Goal: Task Accomplishment & Management: Complete application form

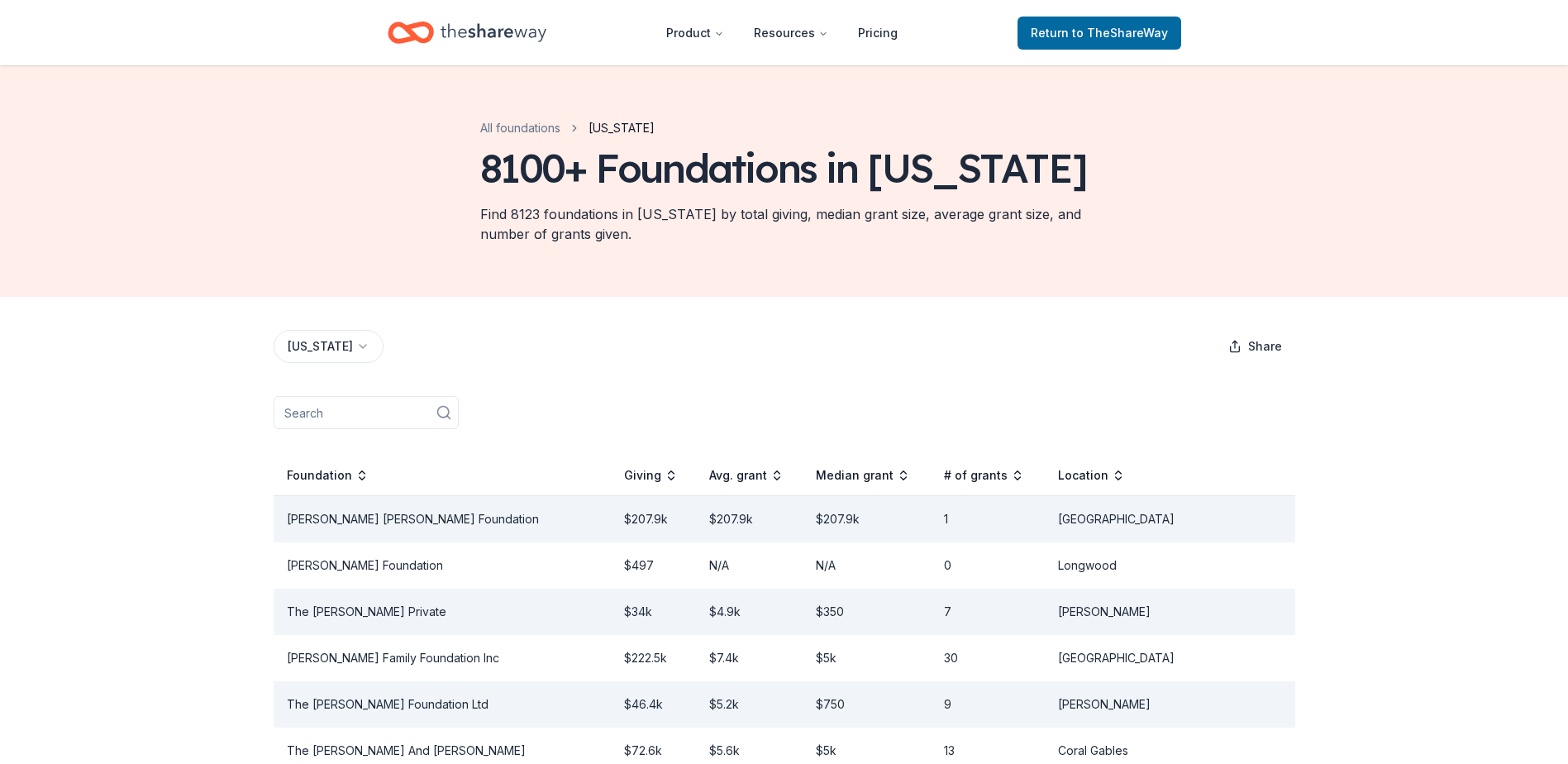
click at [453, 34] on icon "Home" at bounding box center [493, 32] width 106 height 34
click at [1043, 32] on span "Return to TheShareWay" at bounding box center [1100, 32] width 137 height 19
click at [1056, 37] on span "Return to TheShareWay" at bounding box center [1100, 32] width 137 height 19
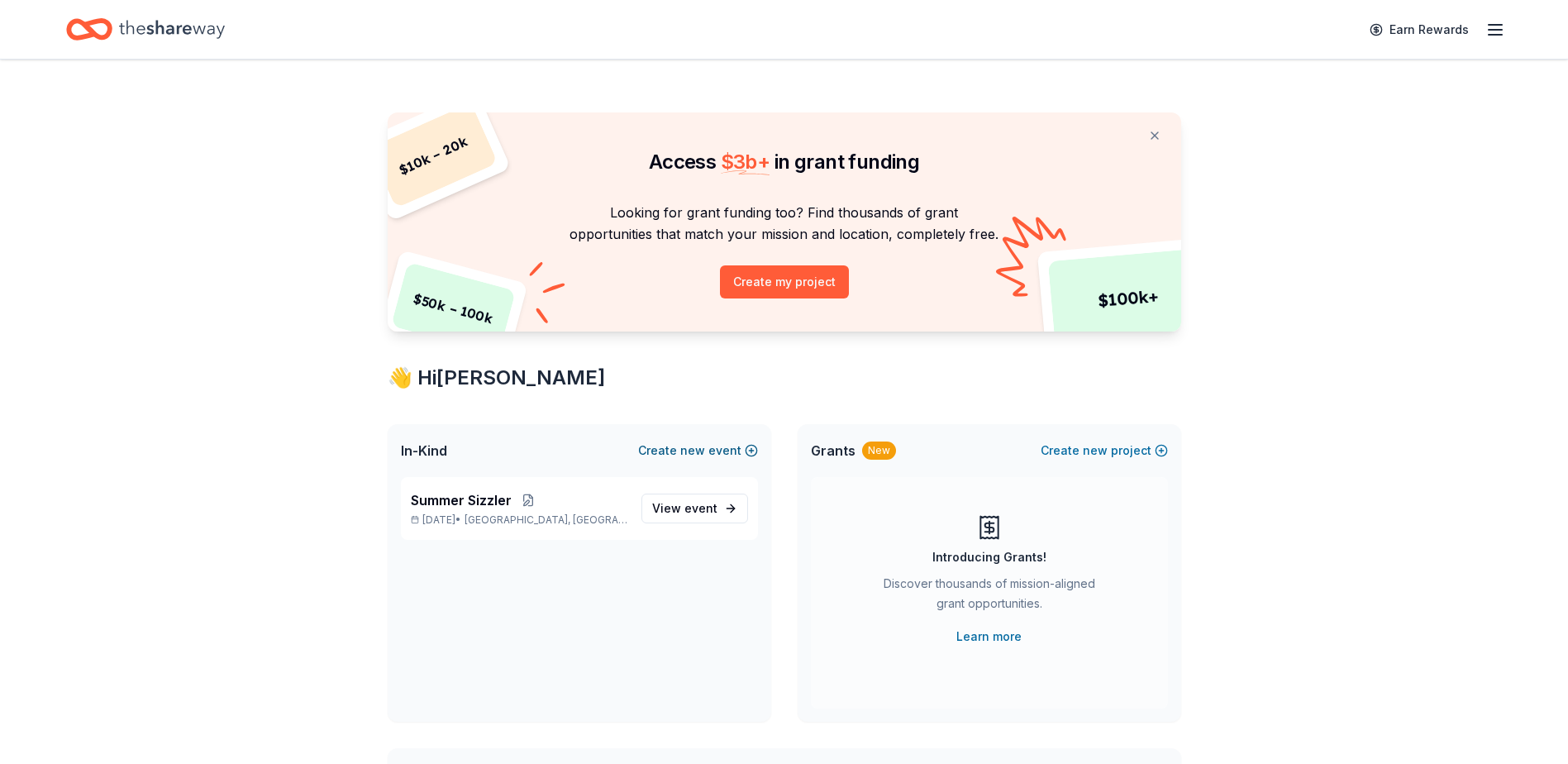
click at [691, 448] on span "new" at bounding box center [692, 450] width 25 height 19
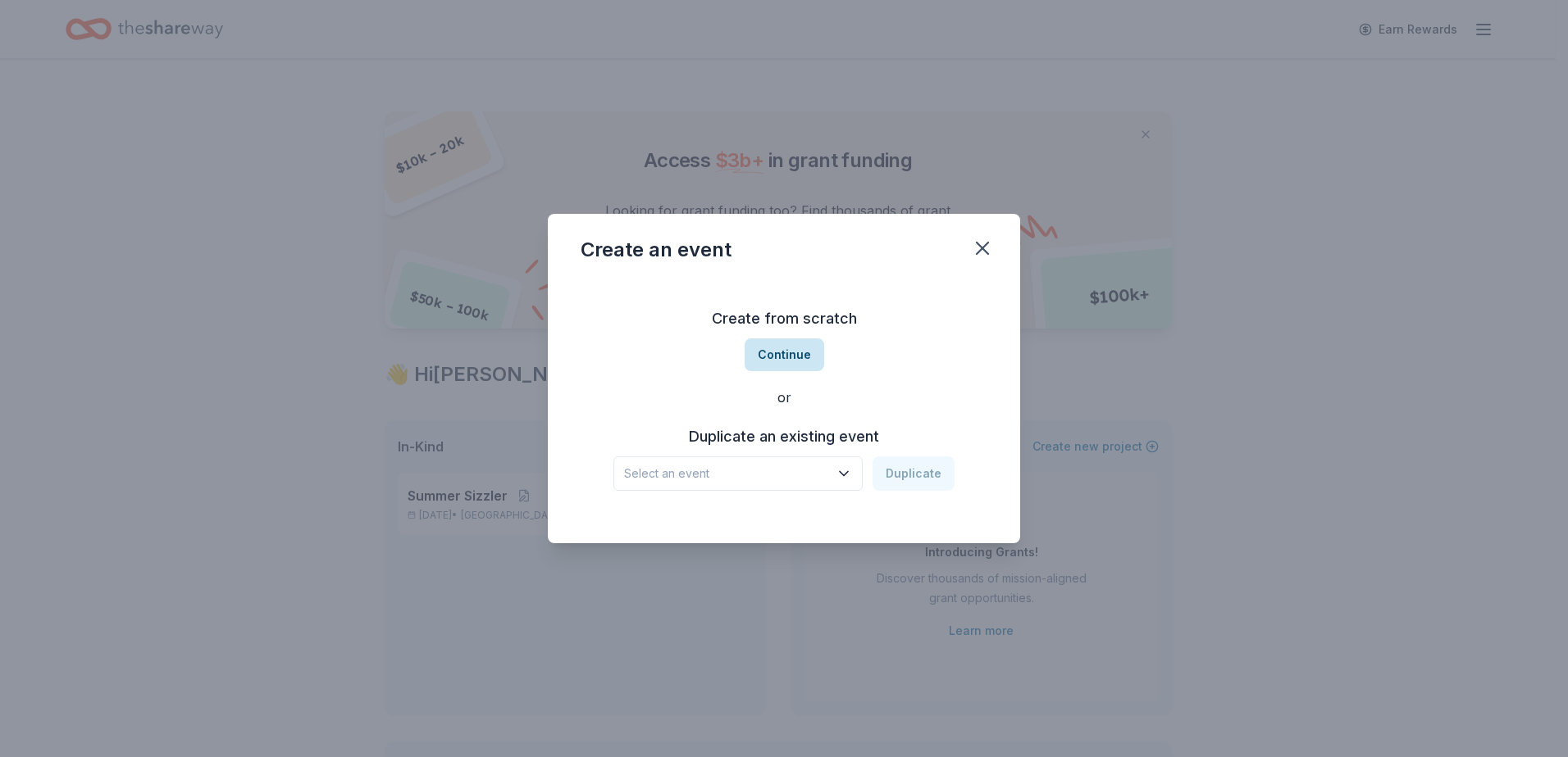
click at [791, 354] on button "Continue" at bounding box center [784, 355] width 80 height 33
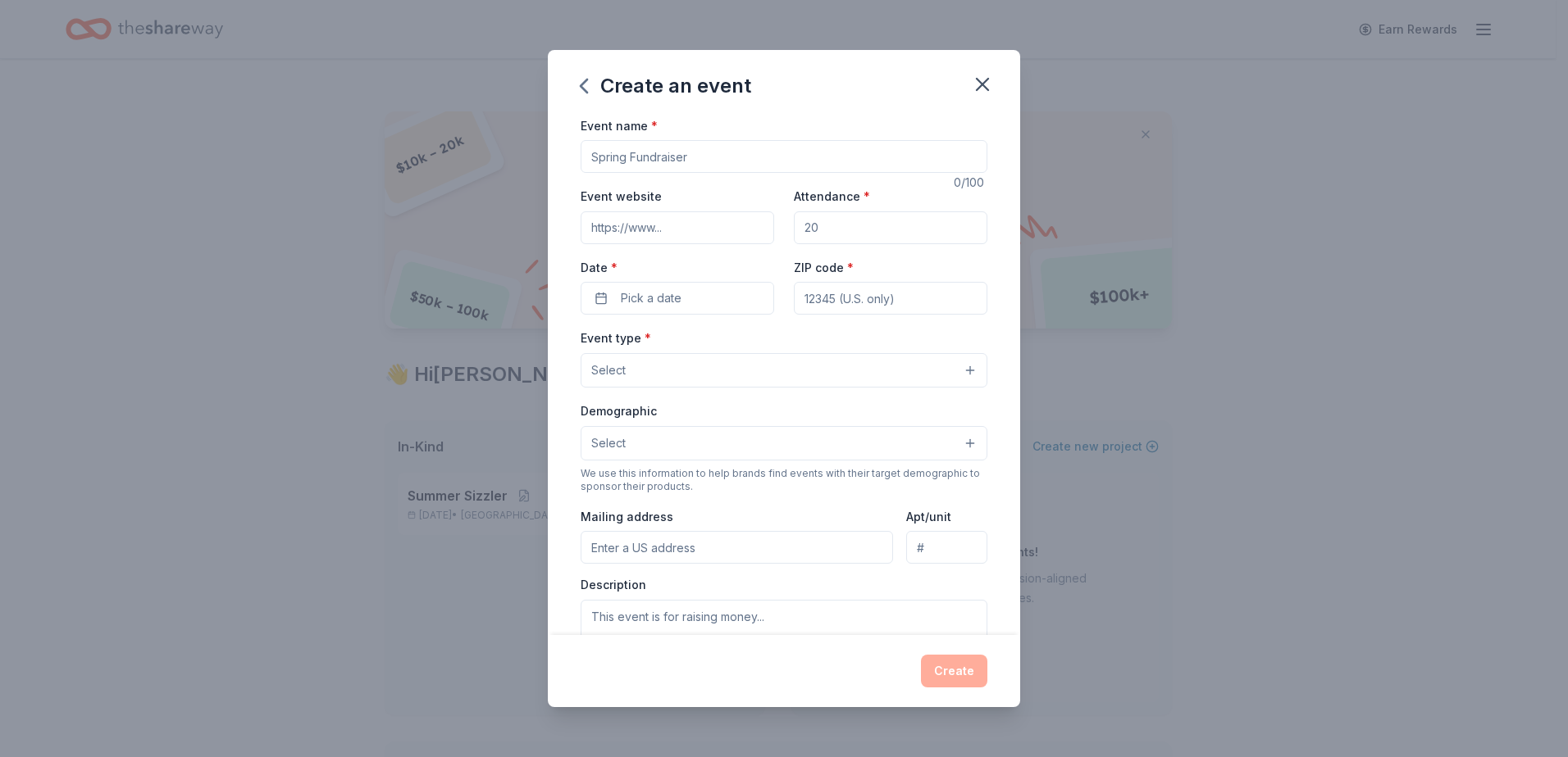
click at [675, 165] on input "Event name *" at bounding box center [783, 157] width 407 height 33
type input "Holiday Luncheon"
paste input "[URL][DOMAIN_NAME]"
type input "[URL][DOMAIN_NAME]"
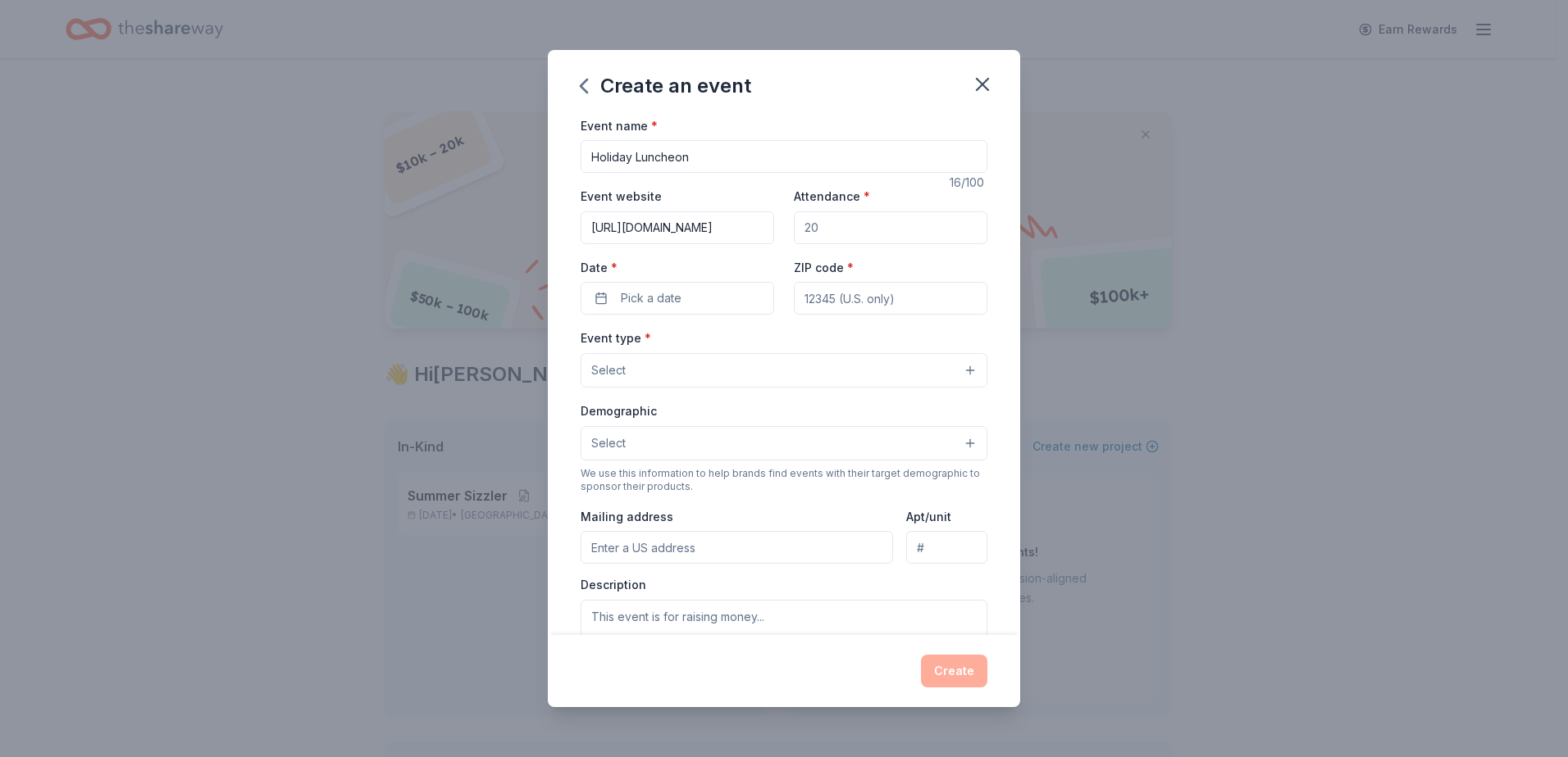
click at [817, 228] on input "Attendance *" at bounding box center [890, 228] width 194 height 33
type input "100"
click at [634, 306] on span "Pick a date" at bounding box center [651, 297] width 61 height 19
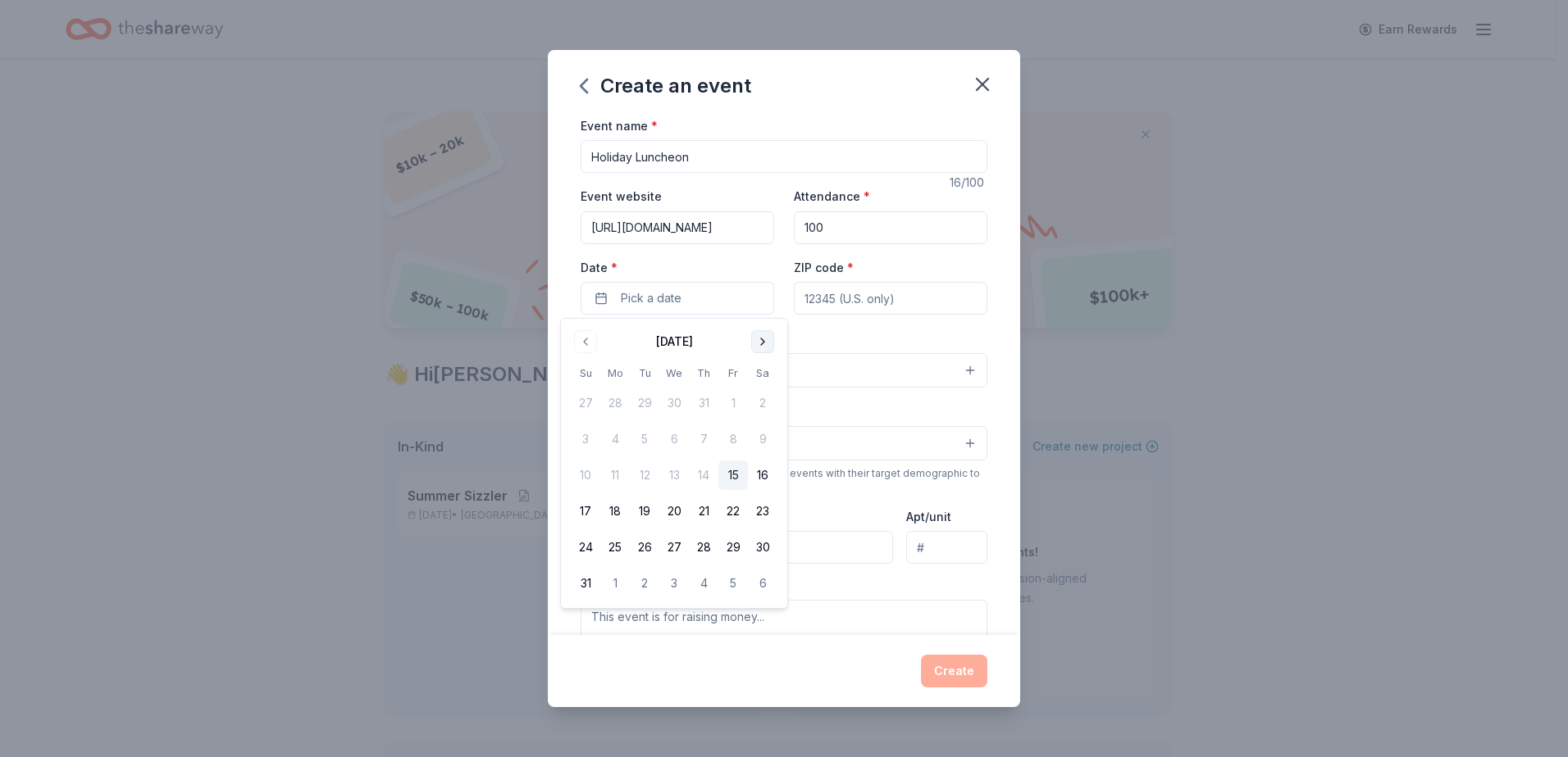
click at [767, 349] on button "Go to next month" at bounding box center [762, 341] width 23 height 23
click at [734, 450] on button "12" at bounding box center [733, 440] width 29 height 29
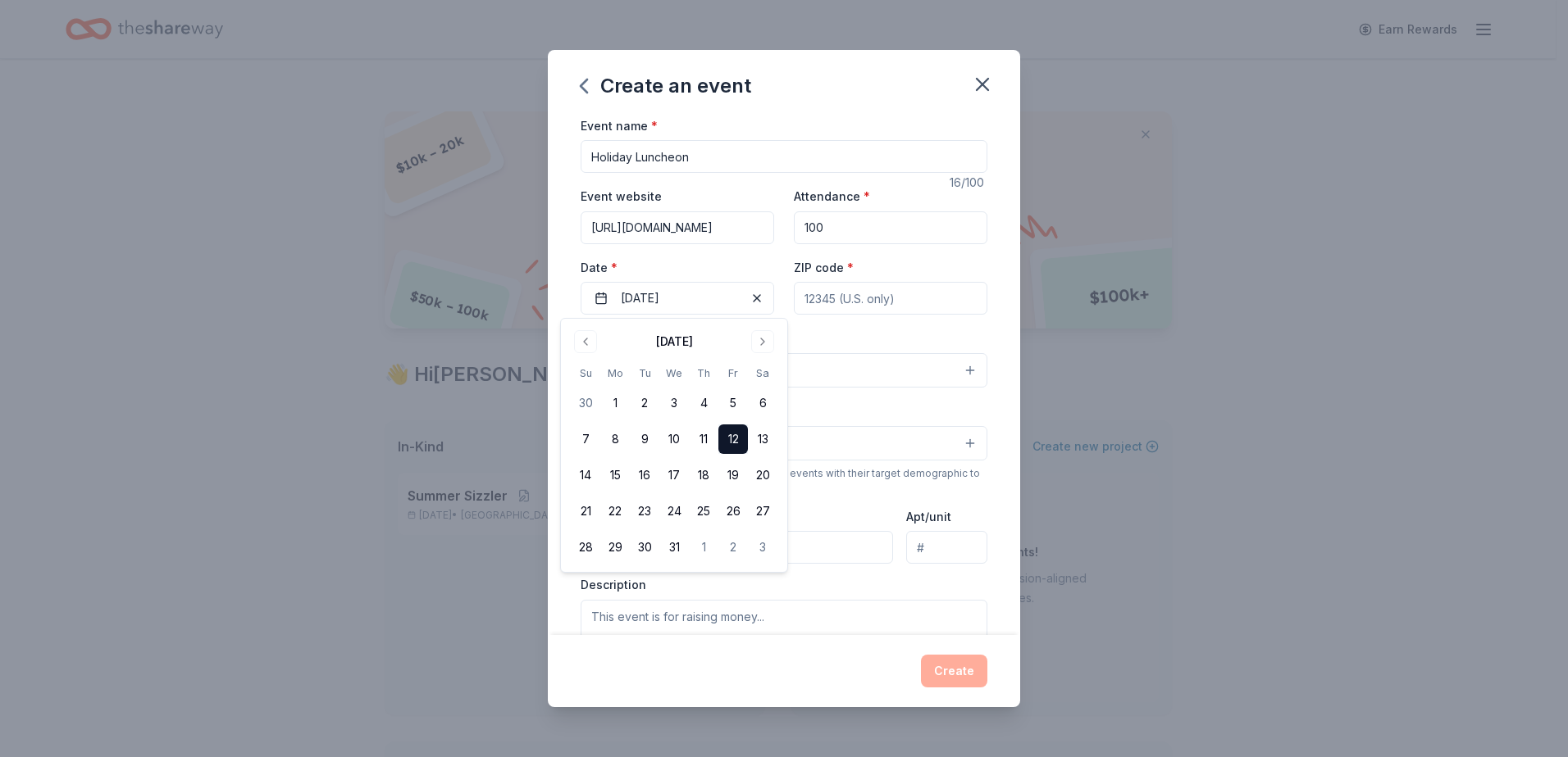
click at [823, 299] on input "ZIP code *" at bounding box center [890, 298] width 194 height 33
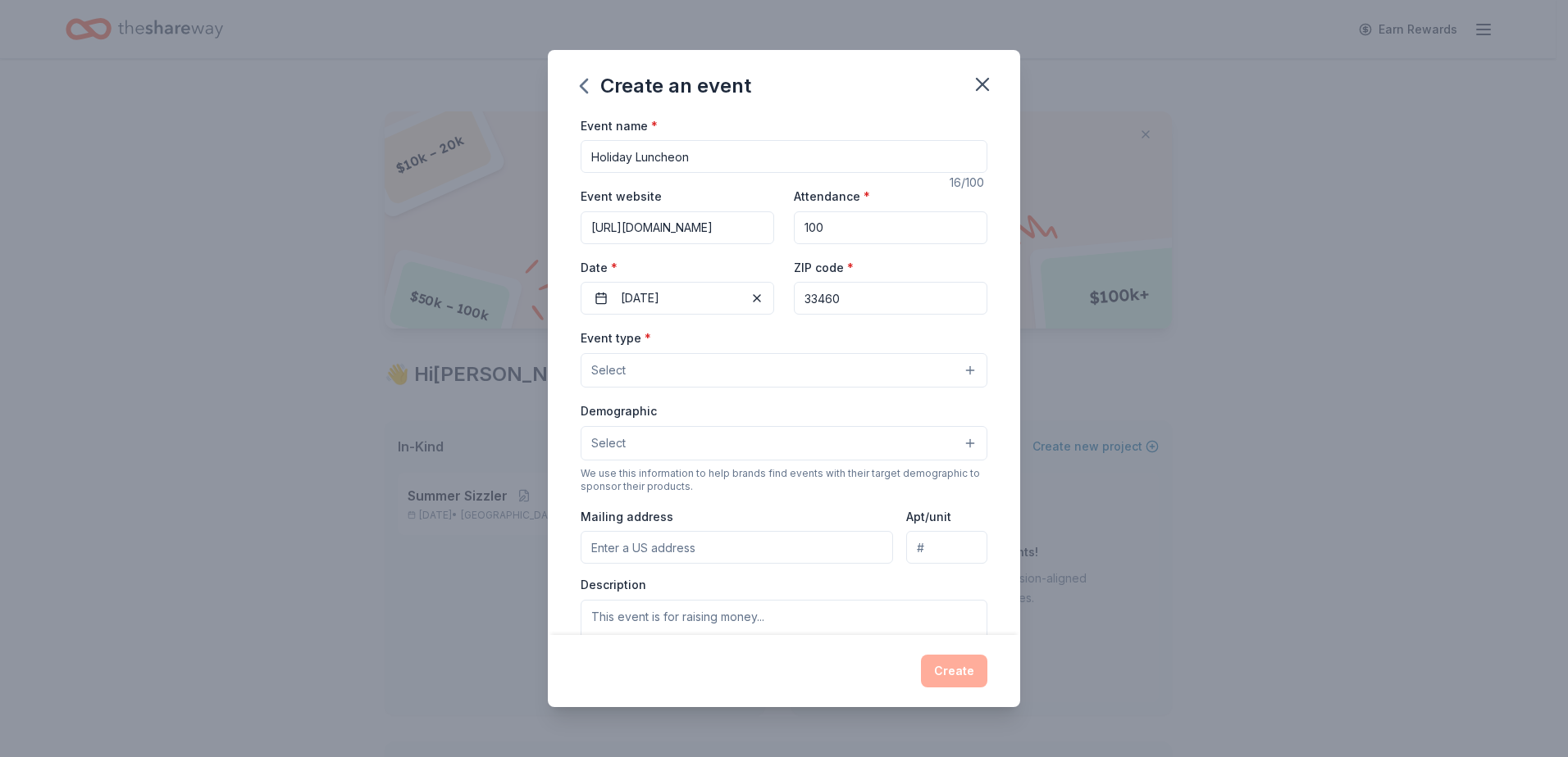
type input "33460"
click at [761, 363] on button "Select" at bounding box center [783, 371] width 407 height 35
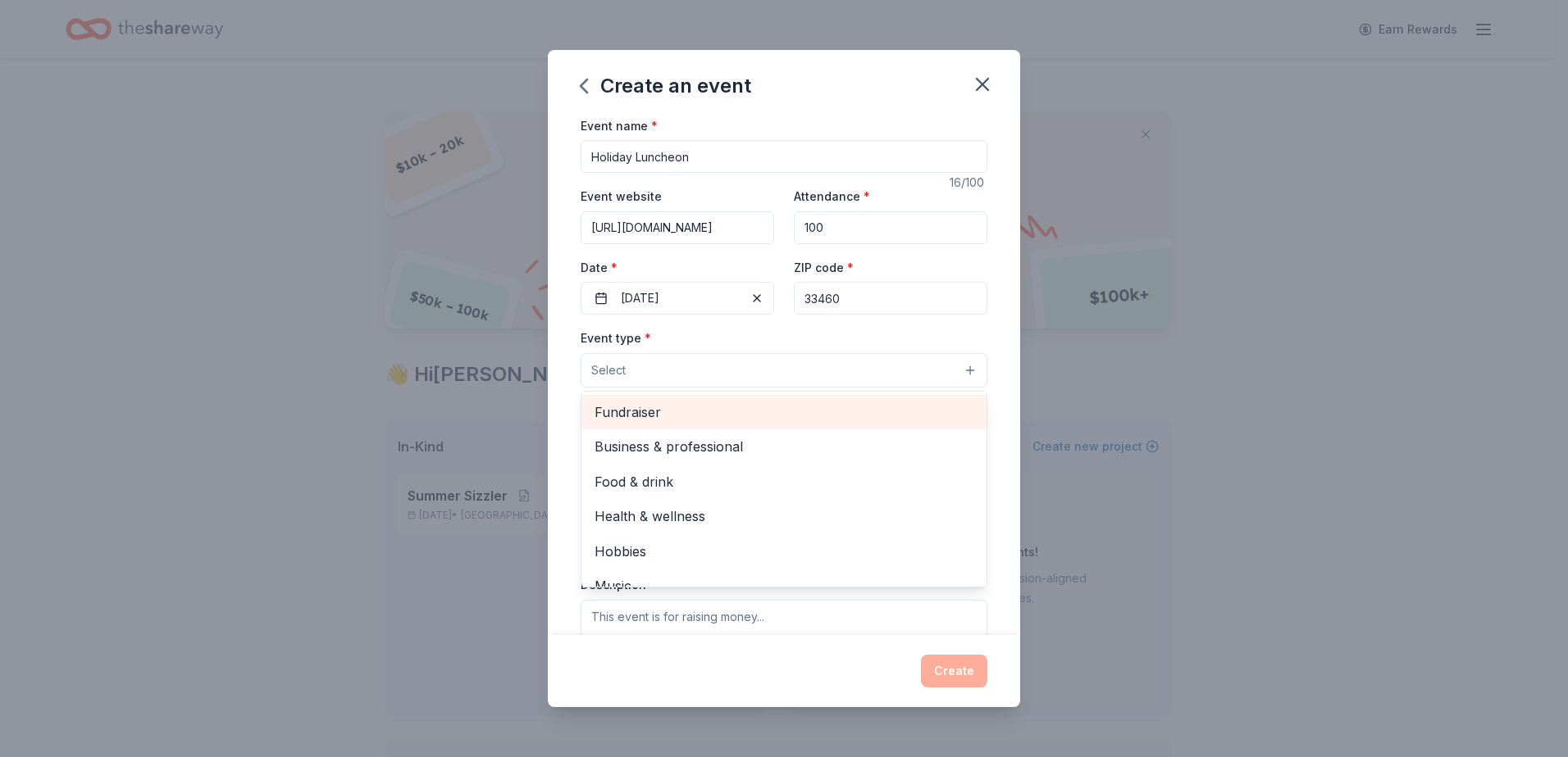
click at [734, 413] on span "Fundraiser" at bounding box center [784, 412] width 379 height 21
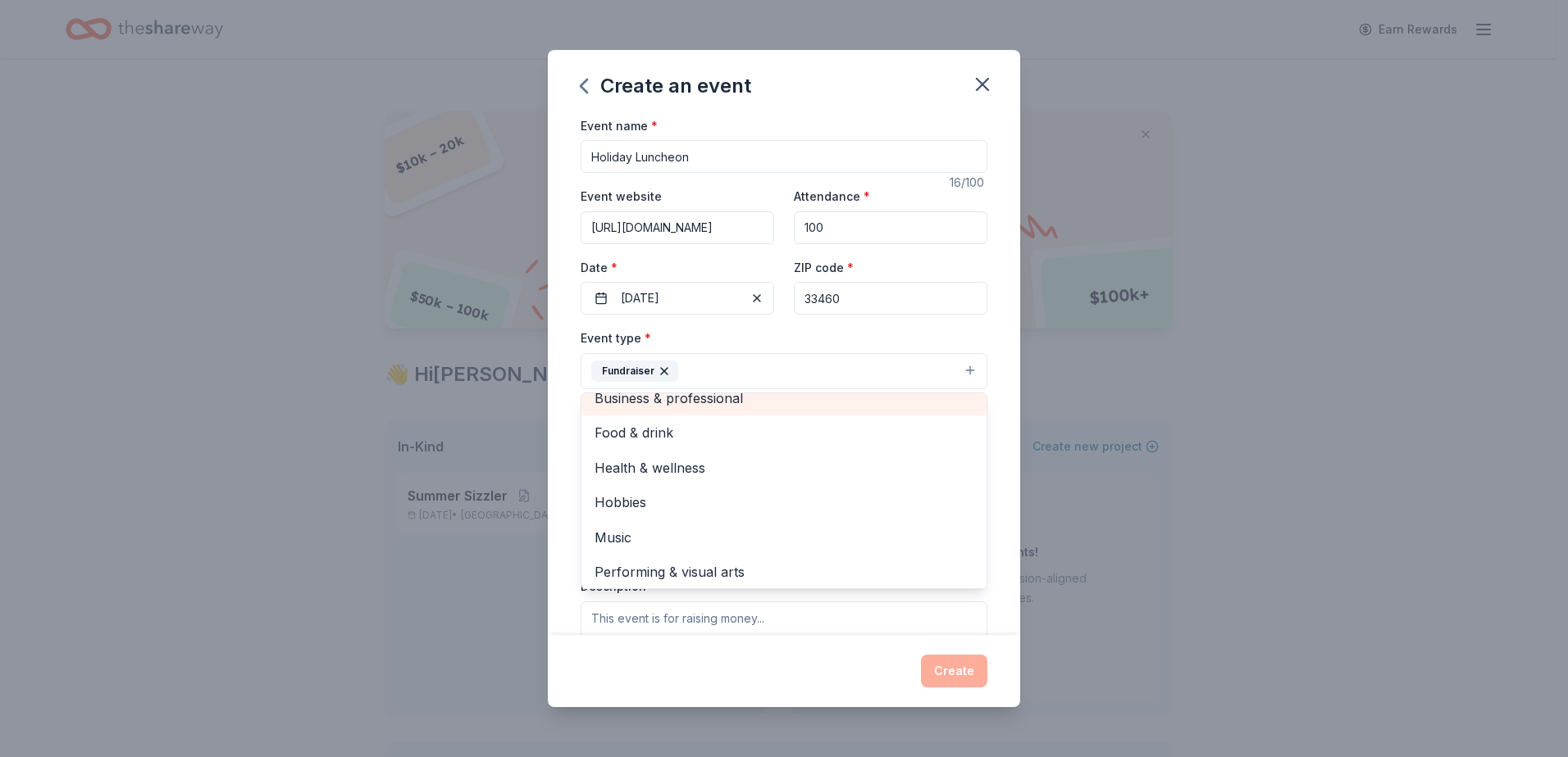
scroll to position [19, 0]
click at [734, 374] on button "Fundraiser" at bounding box center [783, 371] width 407 height 36
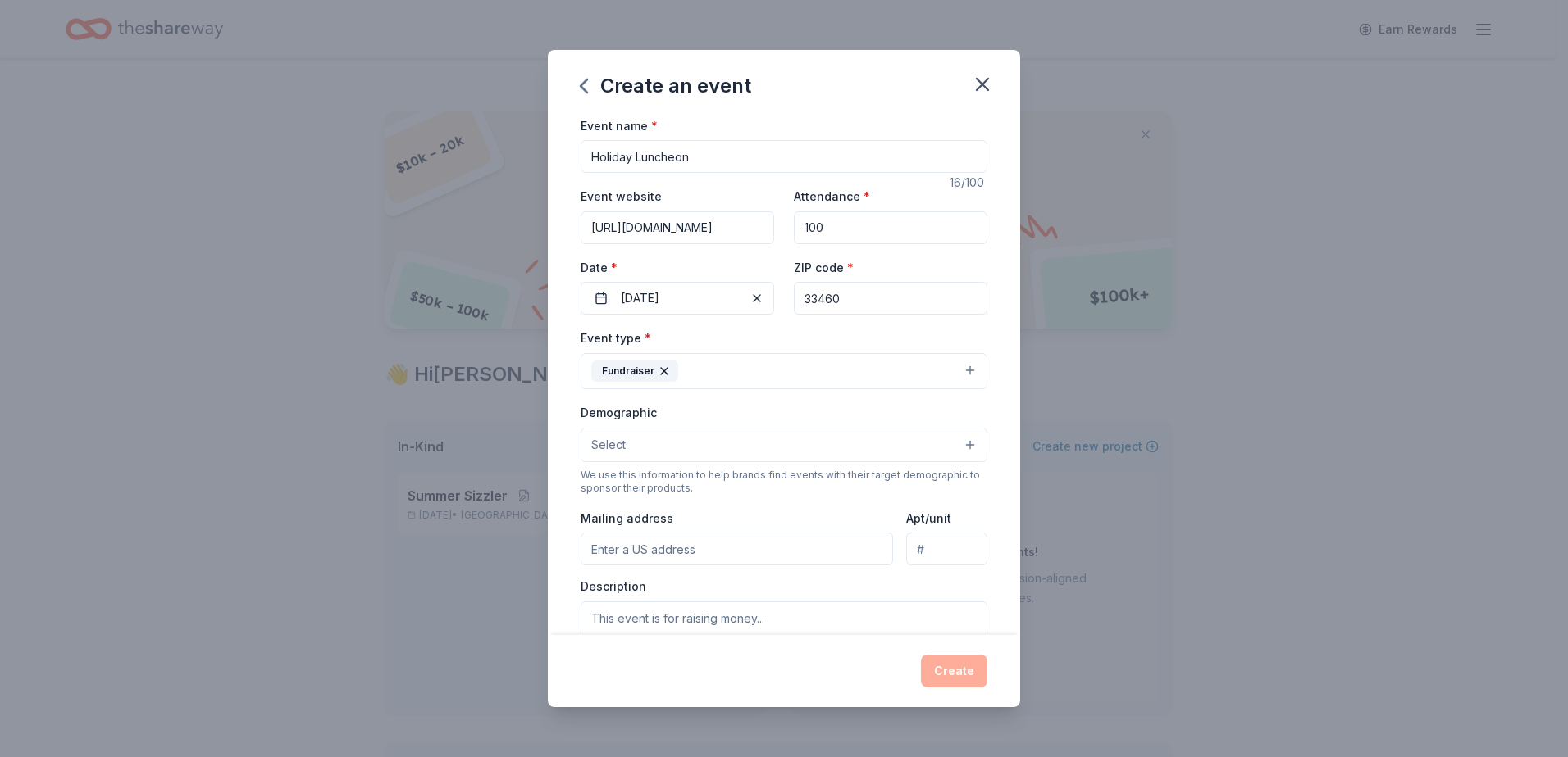
click at [767, 370] on button "Fundraiser" at bounding box center [783, 371] width 407 height 36
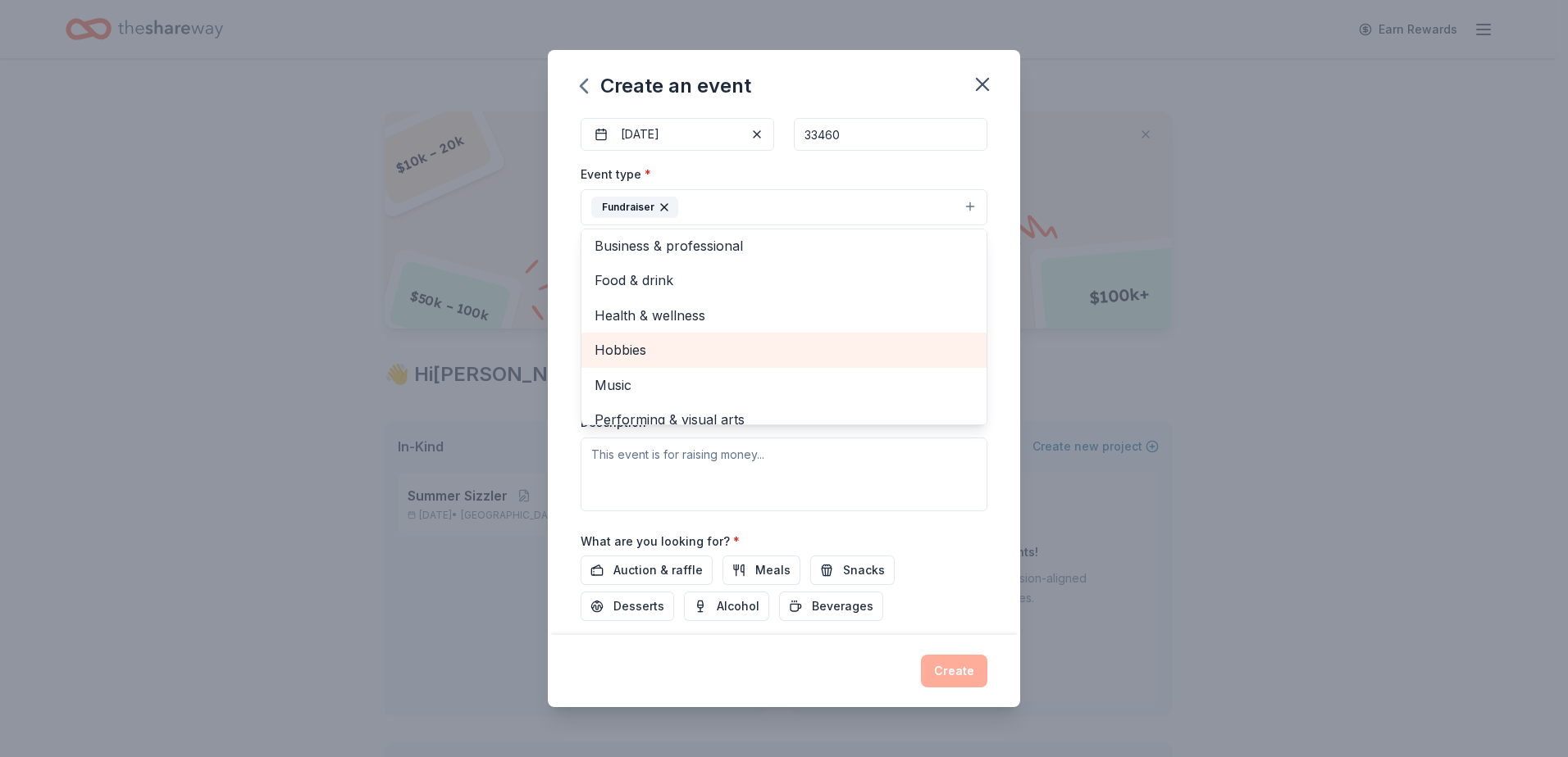
scroll to position [0, 0]
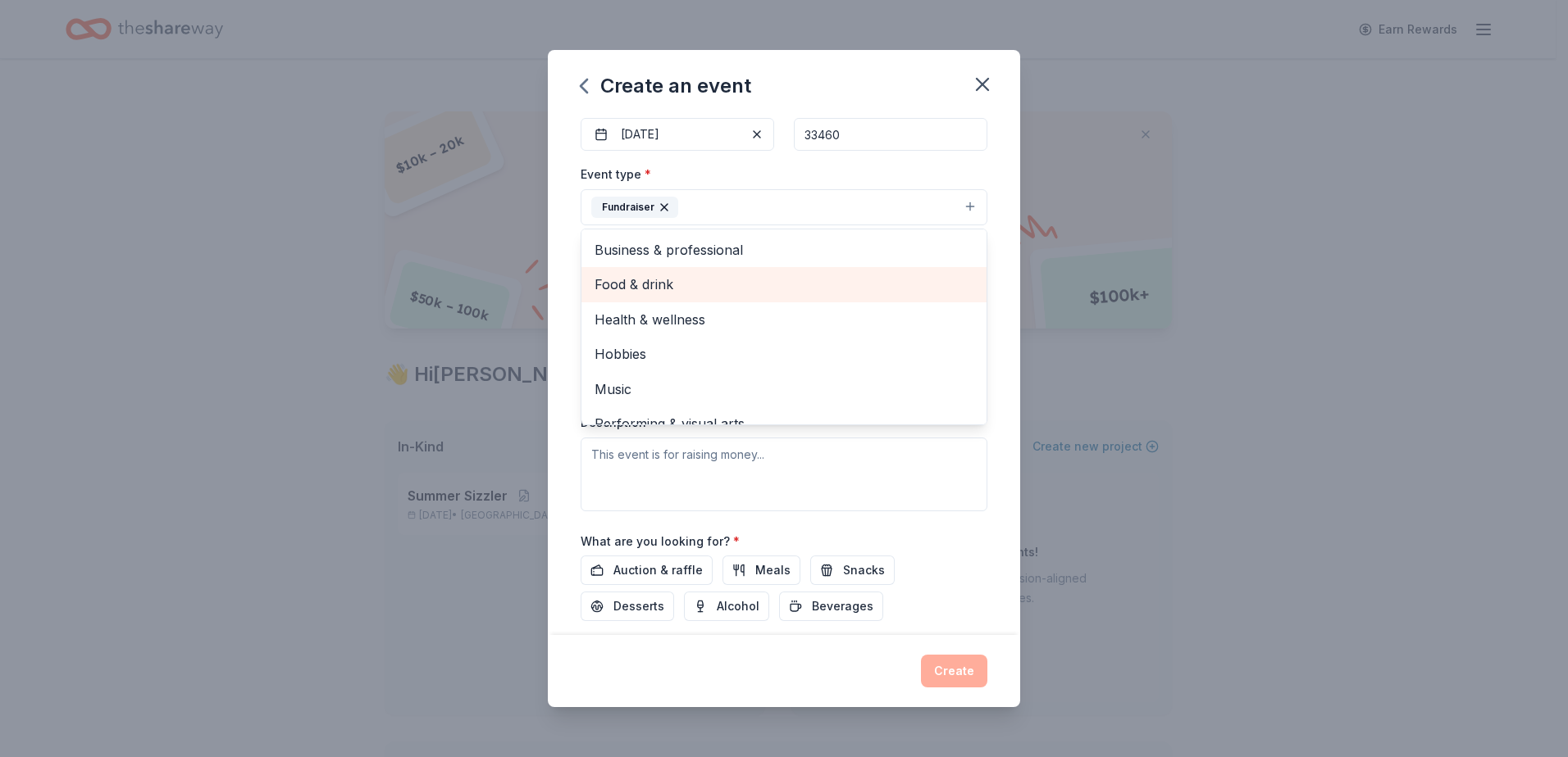
click at [715, 277] on span "Food & drink" at bounding box center [784, 284] width 379 height 21
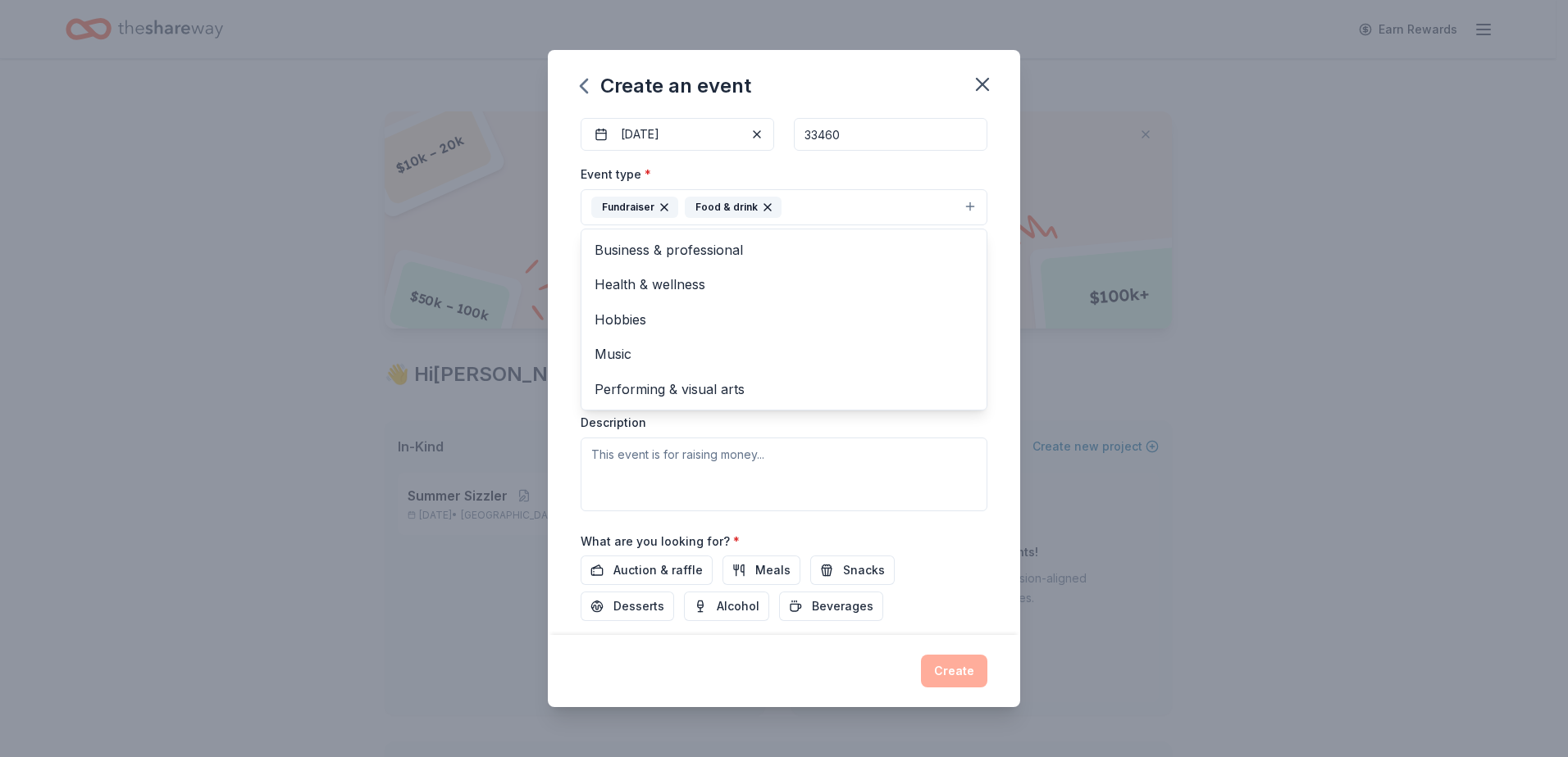
scroll to position [185, 0]
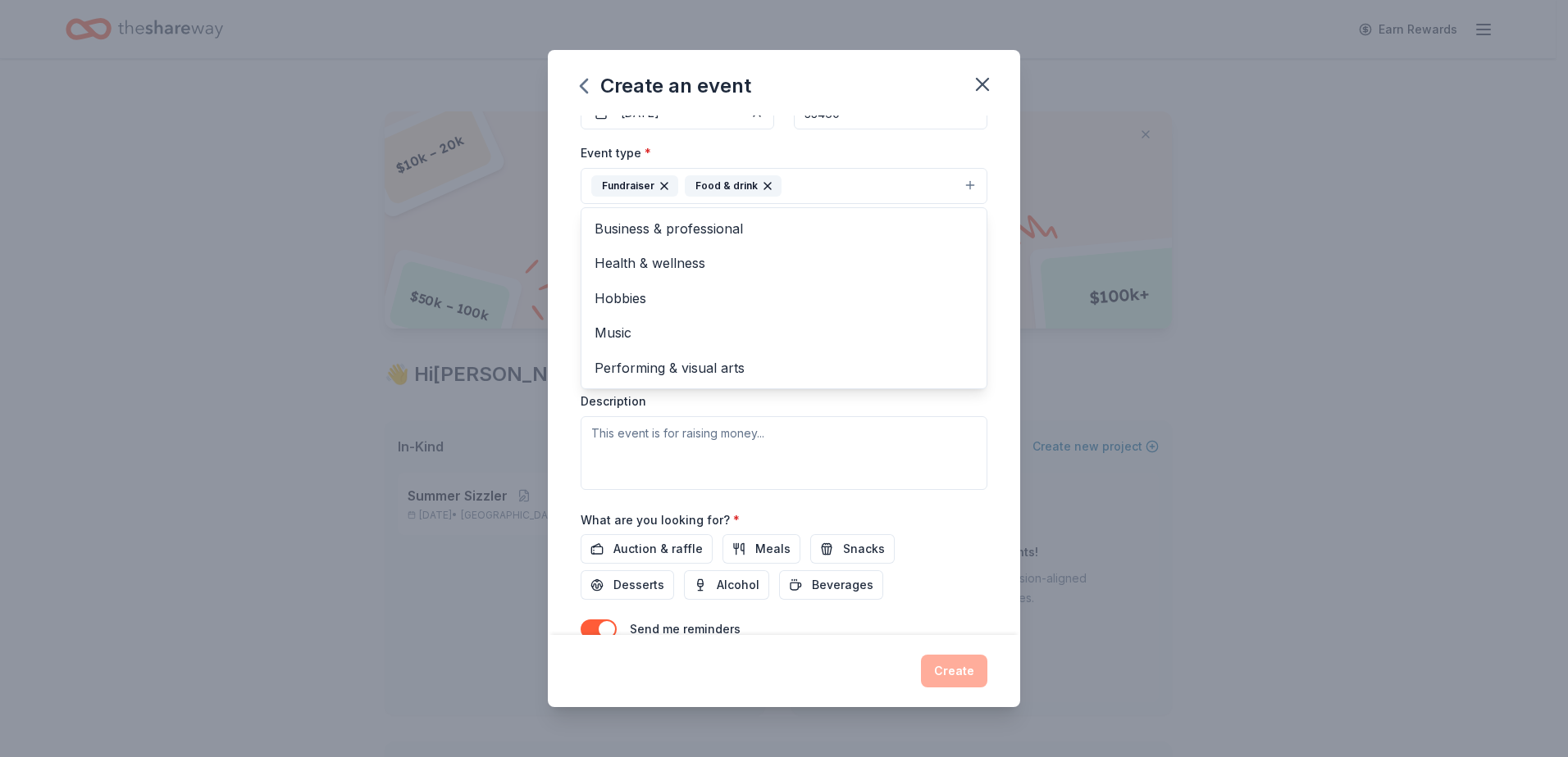
click at [762, 184] on icon "button" at bounding box center [767, 186] width 13 height 13
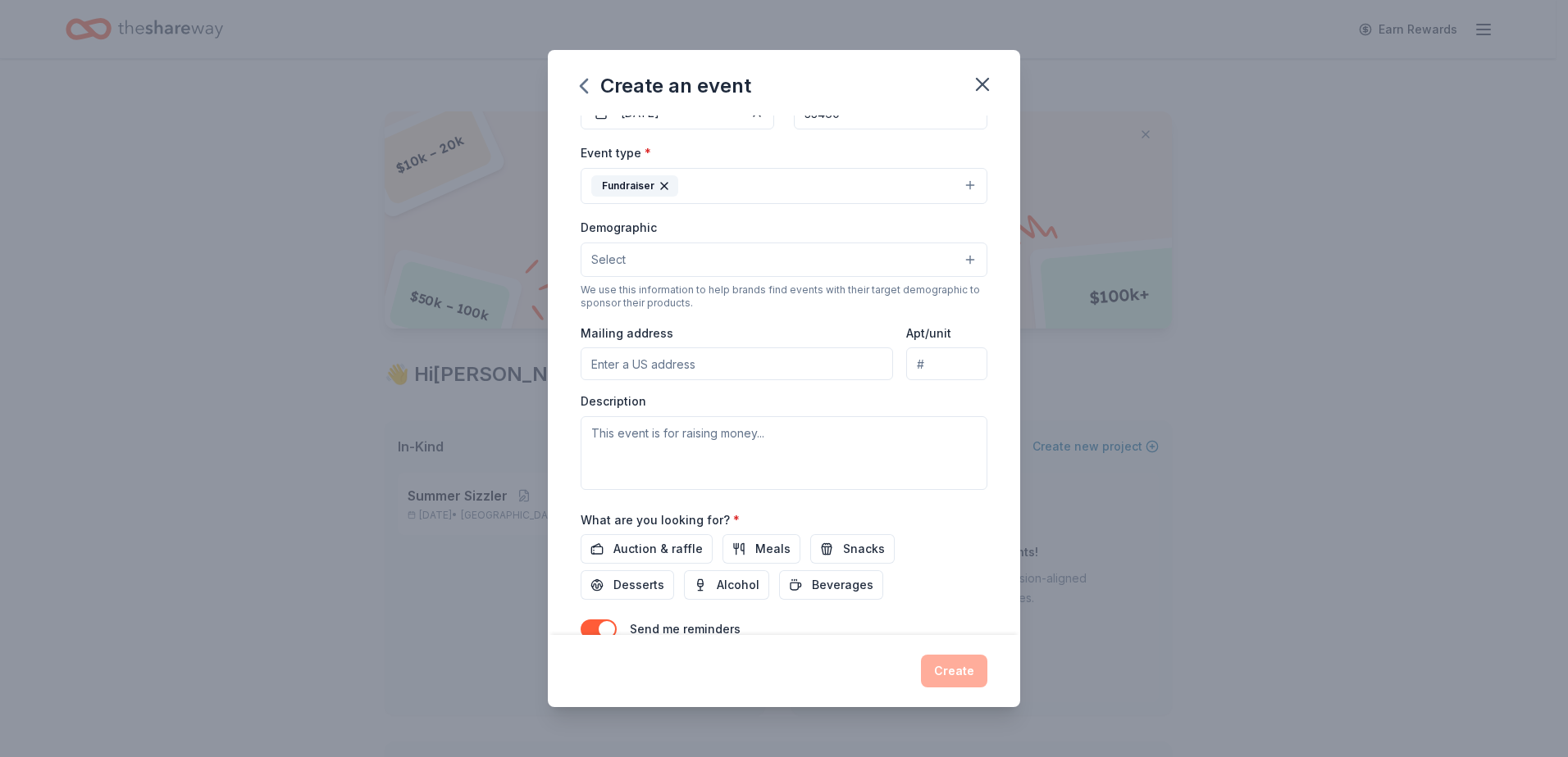
click at [718, 235] on div "Demographic Select" at bounding box center [783, 247] width 407 height 60
click at [725, 257] on button "Select" at bounding box center [783, 260] width 407 height 35
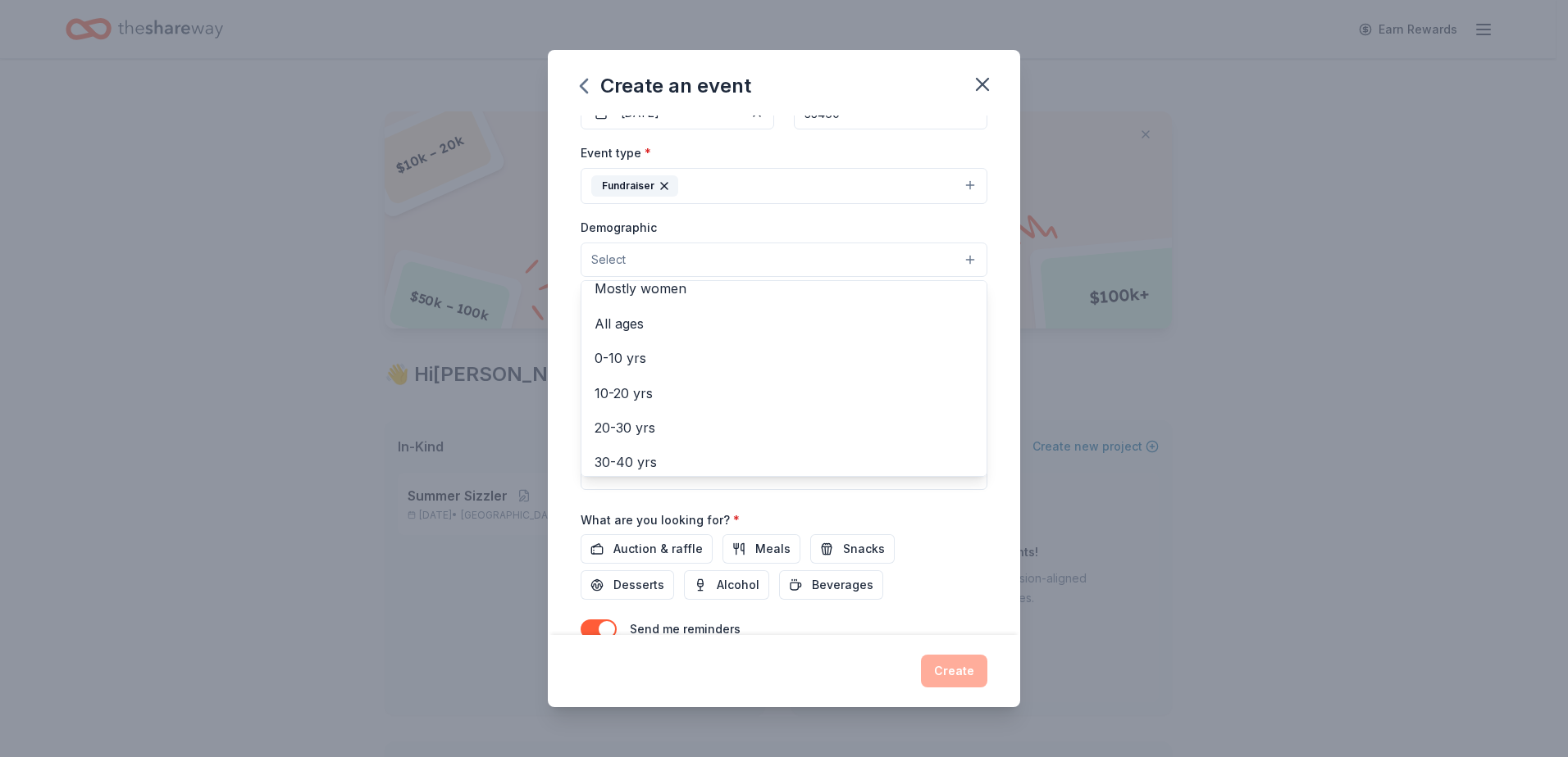
scroll to position [0, 0]
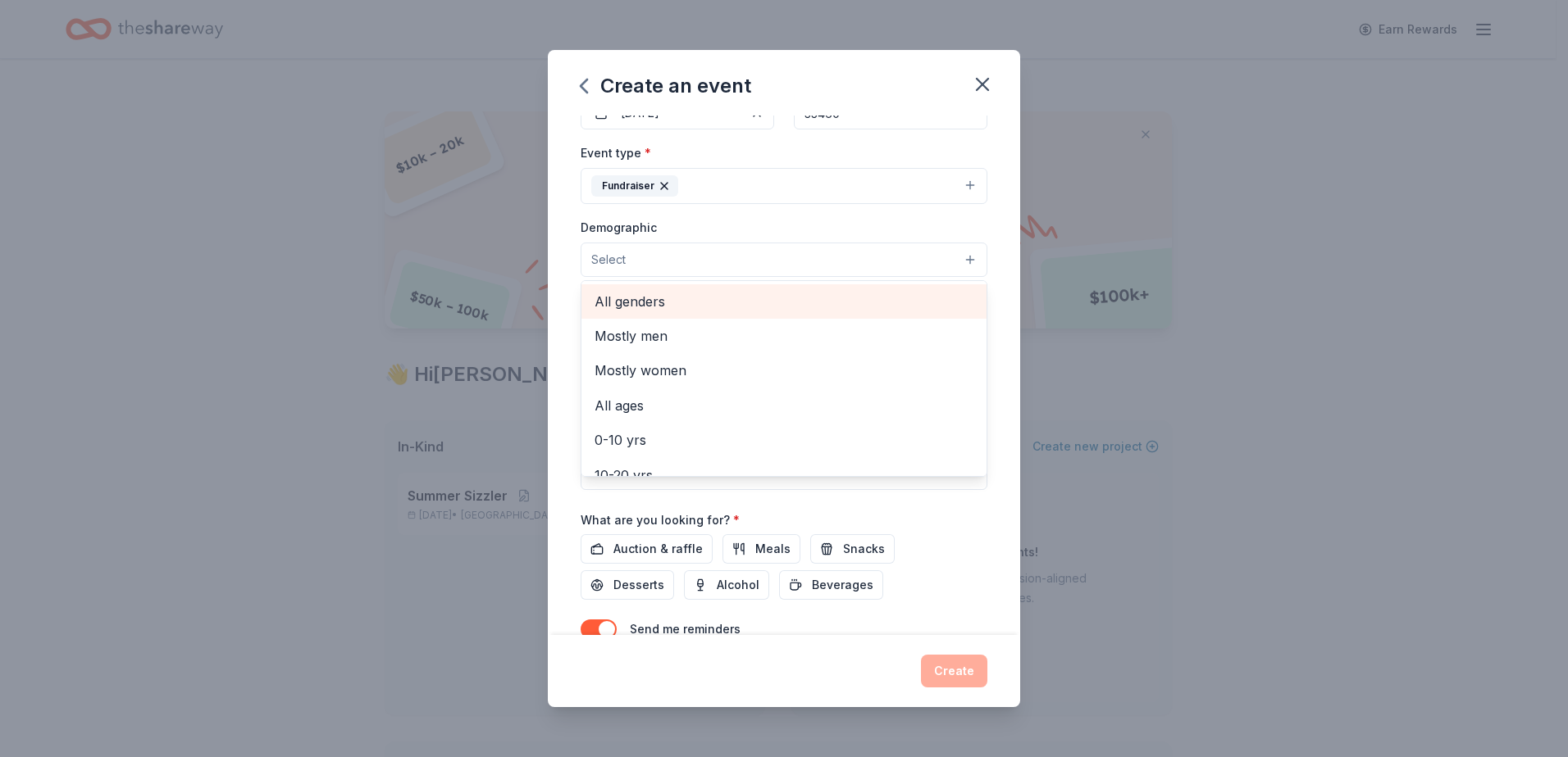
click at [641, 306] on span "All genders" at bounding box center [784, 301] width 379 height 21
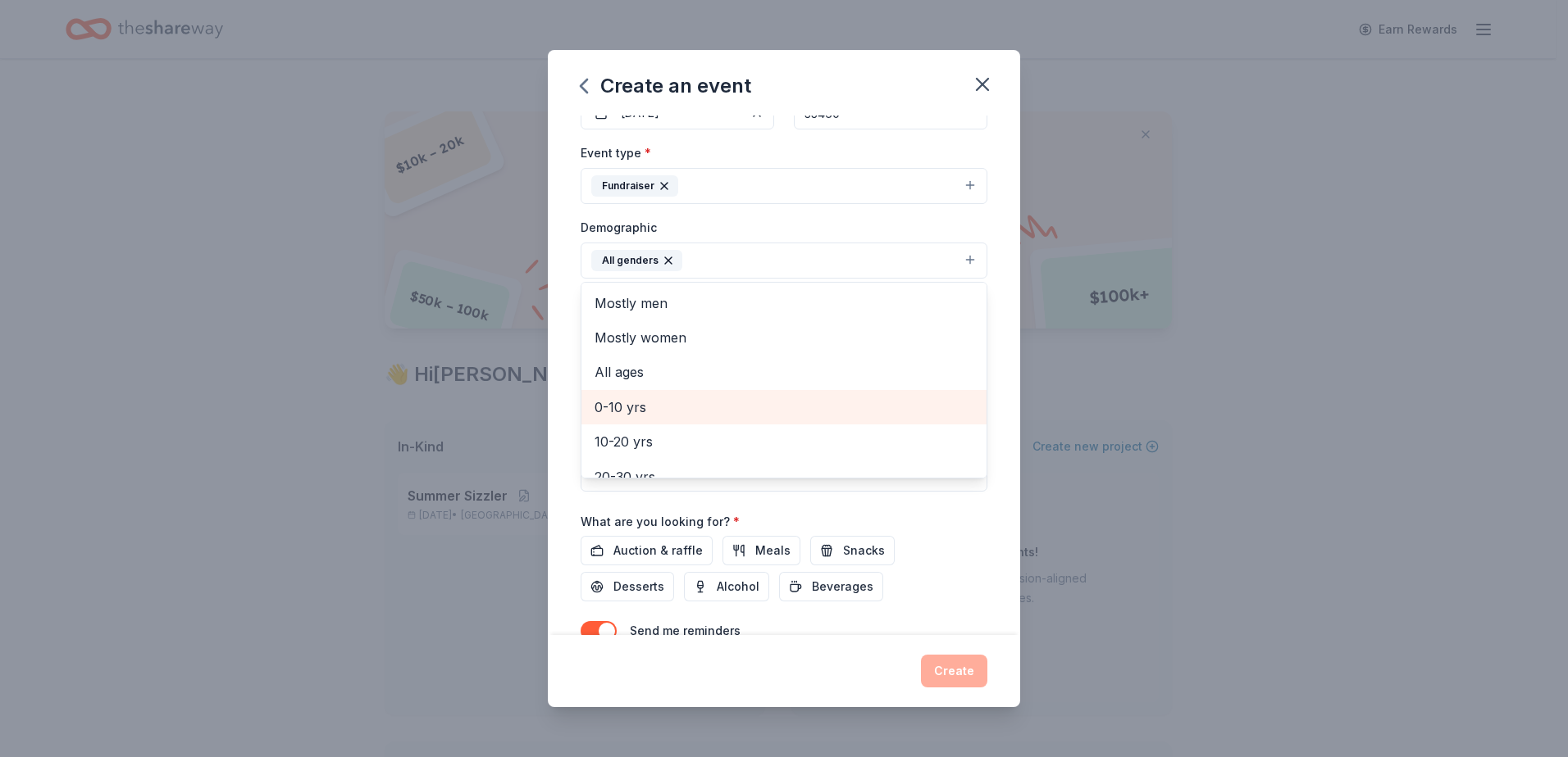
scroll to position [164, 0]
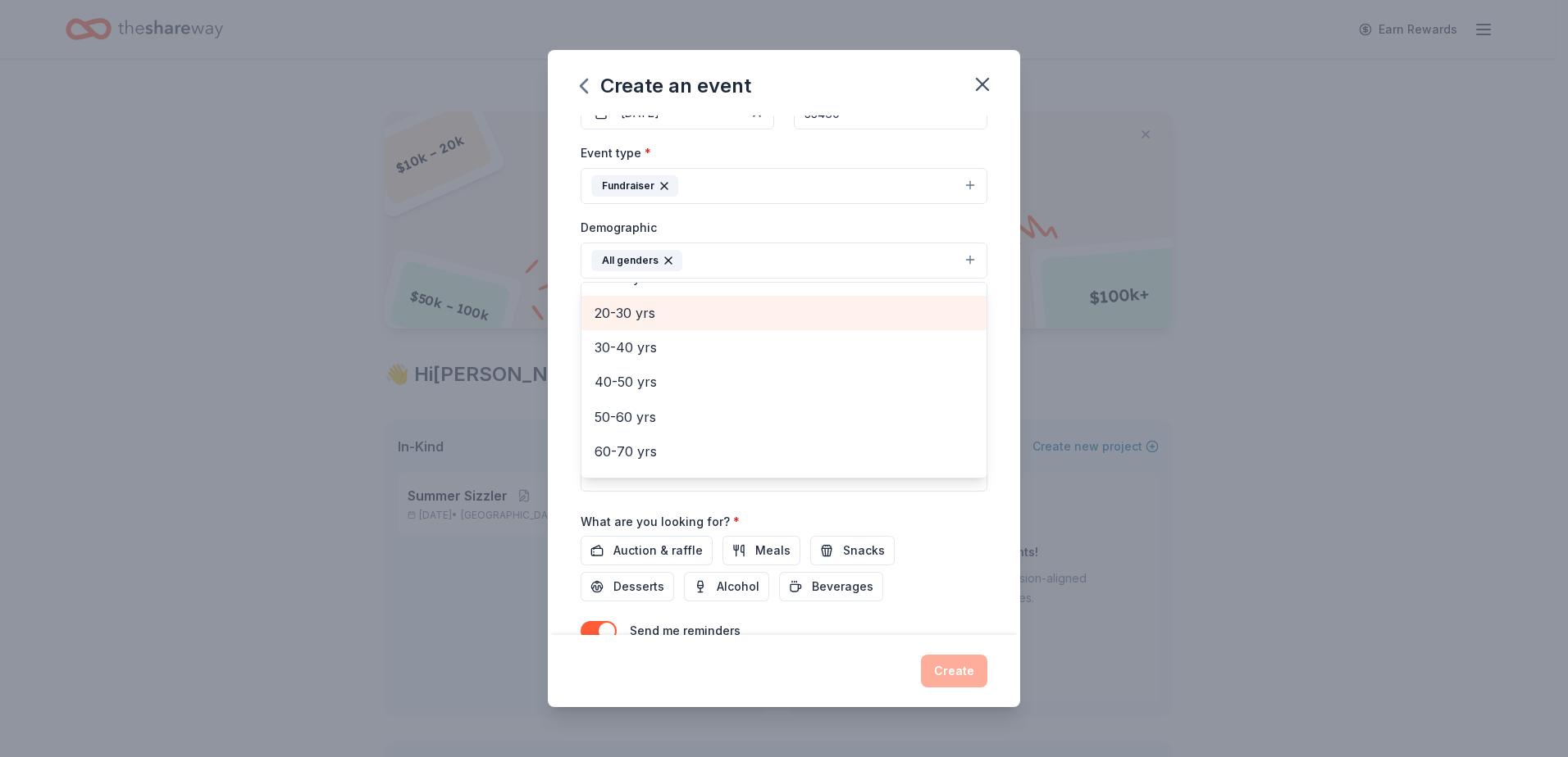
click at [646, 316] on span "20-30 yrs" at bounding box center [784, 313] width 379 height 21
click at [669, 323] on span "30-40 yrs" at bounding box center [784, 313] width 379 height 21
click at [669, 323] on span "40-50 yrs" at bounding box center [784, 317] width 379 height 21
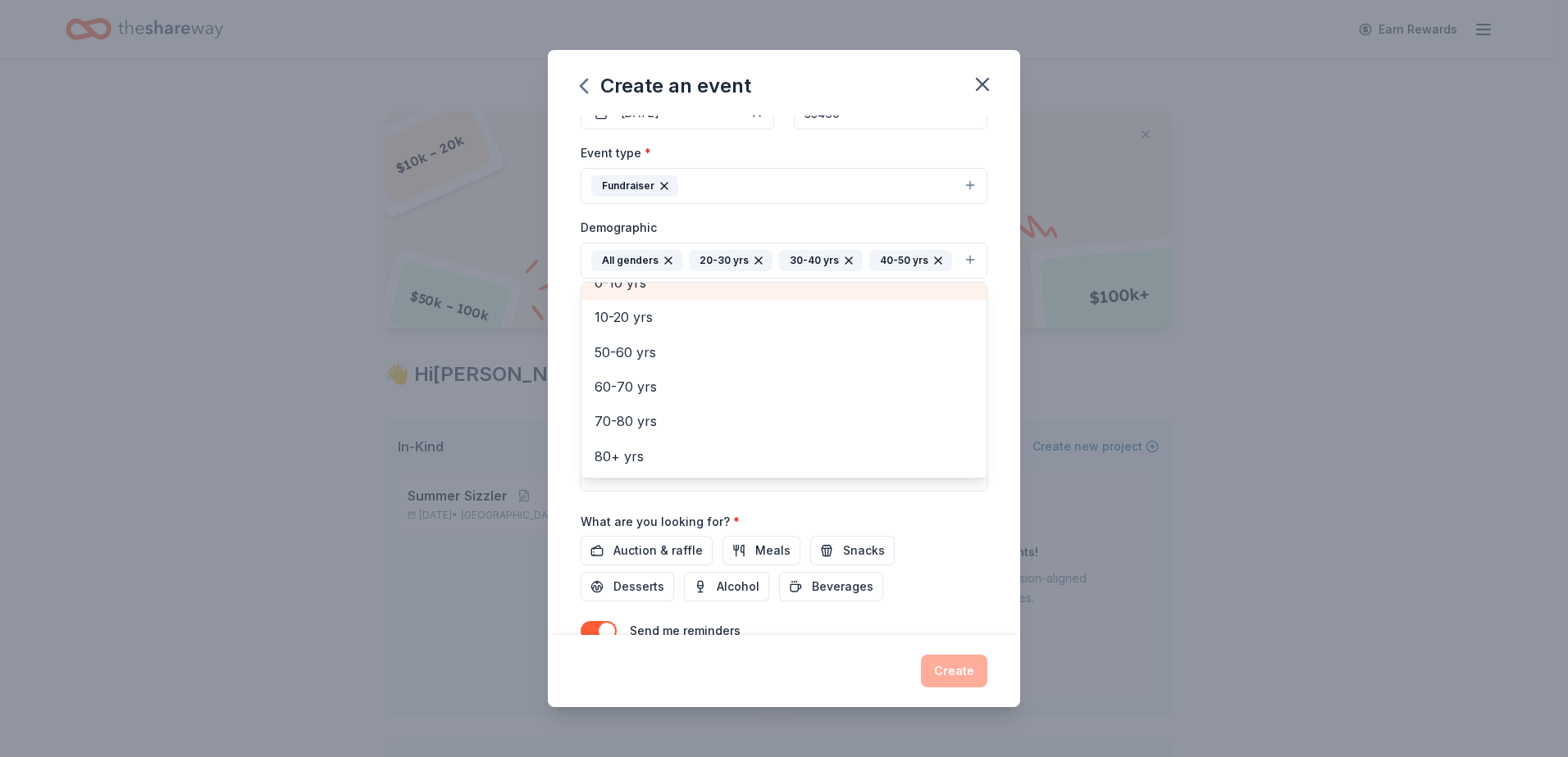
scroll to position [125, 0]
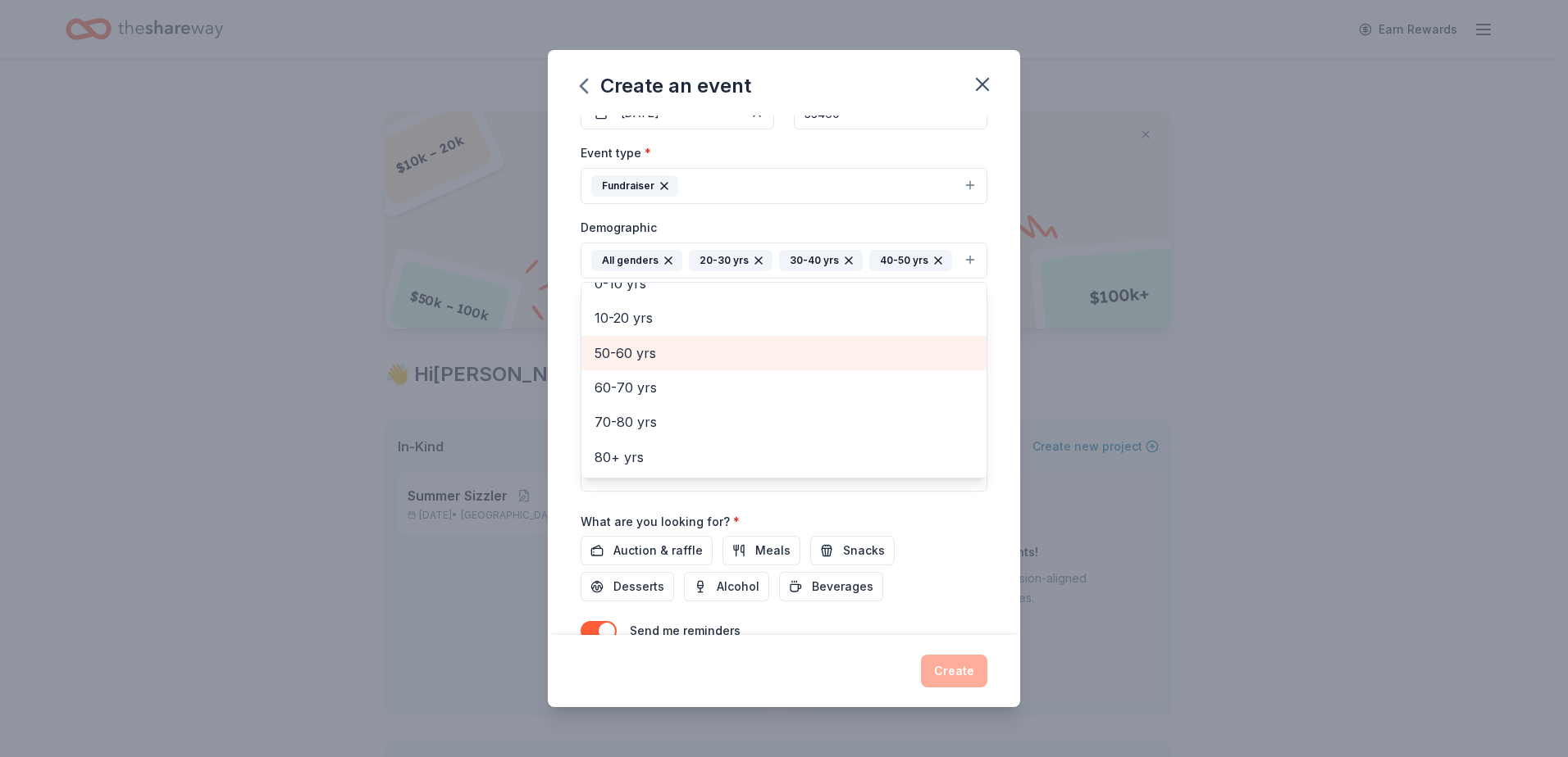
click at [672, 364] on span "50-60 yrs" at bounding box center [784, 352] width 379 height 21
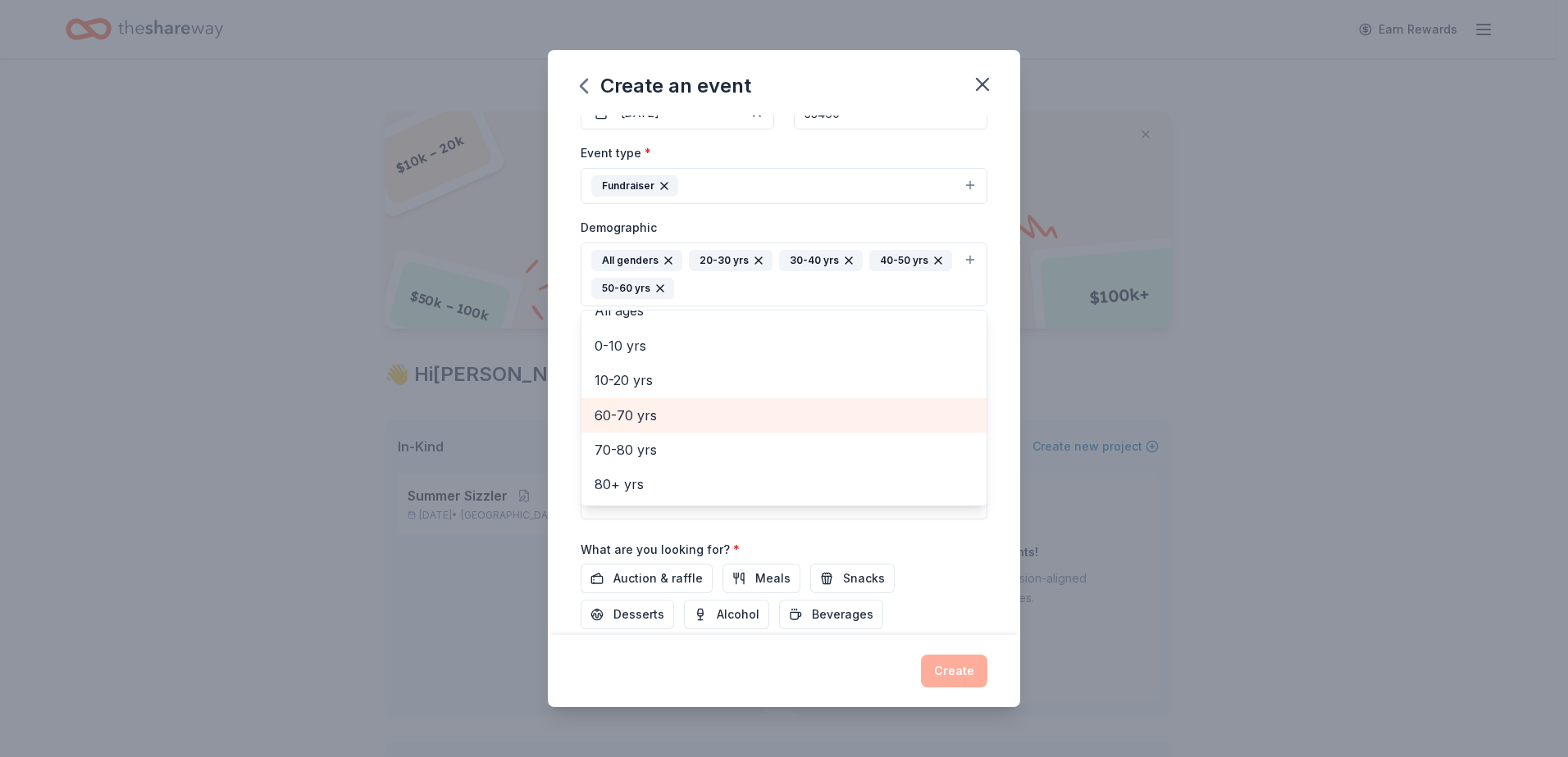
click at [669, 410] on span "60-70 yrs" at bounding box center [784, 415] width 379 height 21
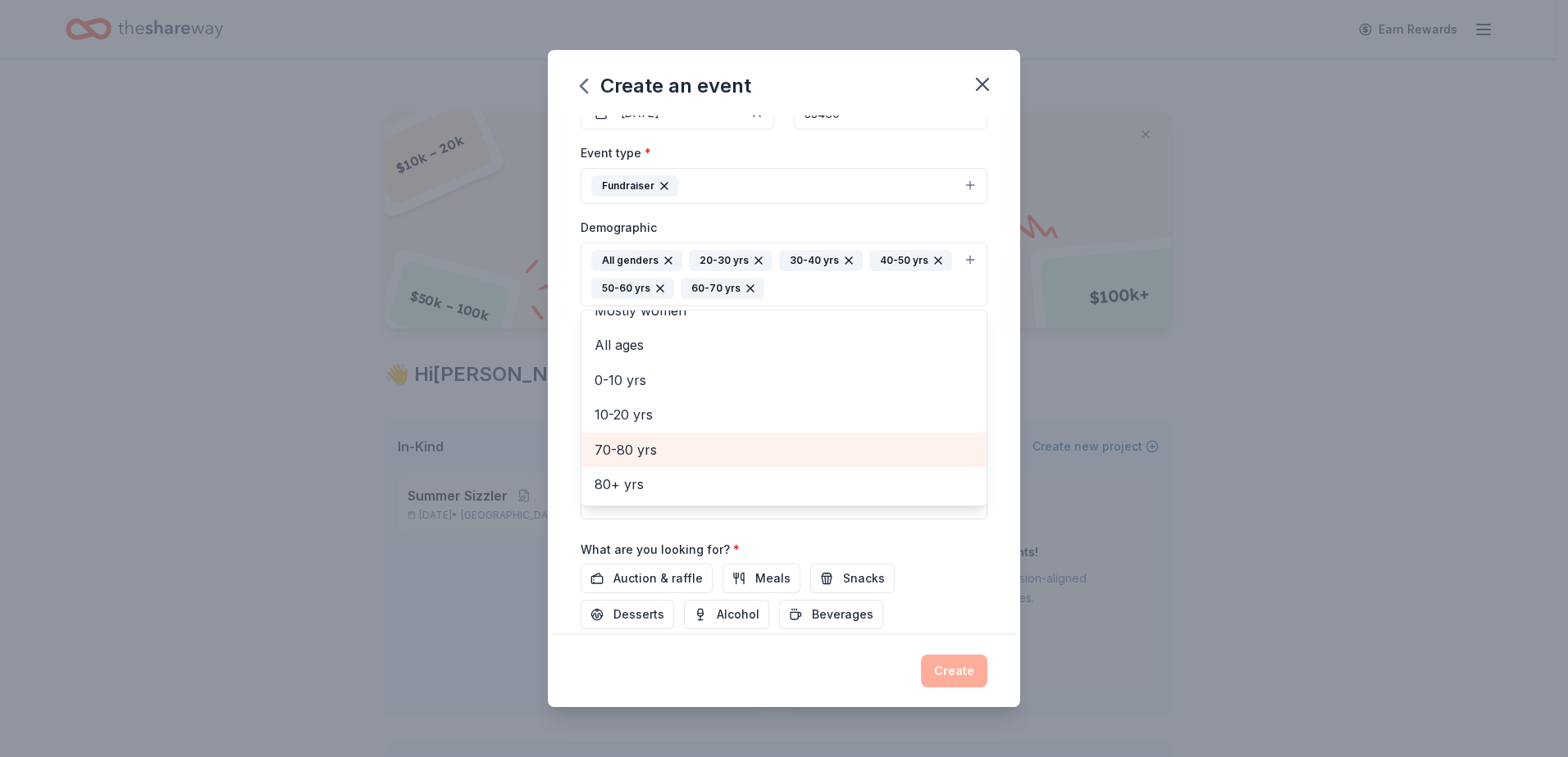
click at [679, 452] on span "70-80 yrs" at bounding box center [784, 450] width 379 height 21
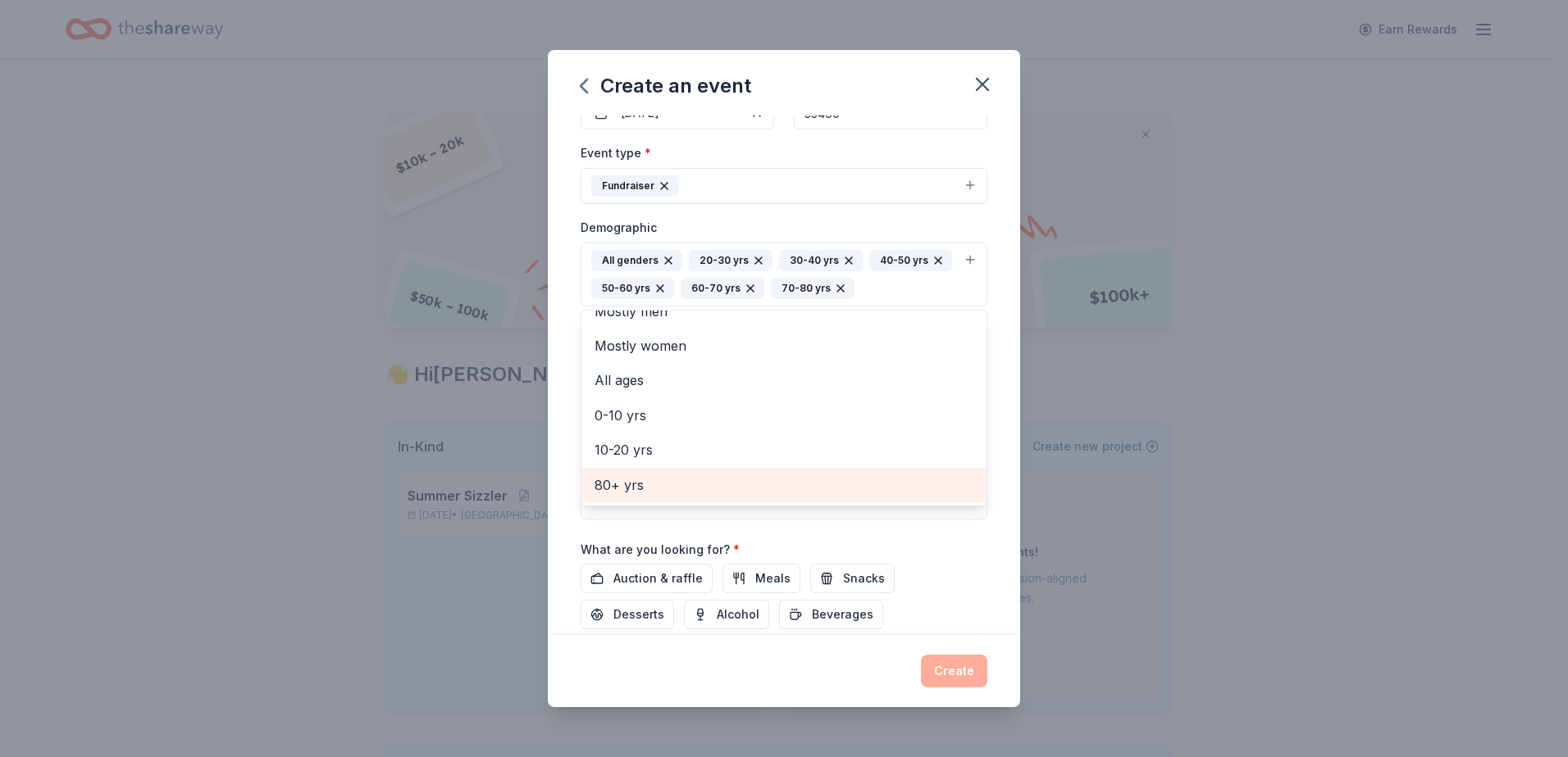
click at [678, 475] on span "80+ yrs" at bounding box center [784, 484] width 379 height 21
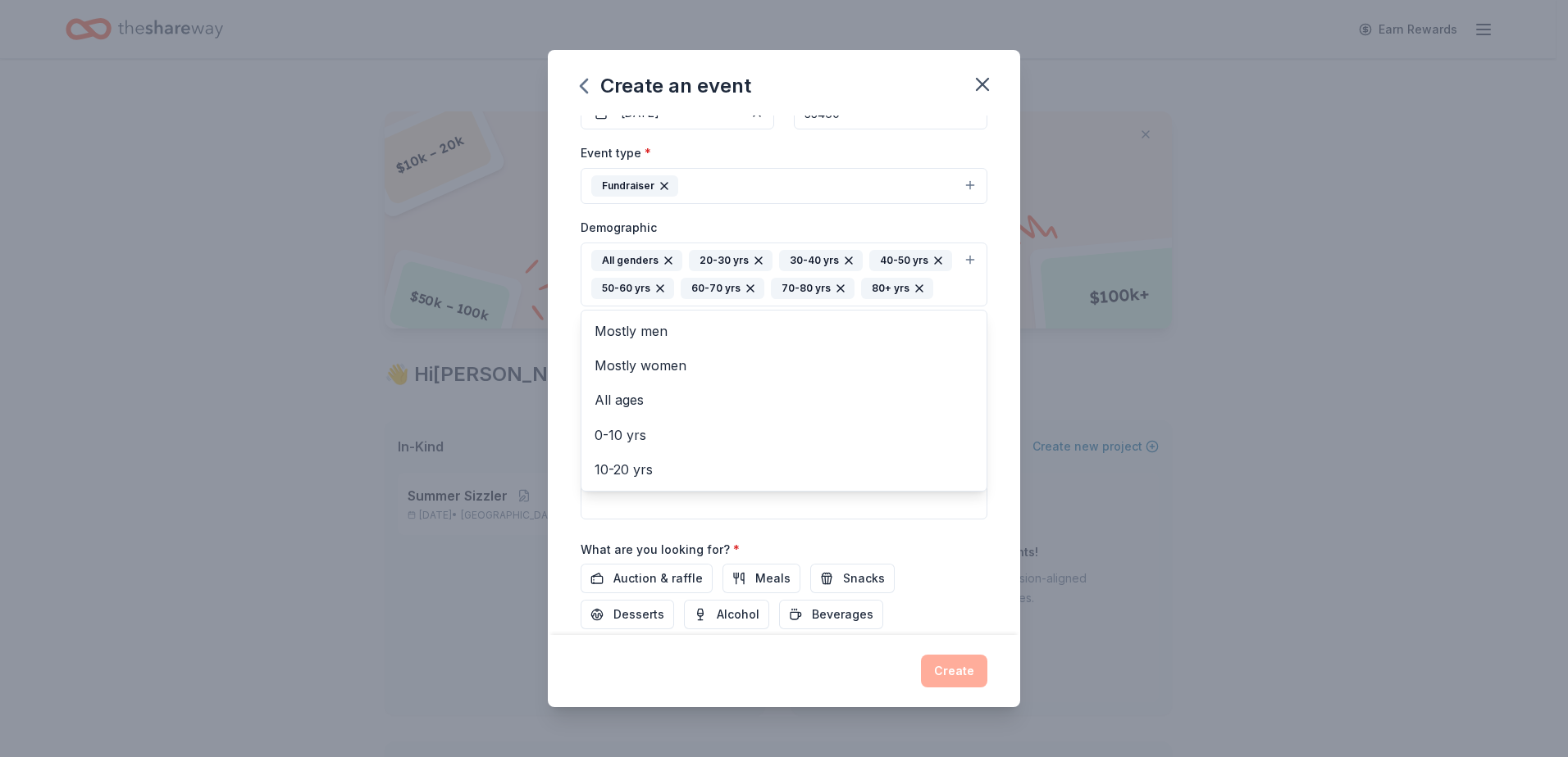
click at [1039, 540] on div "Create an event Event name * Holiday Luncheon 16 /100 Event website https://www…" at bounding box center [784, 378] width 1568 height 757
click at [755, 410] on input "Mailing address" at bounding box center [736, 394] width 312 height 33
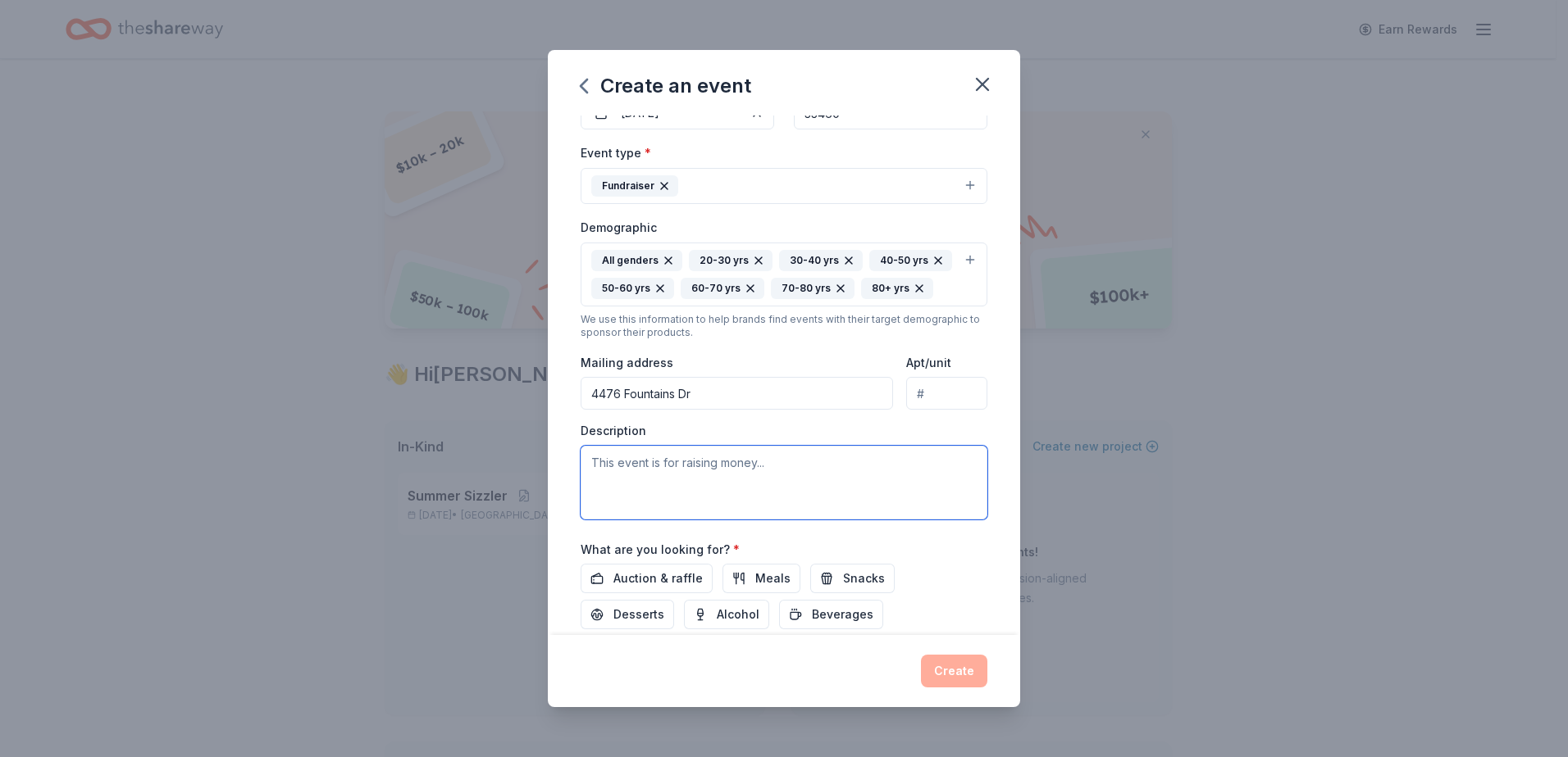
click at [797, 509] on textarea at bounding box center [783, 483] width 407 height 73
click at [753, 410] on input "4476 Fountains Dr" at bounding box center [736, 394] width 312 height 33
click at [767, 519] on textarea at bounding box center [783, 483] width 407 height 73
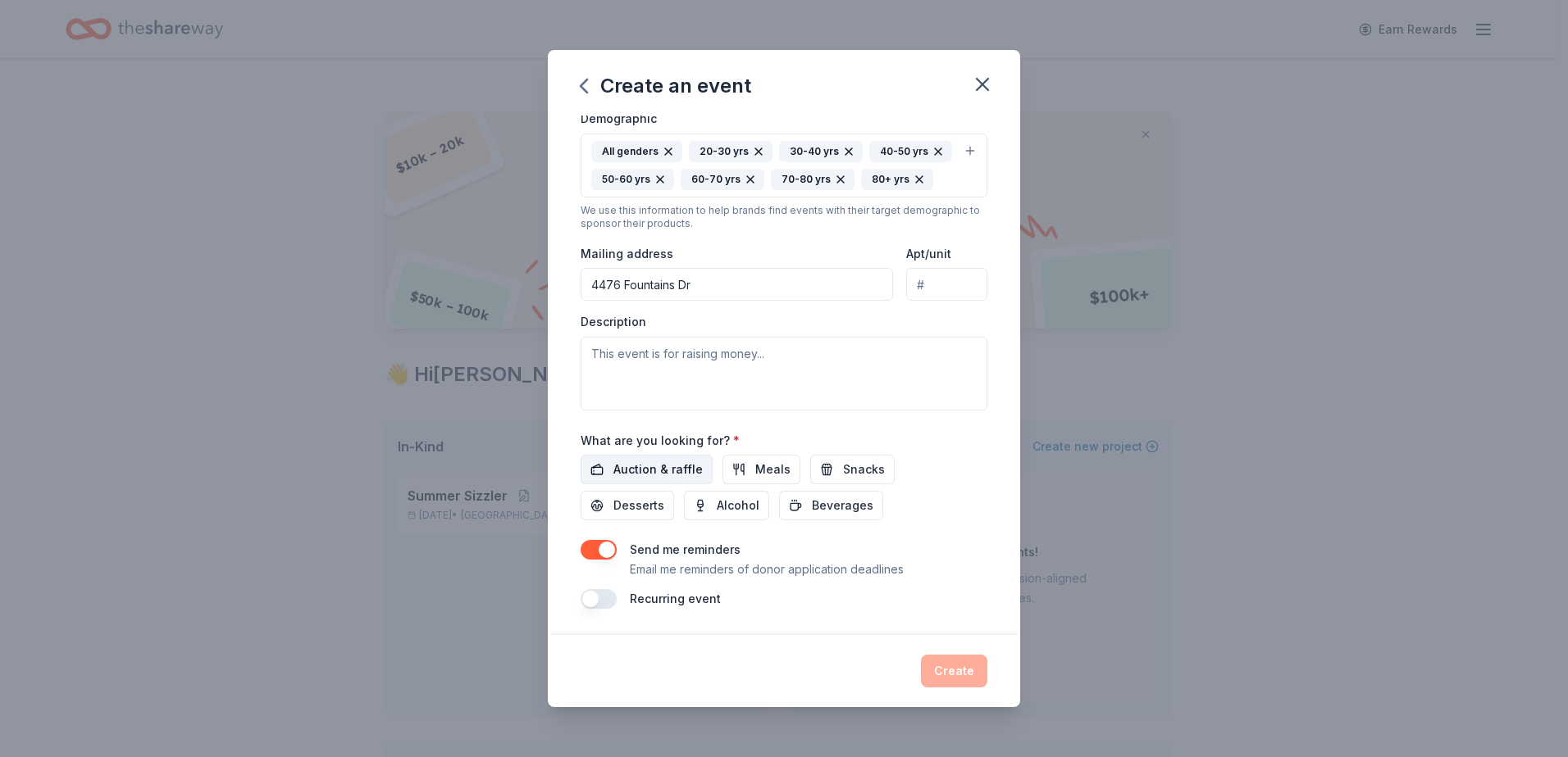
click at [625, 480] on span "Auction & raffle" at bounding box center [657, 469] width 89 height 19
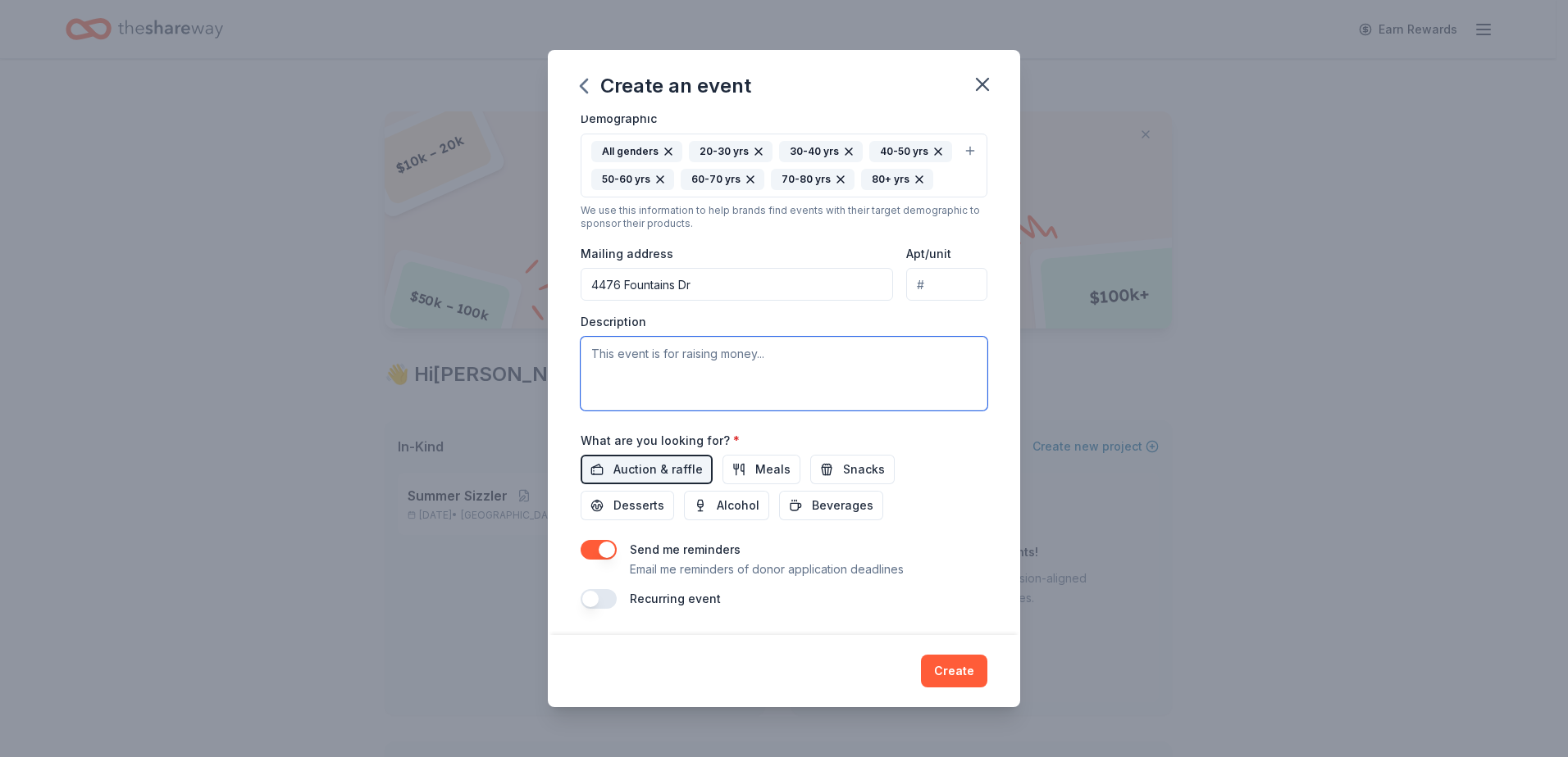
click at [756, 387] on textarea at bounding box center [783, 373] width 407 height 73
drag, startPoint x: 632, startPoint y: 357, endPoint x: 674, endPoint y: 284, distance: 84.2
click at [672, 303] on div "Event type * Fundraiser Demographic All genders 20-30 yrs 30-40 yrs 40-50 yrs 5…" at bounding box center [783, 222] width 407 height 376
click at [675, 280] on input "4476 Fountains Dr" at bounding box center [736, 284] width 312 height 33
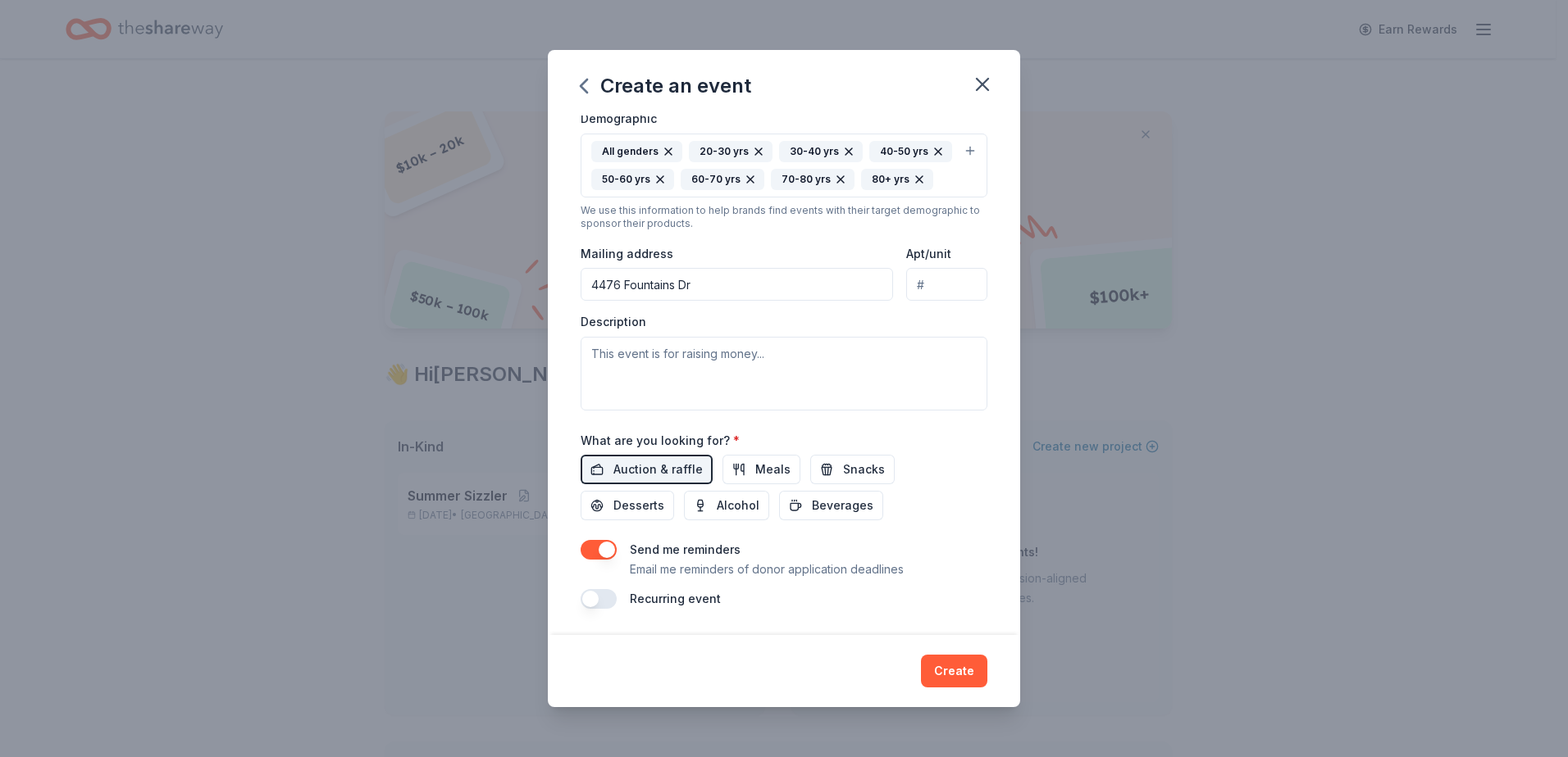
click at [675, 280] on input "4476 Fountains Dr" at bounding box center [736, 284] width 312 height 33
paste input ", Lake Worth, FL 33467."
type input "4476 Fountains Dr, Lake Worth, FL 33467."
click at [665, 349] on textarea at bounding box center [783, 373] width 407 height 73
click at [1187, 55] on div "Create an event Event name * Holiday Luncheon 16 /100 Event website https://www…" at bounding box center [784, 378] width 1568 height 757
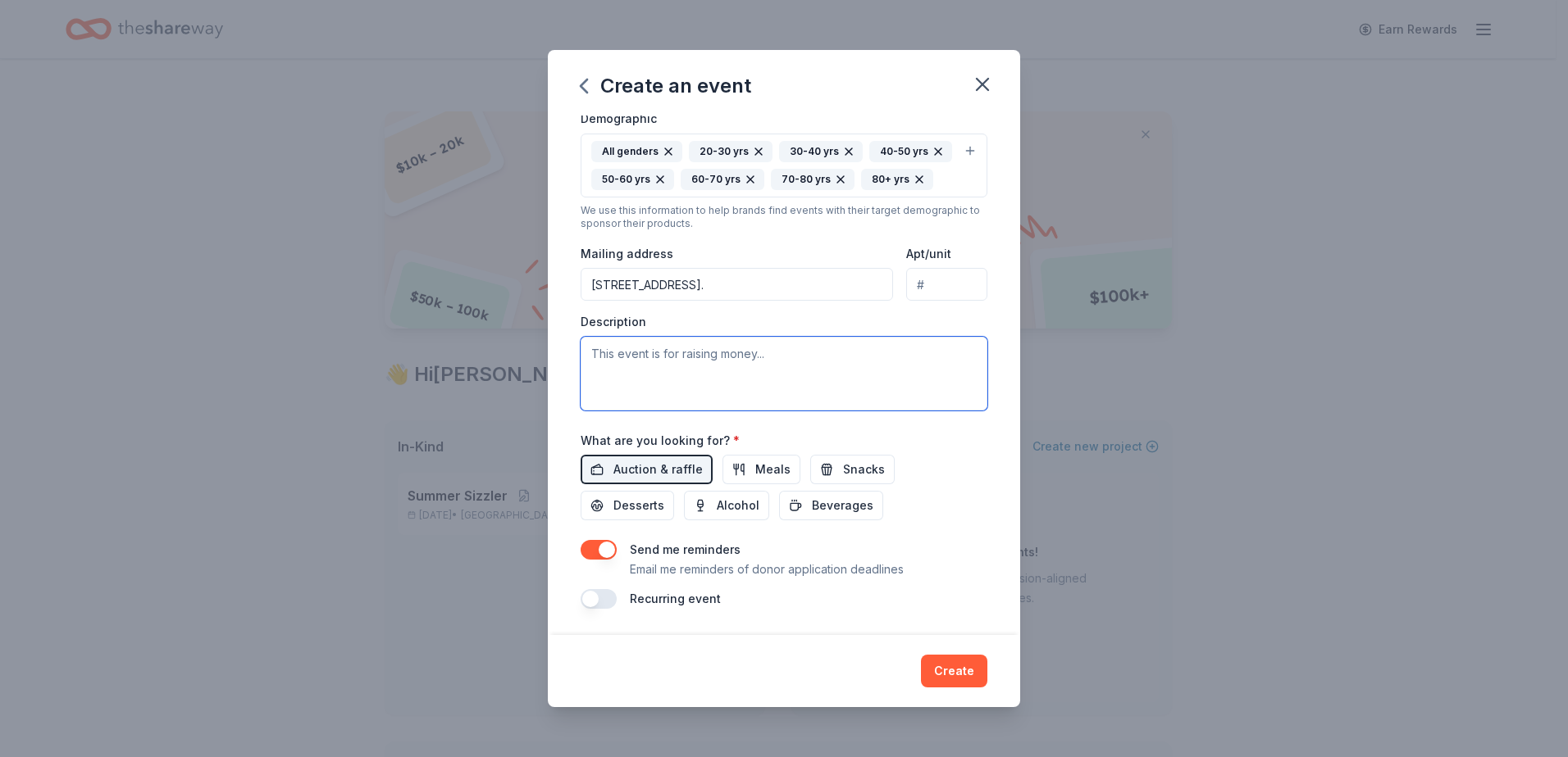
click at [622, 344] on textarea at bounding box center [783, 373] width 407 height 73
paste textarea "The Farmworker Coordinating Council’s Holiday Luncheon is a festive fundraising…"
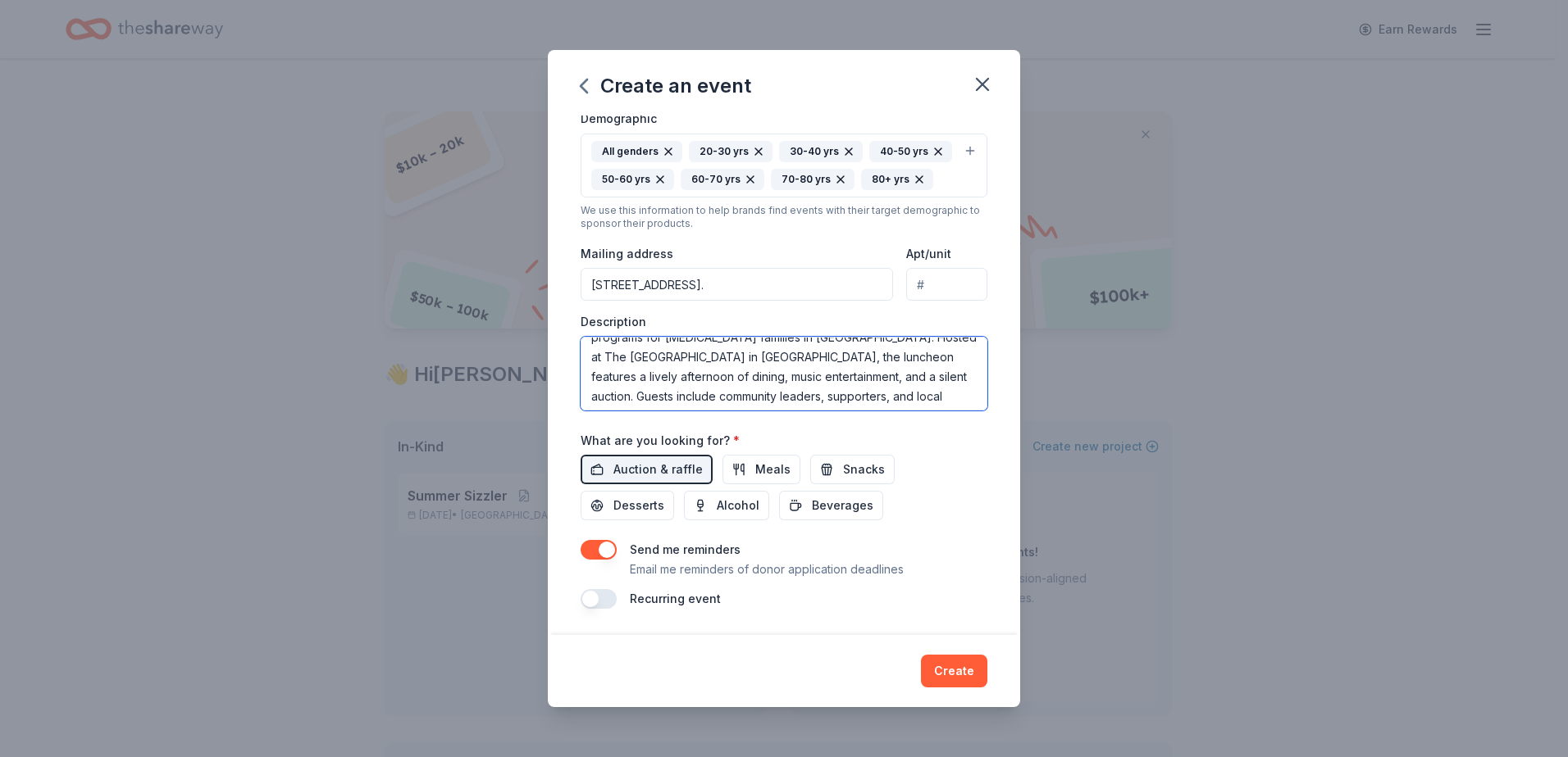
scroll to position [0, 0]
type textarea "The Farmworker Coordinating Council’s Holiday Luncheon is a festive fundraising…"
click at [990, 77] on icon "button" at bounding box center [982, 83] width 23 height 23
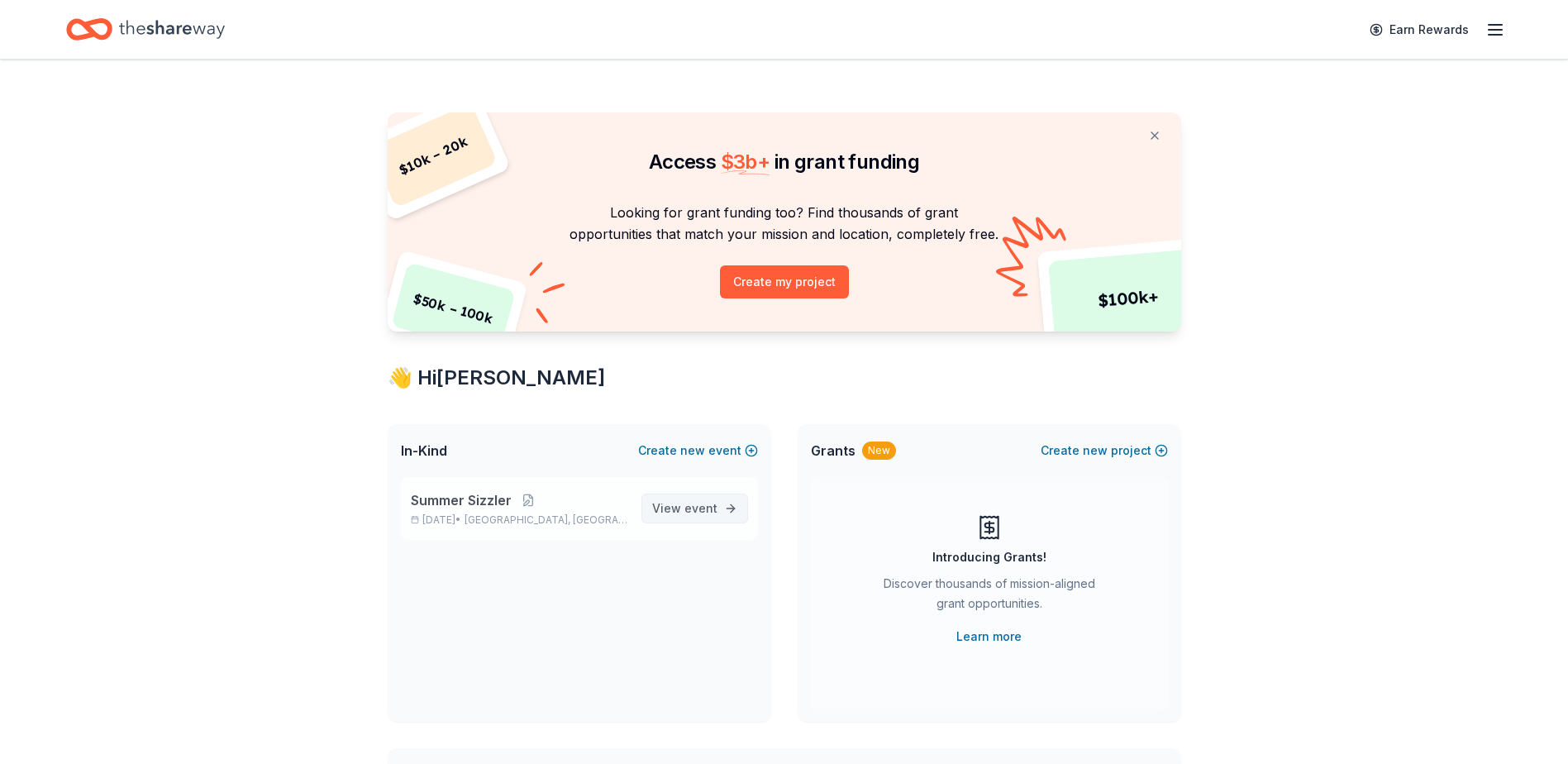
click at [681, 505] on span "View event" at bounding box center [685, 508] width 66 height 19
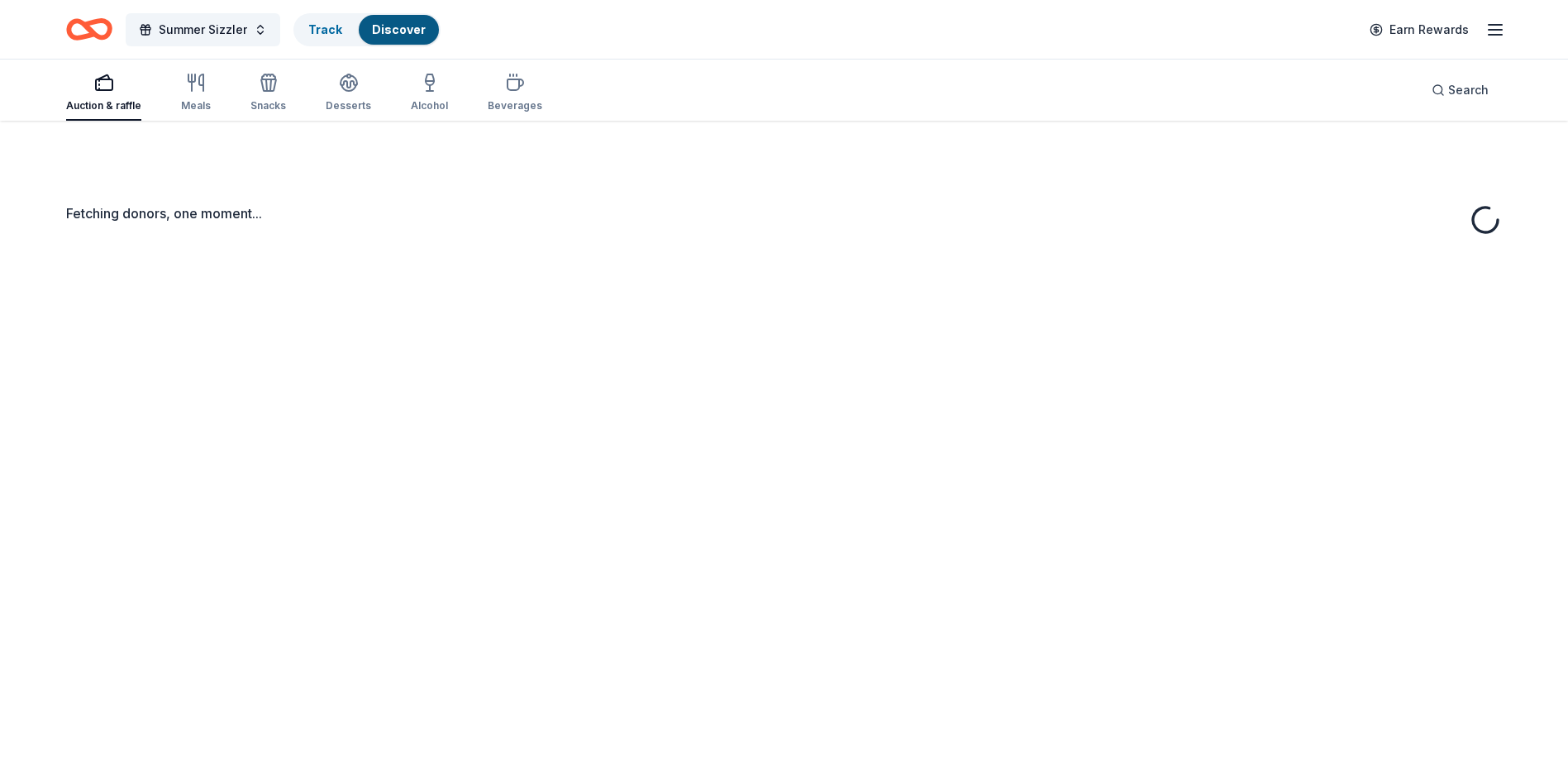
click at [716, 499] on div "Fetching donors, one moment..." at bounding box center [784, 502] width 1568 height 764
click at [245, 42] on button "Summer Sizzler" at bounding box center [203, 30] width 155 height 33
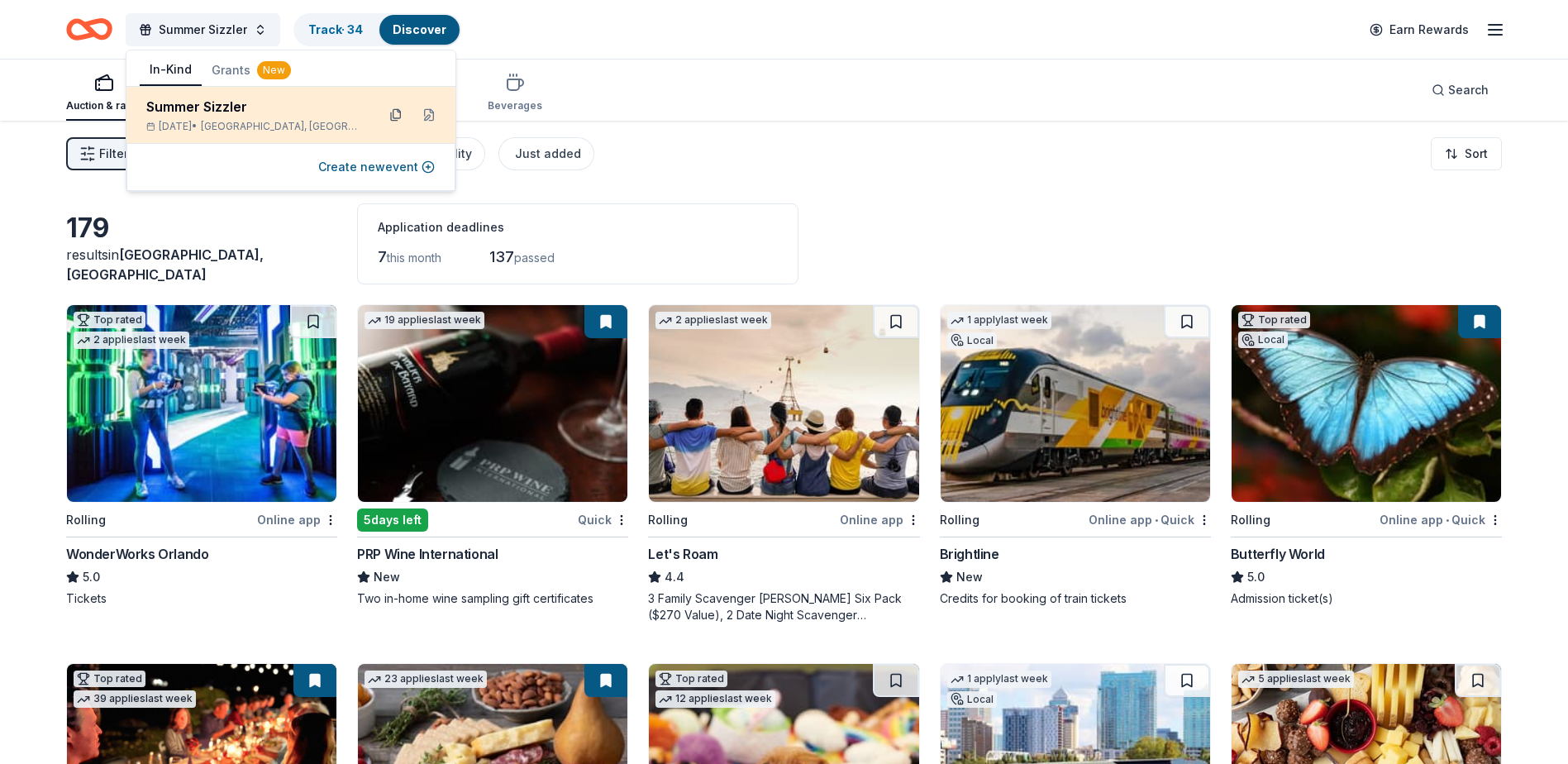
click at [402, 117] on button at bounding box center [396, 115] width 27 height 27
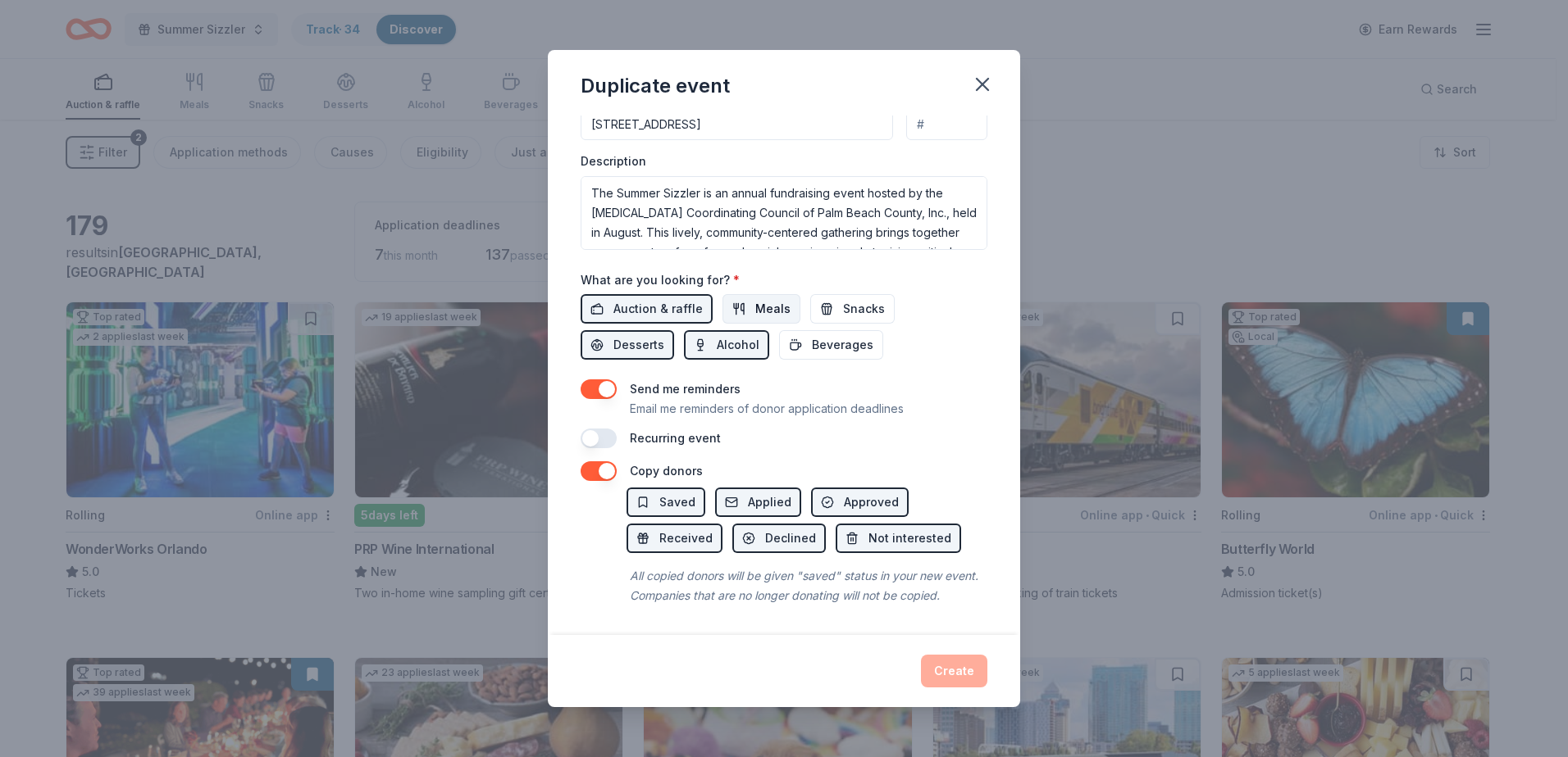
scroll to position [474, 0]
click at [756, 194] on textarea "The Summer Sizzler is an annual fundraising event hosted by the Farmworker Coor…" at bounding box center [783, 213] width 407 height 73
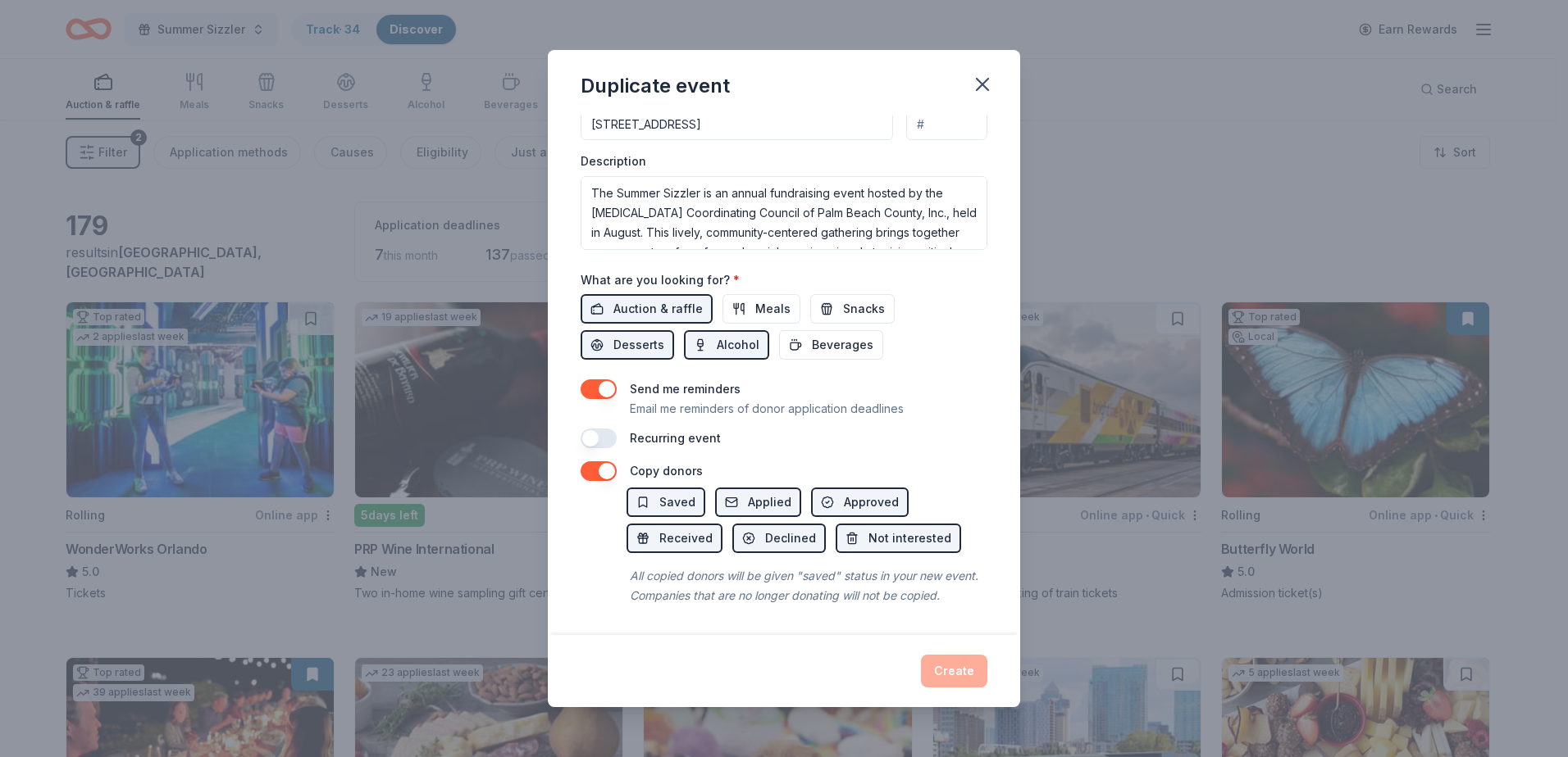
click at [861, 668] on div "Create" at bounding box center [783, 672] width 407 height 33
click at [986, 84] on icon "button" at bounding box center [982, 83] width 23 height 23
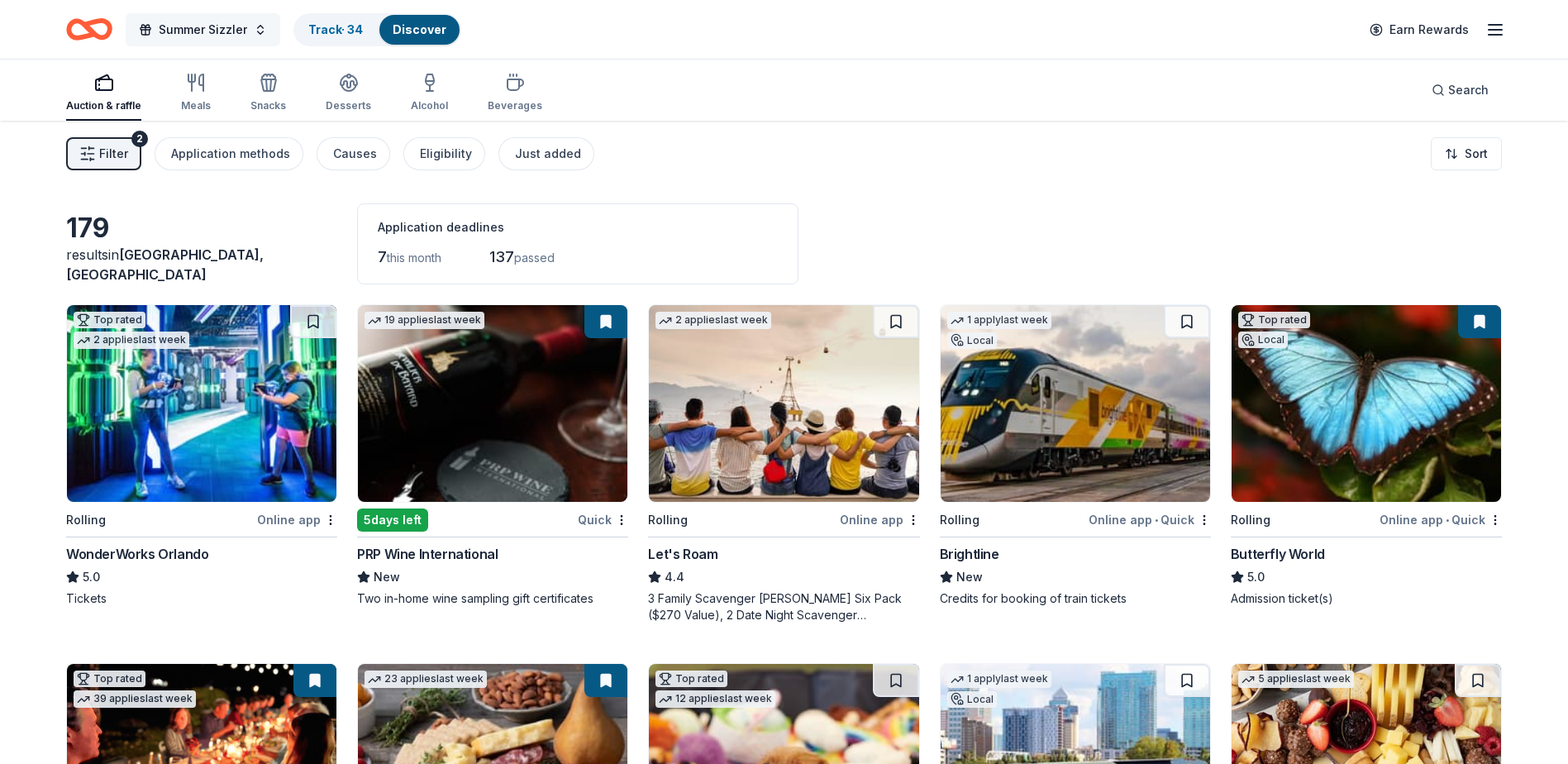
click at [213, 36] on span "Summer Sizzler" at bounding box center [203, 29] width 89 height 19
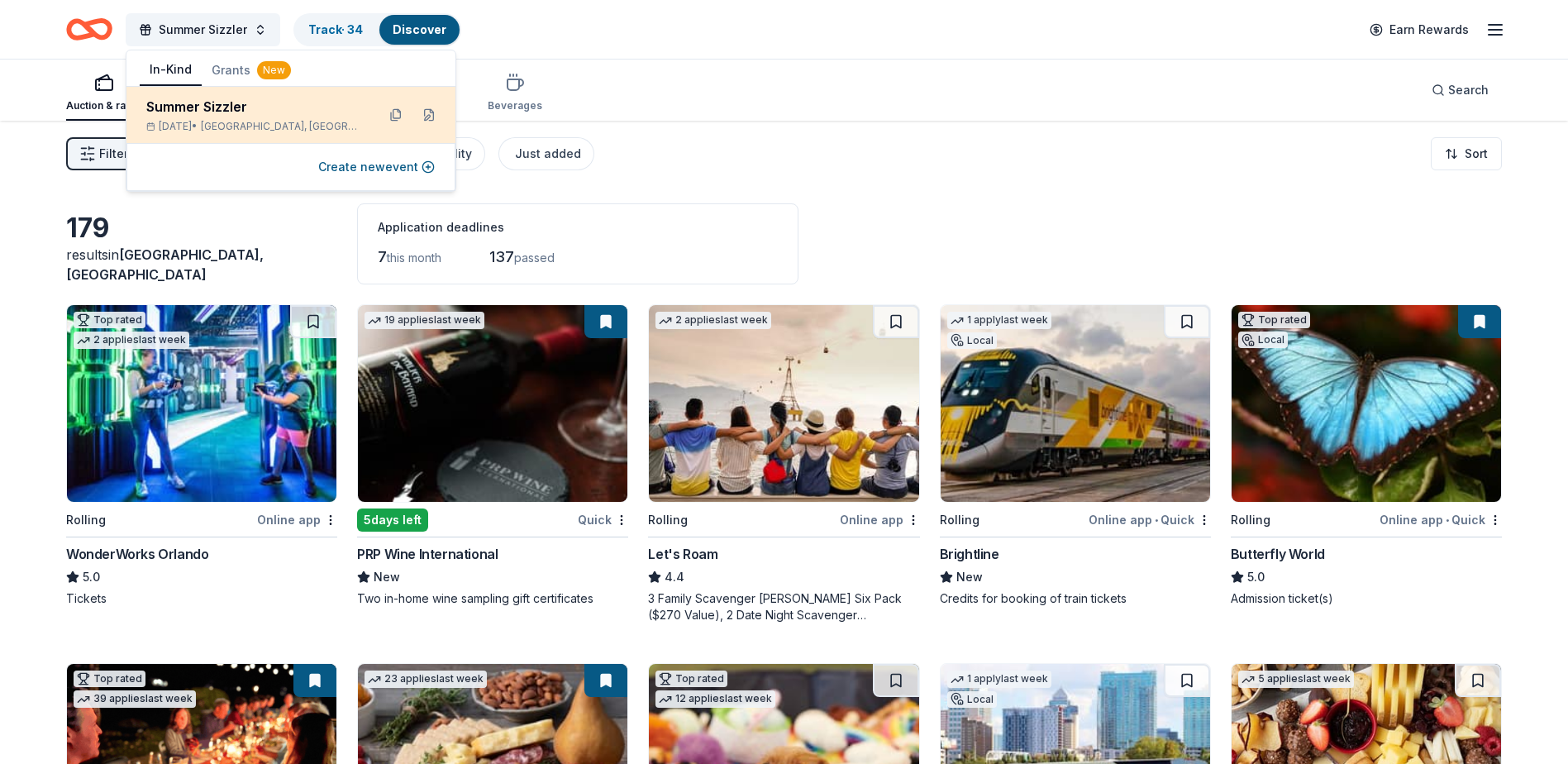
click at [447, 120] on div "Summer Sizzler Aug 27, 2025 • Lake Worth Beach, FL" at bounding box center [291, 115] width 329 height 56
click at [429, 112] on button at bounding box center [429, 115] width 27 height 27
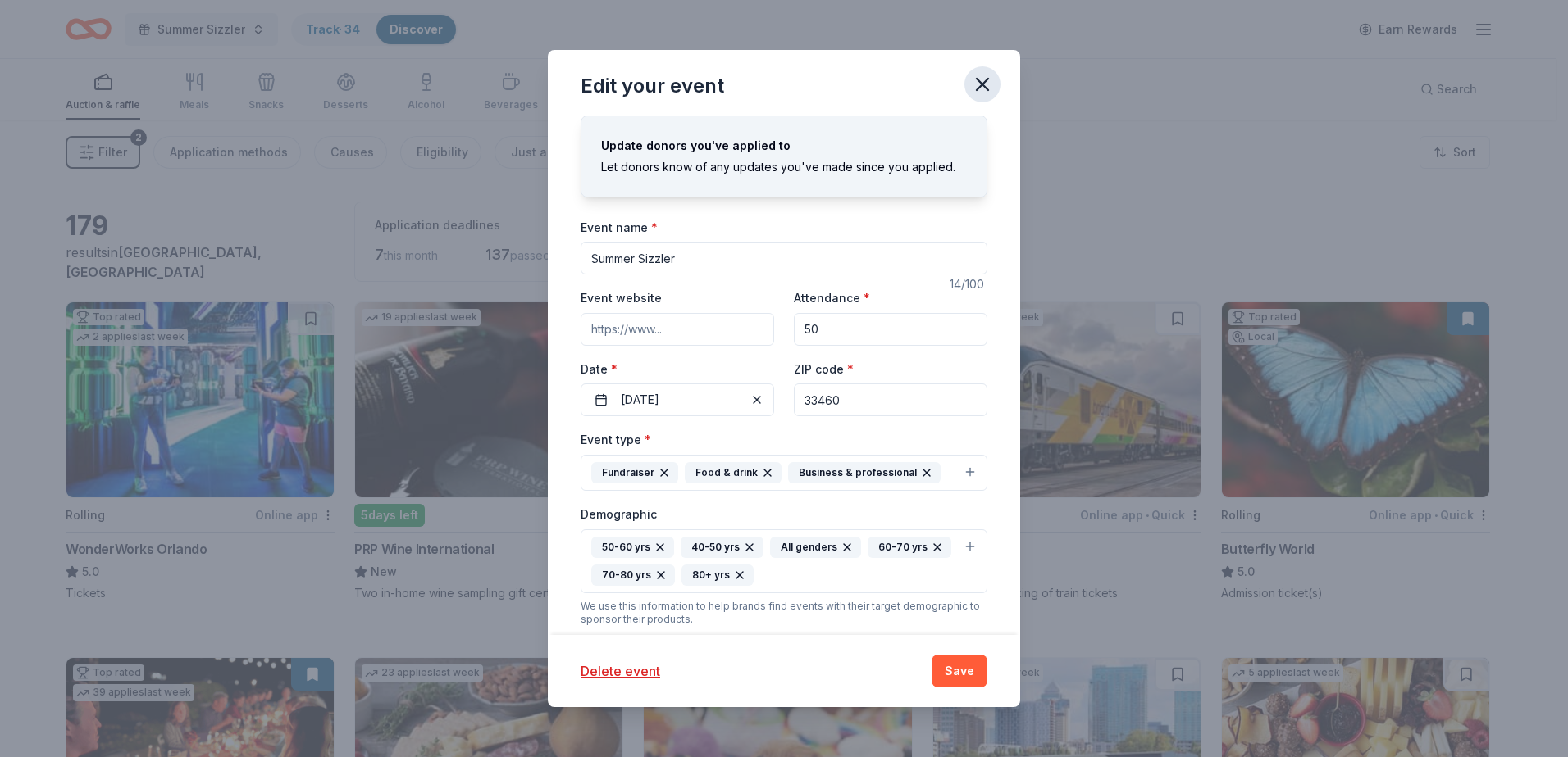
click at [976, 71] on button "button" at bounding box center [981, 83] width 36 height 36
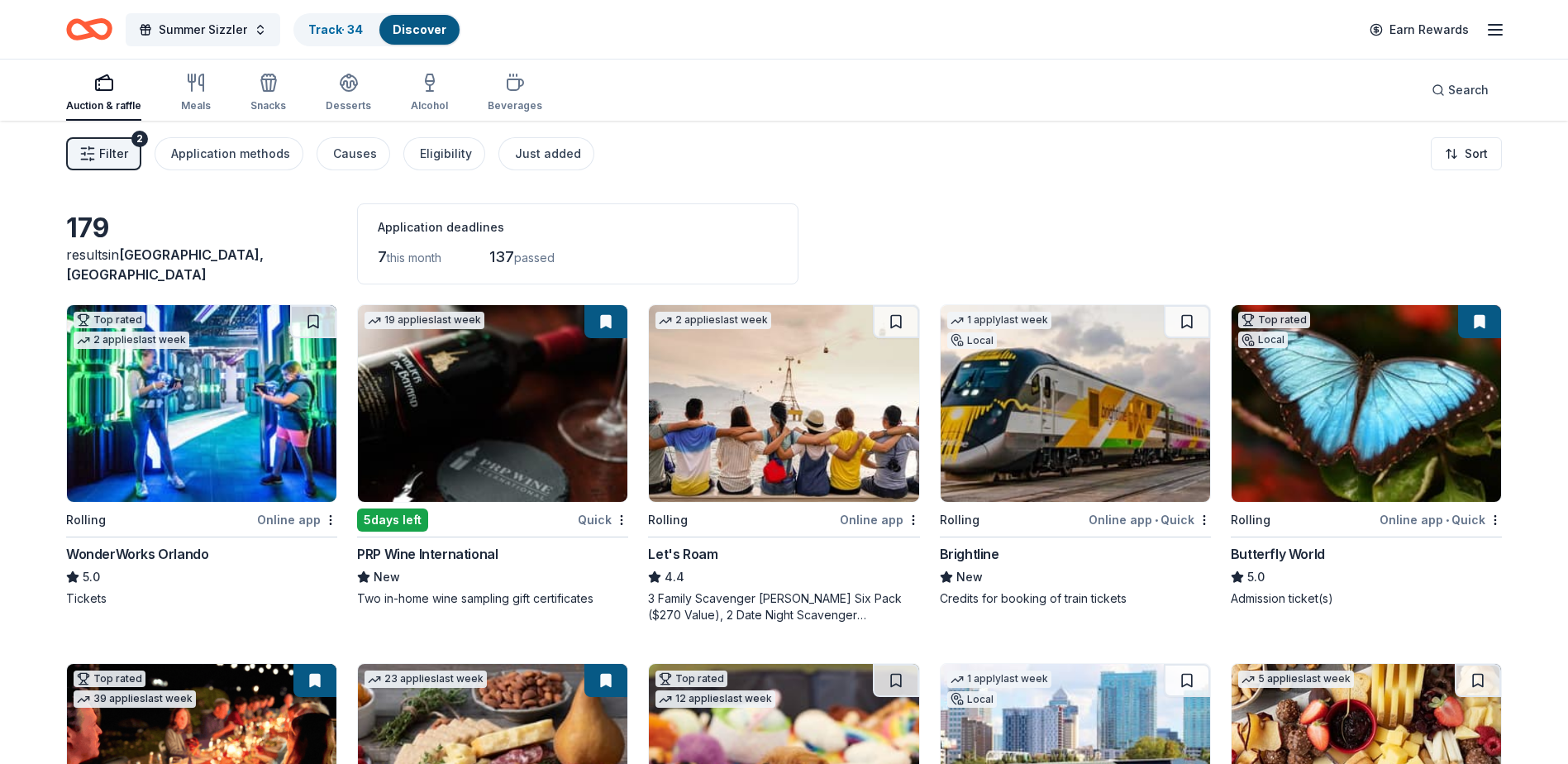
click at [962, 234] on div "179 results in Lake Worth Beach, FL Application deadlines 7 this month 137 pass…" at bounding box center [783, 244] width 1436 height 81
click at [118, 145] on span "Filter" at bounding box center [113, 153] width 29 height 19
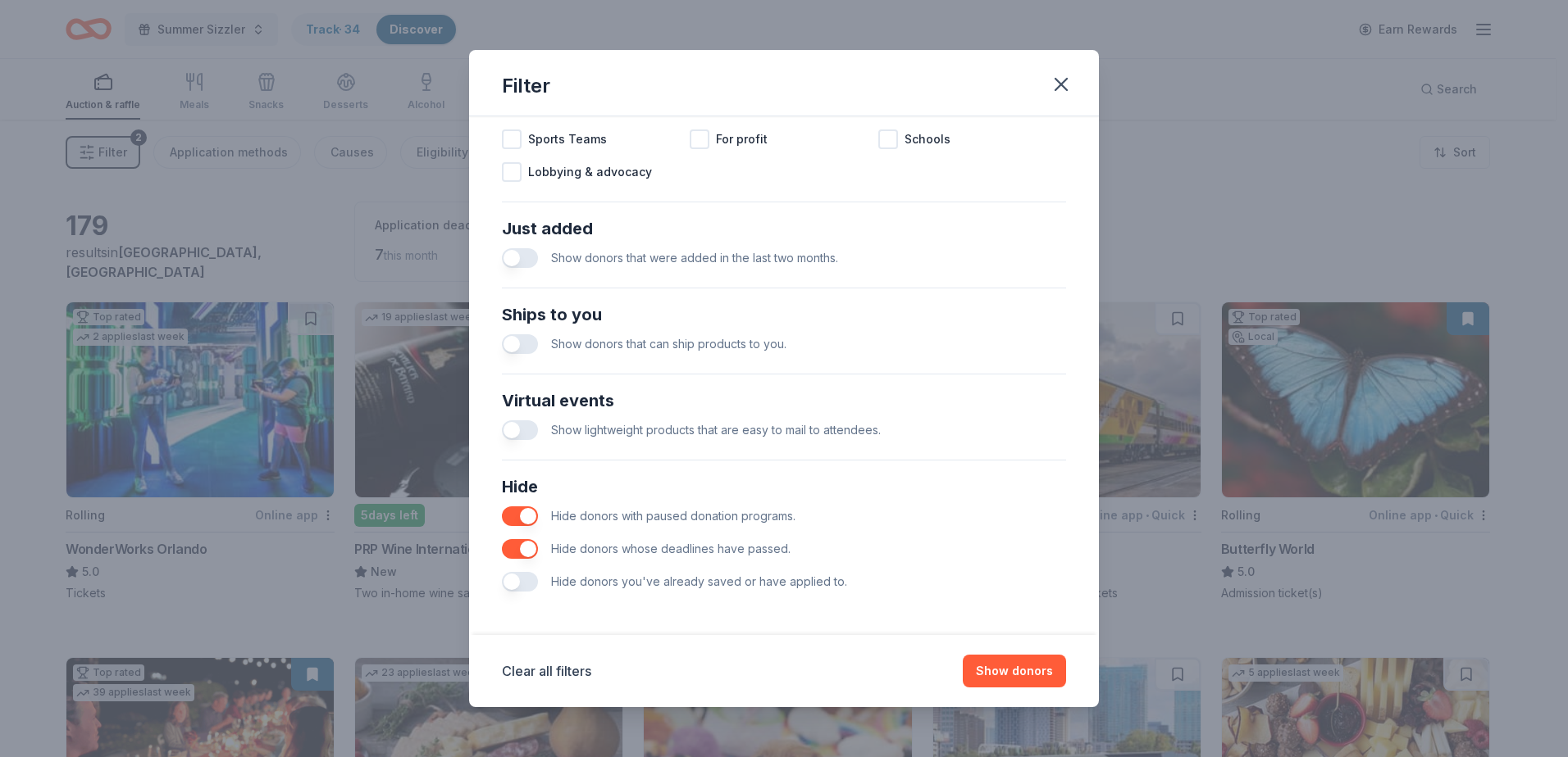
scroll to position [561, 0]
click at [523, 261] on button "button" at bounding box center [520, 256] width 36 height 19
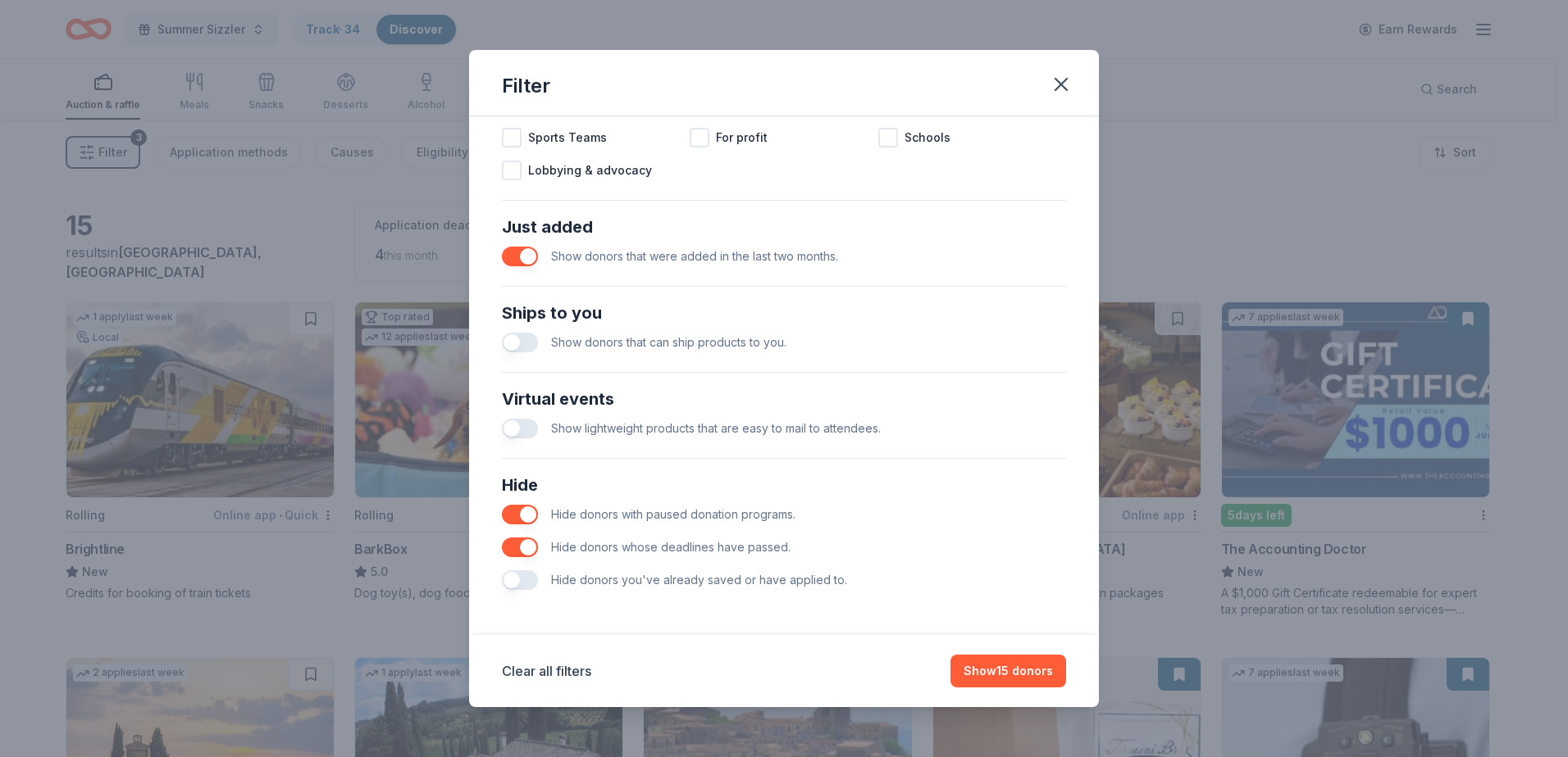
click at [526, 263] on button "button" at bounding box center [520, 256] width 36 height 19
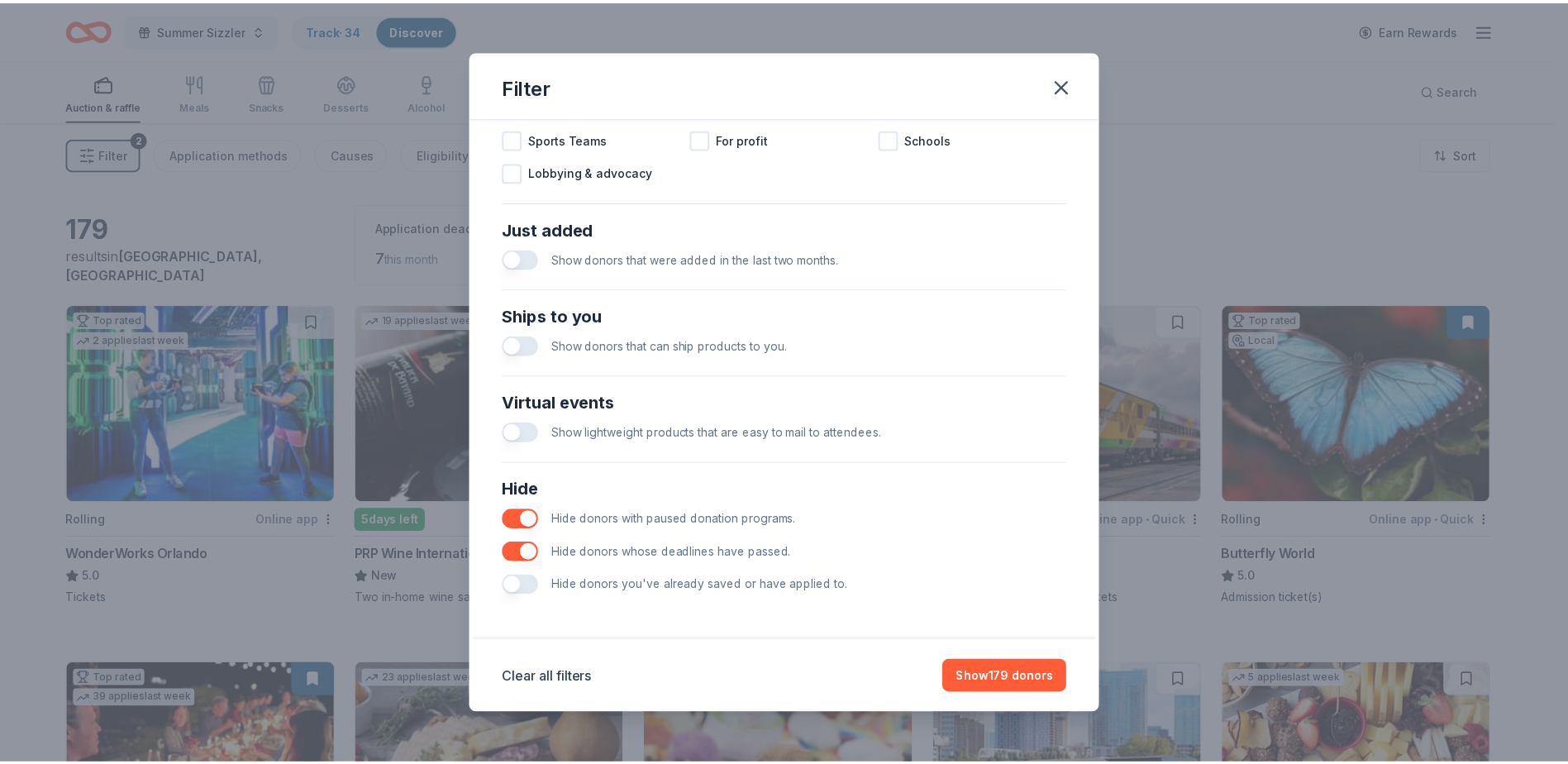
scroll to position [400, 0]
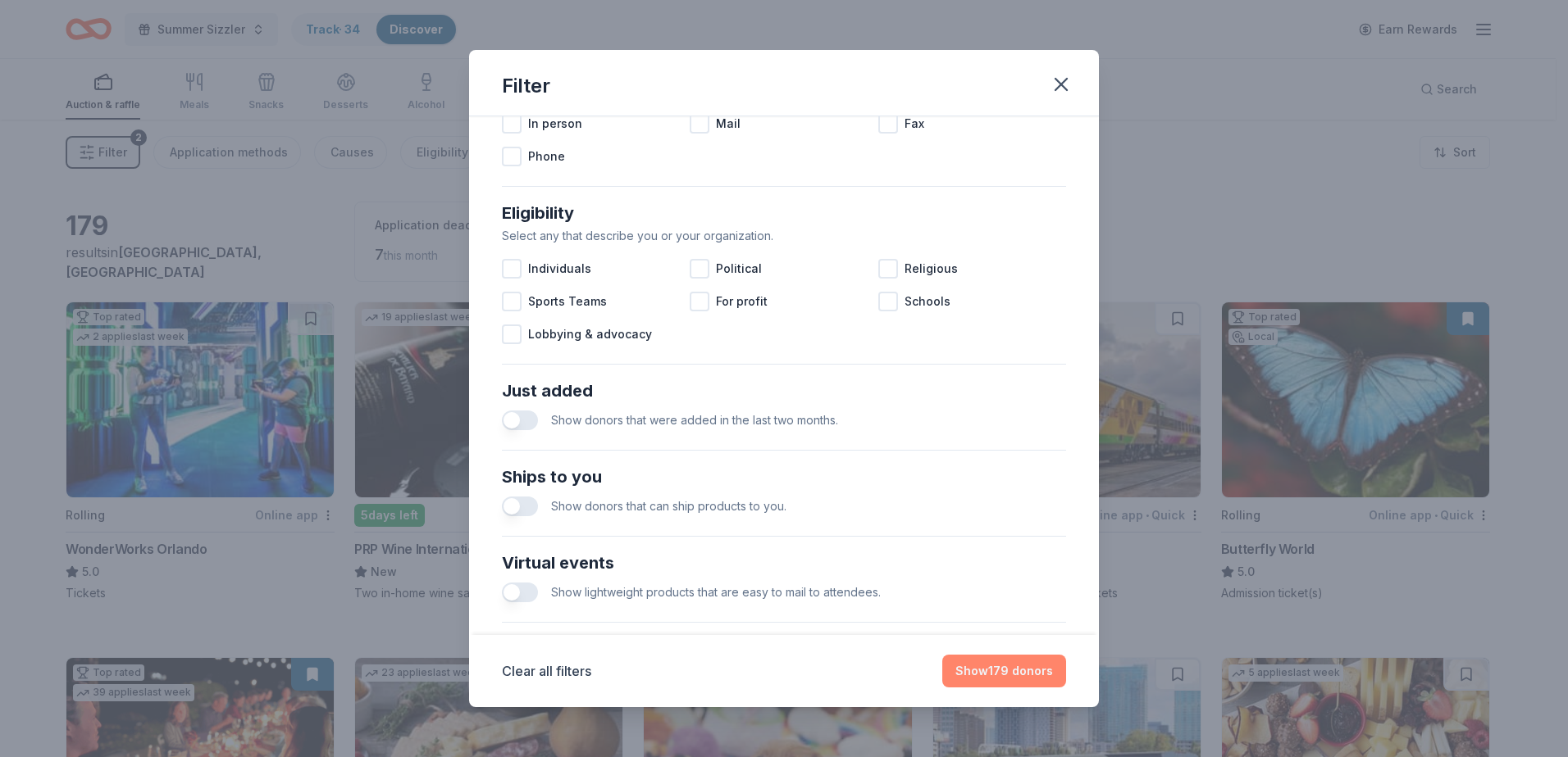
click at [971, 672] on button "Show 179 donors" at bounding box center [1003, 672] width 124 height 33
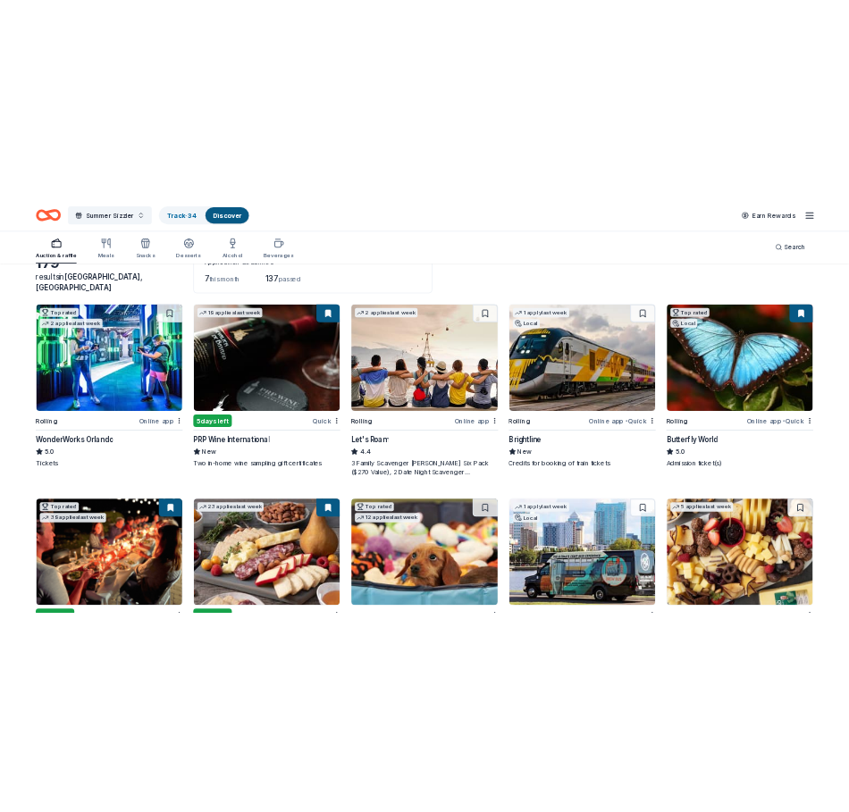
scroll to position [0, 0]
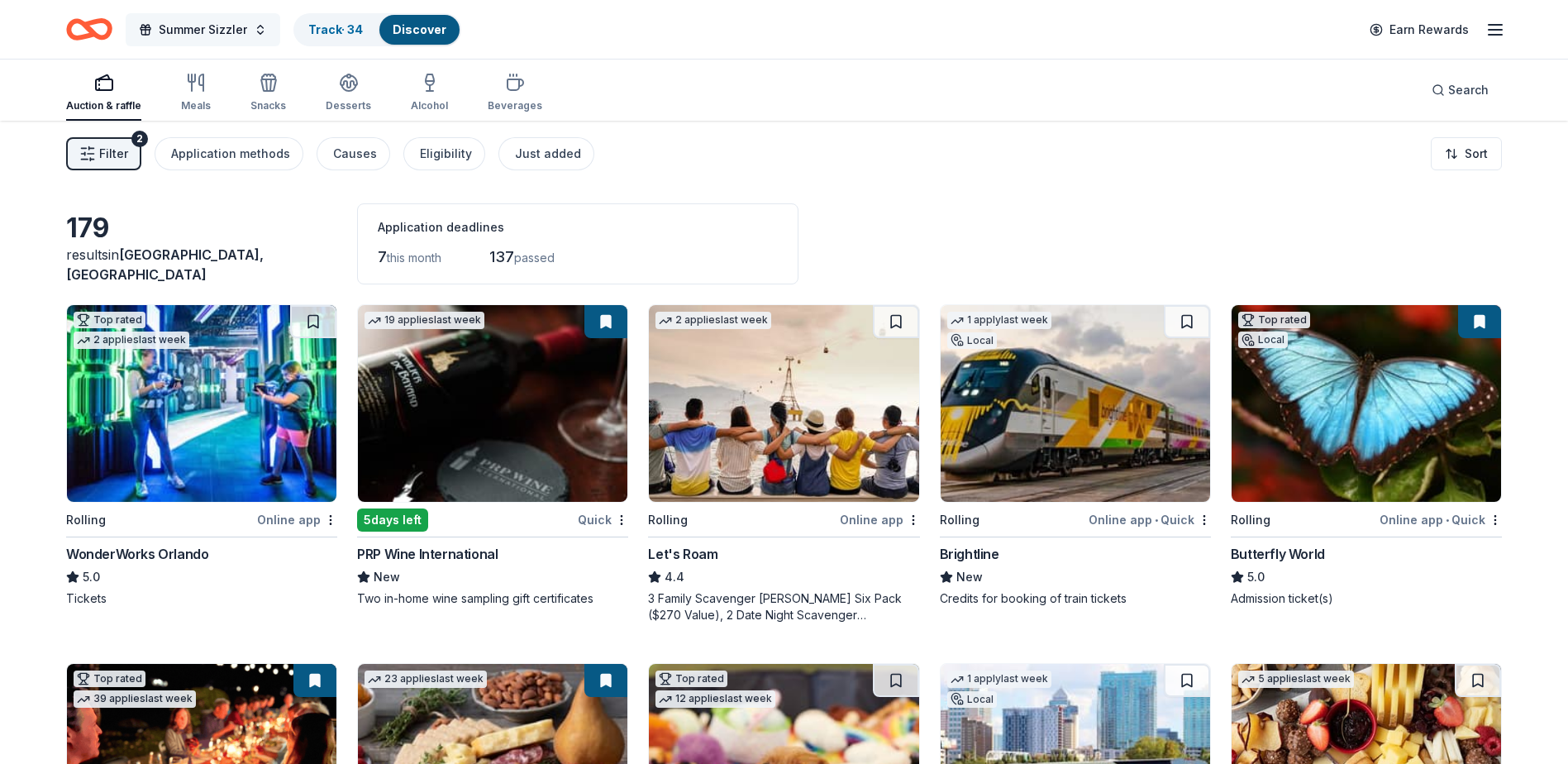
drag, startPoint x: 282, startPoint y: 35, endPoint x: 259, endPoint y: 31, distance: 23.3
click at [282, 35] on div "Summer Sizzler Track · 34 Discover" at bounding box center [263, 30] width 395 height 39
click at [255, 31] on button "Summer Sizzler" at bounding box center [203, 30] width 155 height 33
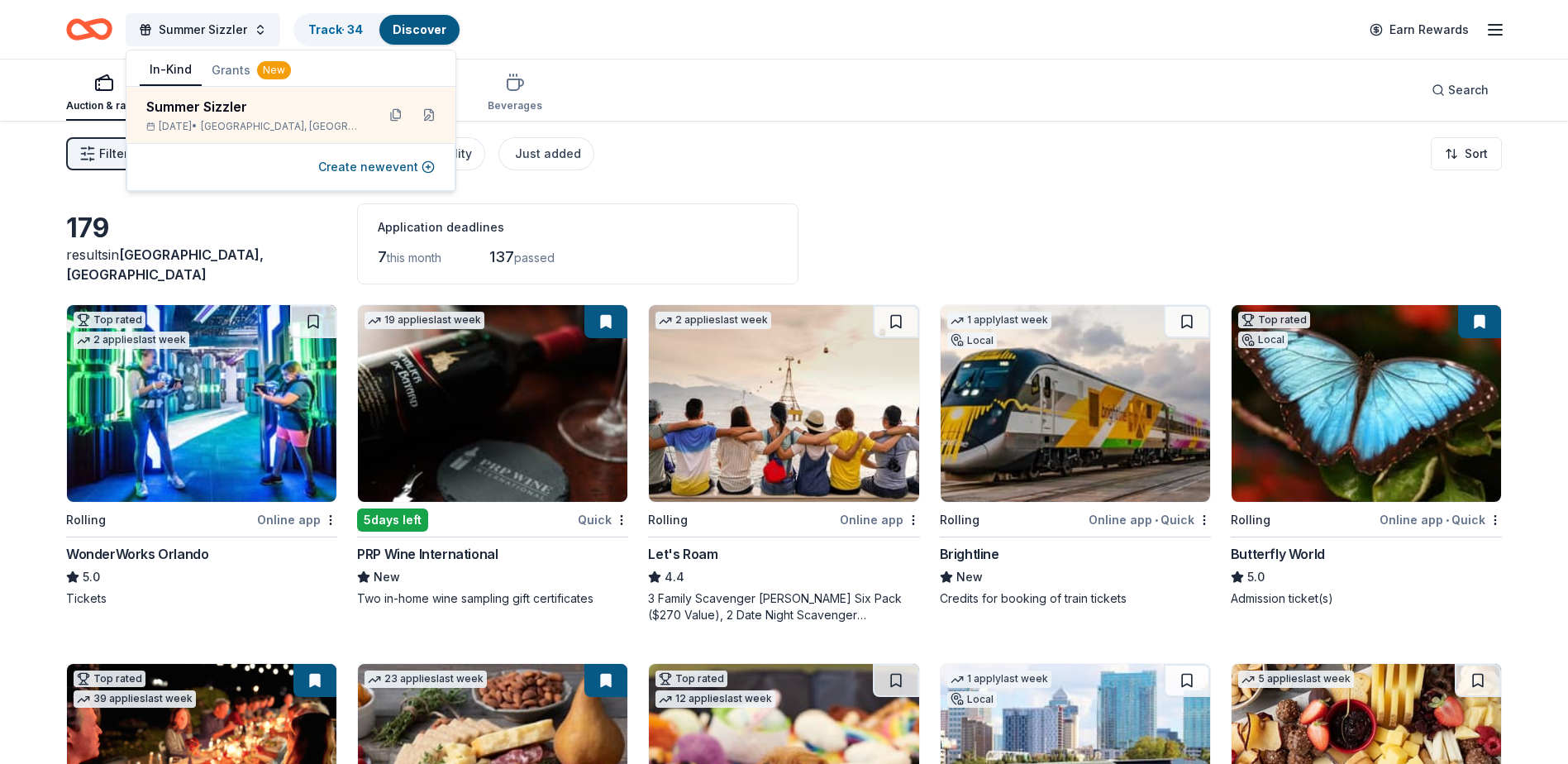
click at [386, 177] on div "Create new event" at bounding box center [291, 168] width 329 height 48
click at [429, 167] on button "Create new event" at bounding box center [377, 167] width 117 height 19
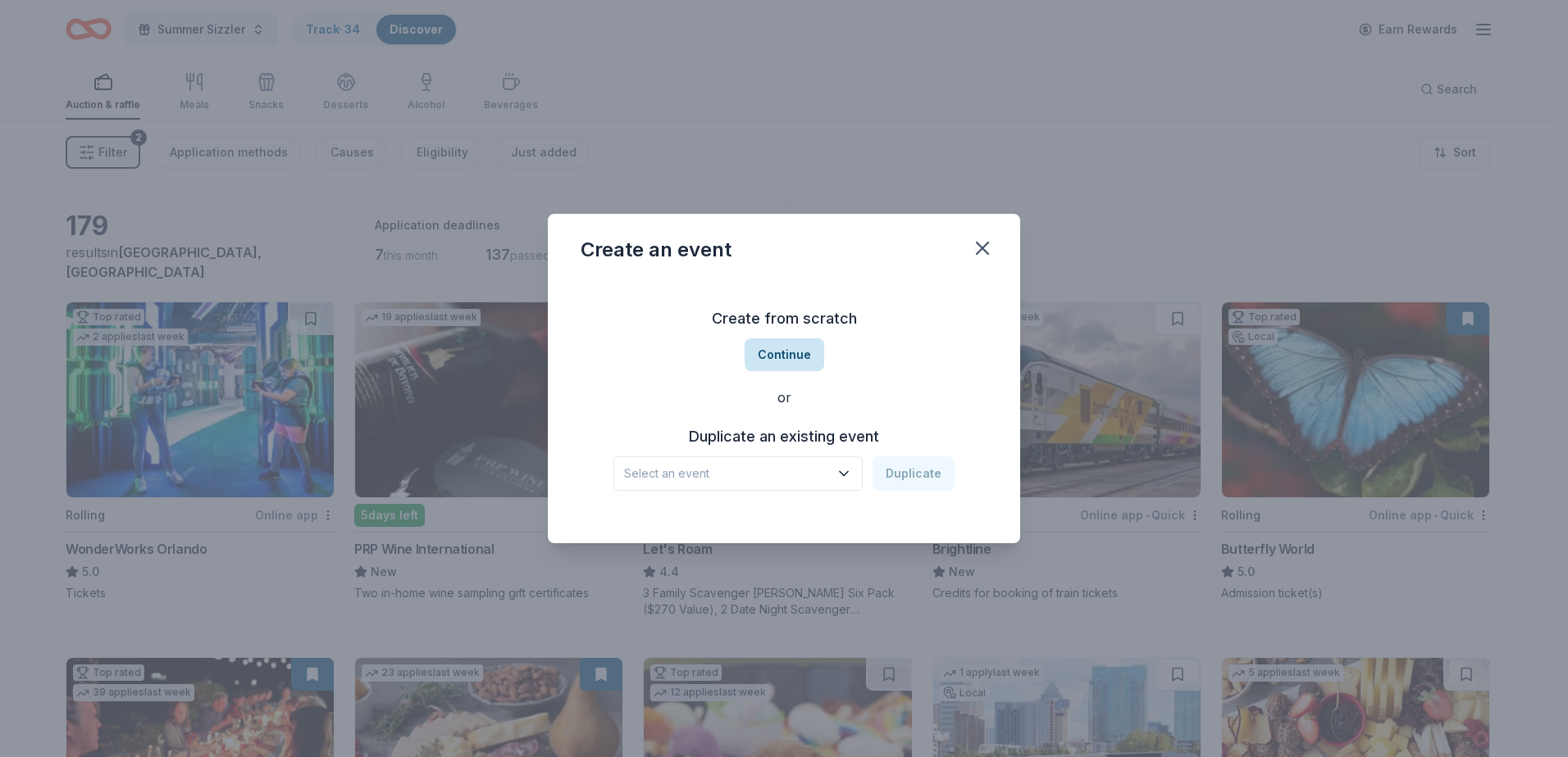
click at [798, 364] on button "Continue" at bounding box center [784, 355] width 80 height 33
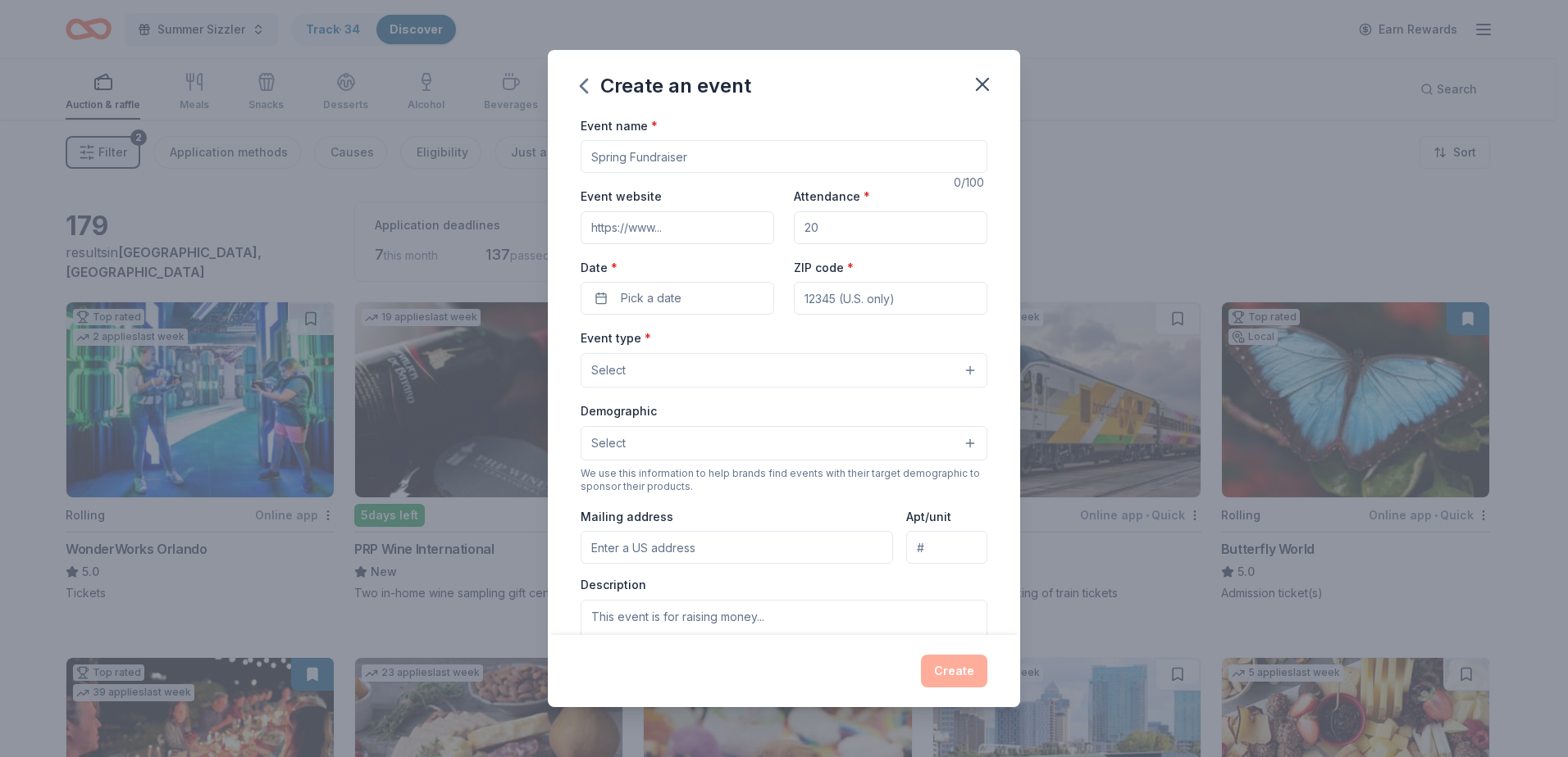
click at [663, 160] on input "Event name *" at bounding box center [783, 157] width 407 height 33
type input "Holiday Luncheon"
type input "https://www.farmworkercouncil.com/"
type input "100"
type input "33460"
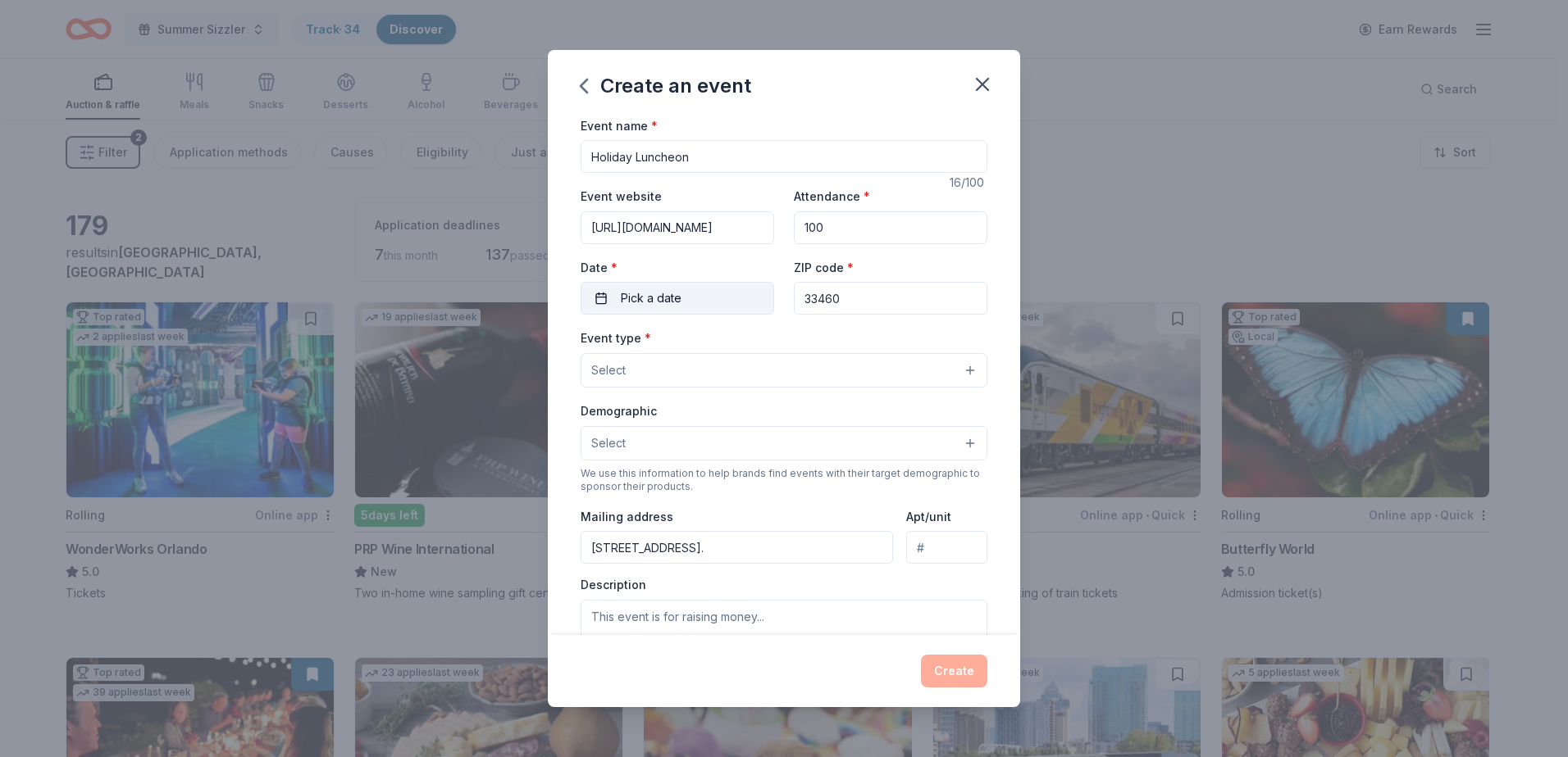
click at [695, 293] on button "Pick a date" at bounding box center [677, 298] width 194 height 33
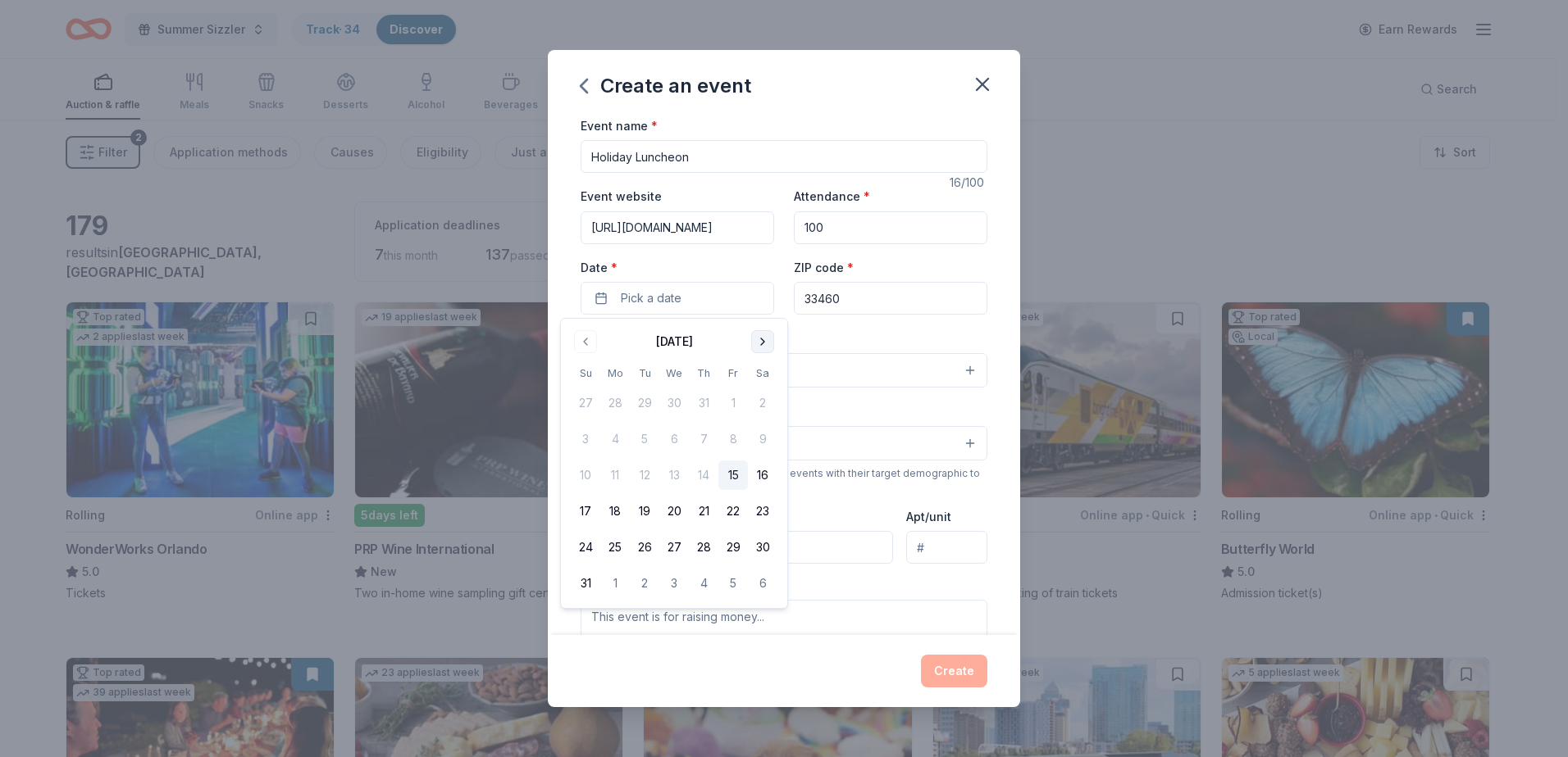
click at [764, 348] on button "Go to next month" at bounding box center [762, 341] width 23 height 23
click at [737, 439] on button "12" at bounding box center [733, 440] width 29 height 29
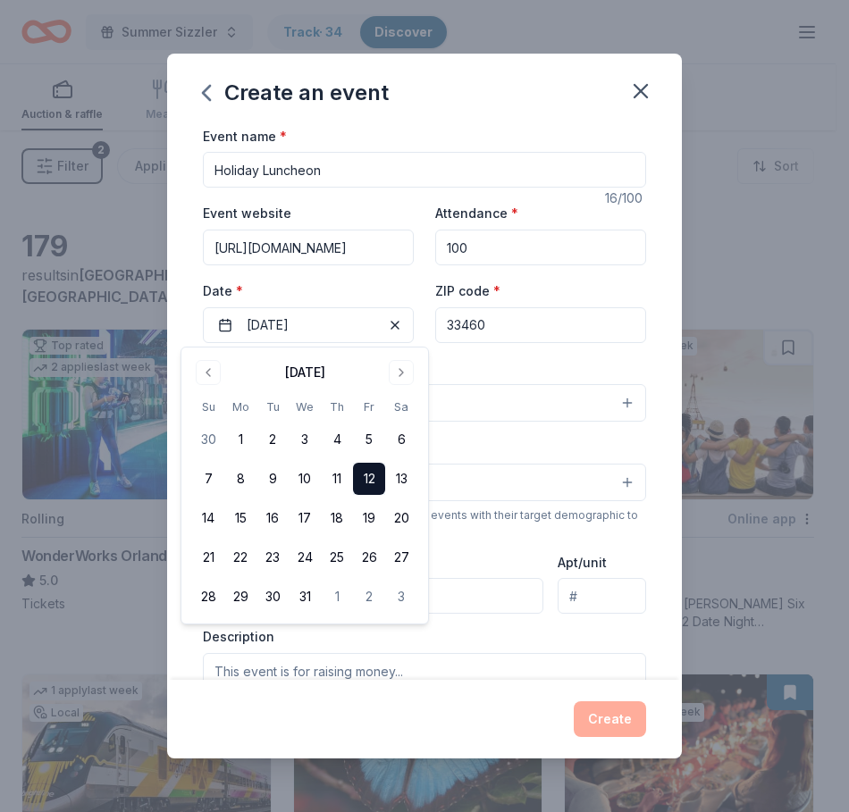
drag, startPoint x: 365, startPoint y: 477, endPoint x: 441, endPoint y: 367, distance: 133.5
click at [365, 477] on button "12" at bounding box center [369, 479] width 32 height 32
click at [371, 471] on button "12" at bounding box center [369, 479] width 32 height 32
click at [523, 352] on div "Event name * Holiday Luncheon 16 /100 Event website https://www.farmworkercounc…" at bounding box center [424, 537] width 443 height 825
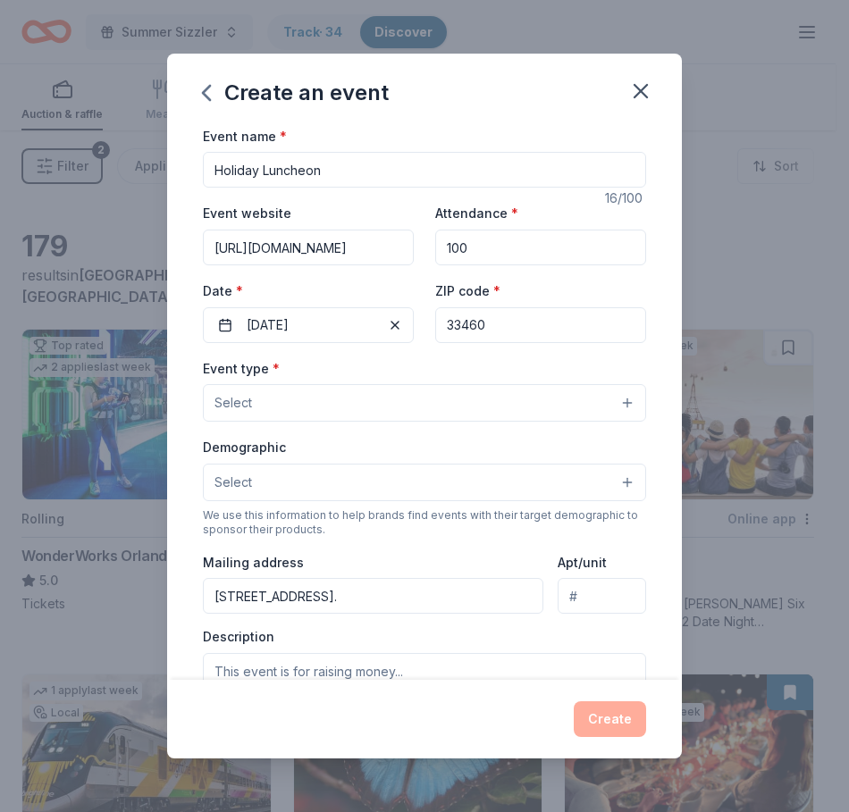
click at [397, 402] on button "Select" at bounding box center [424, 403] width 443 height 38
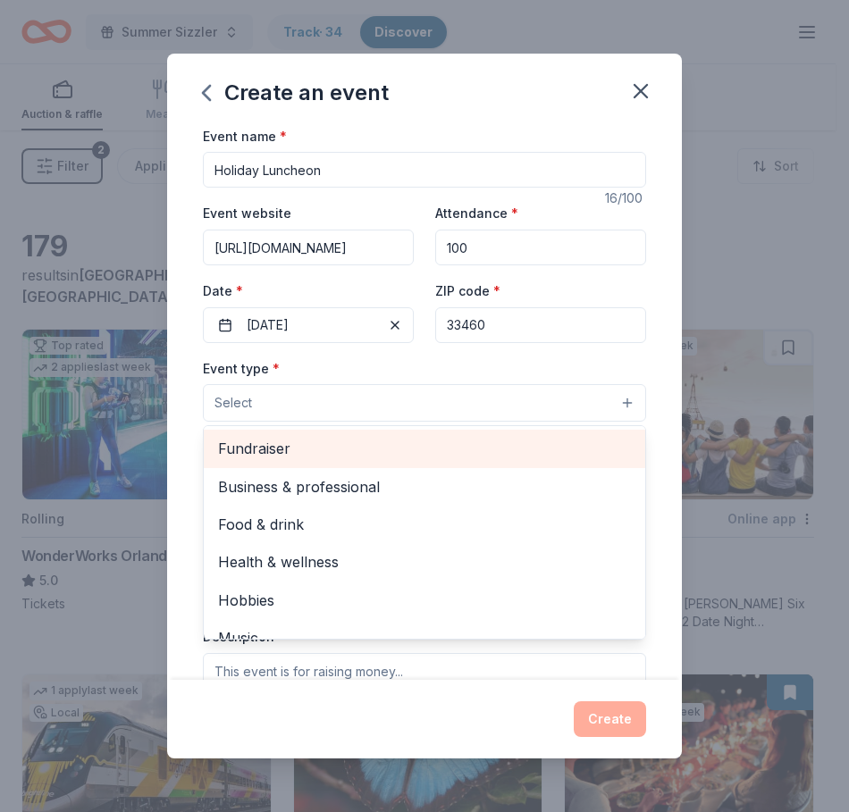
click at [332, 447] on span "Fundraiser" at bounding box center [424, 448] width 413 height 23
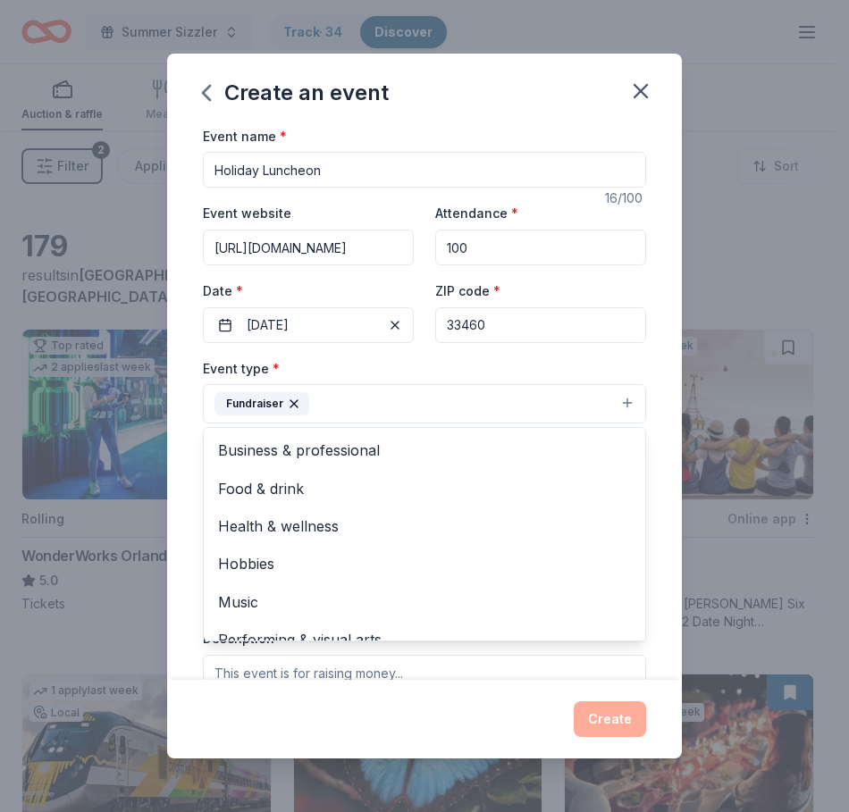
click at [615, 363] on div "Event type * Fundraiser Business & professional Food & drink Health & wellness …" at bounding box center [424, 390] width 443 height 67
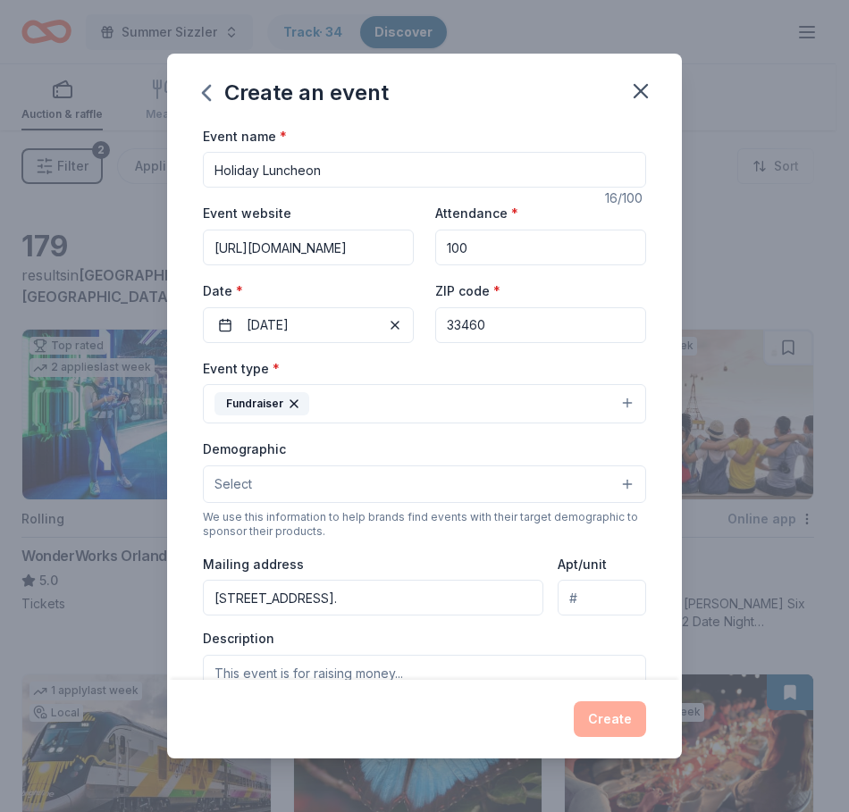
click at [330, 481] on button "Select" at bounding box center [424, 484] width 443 height 38
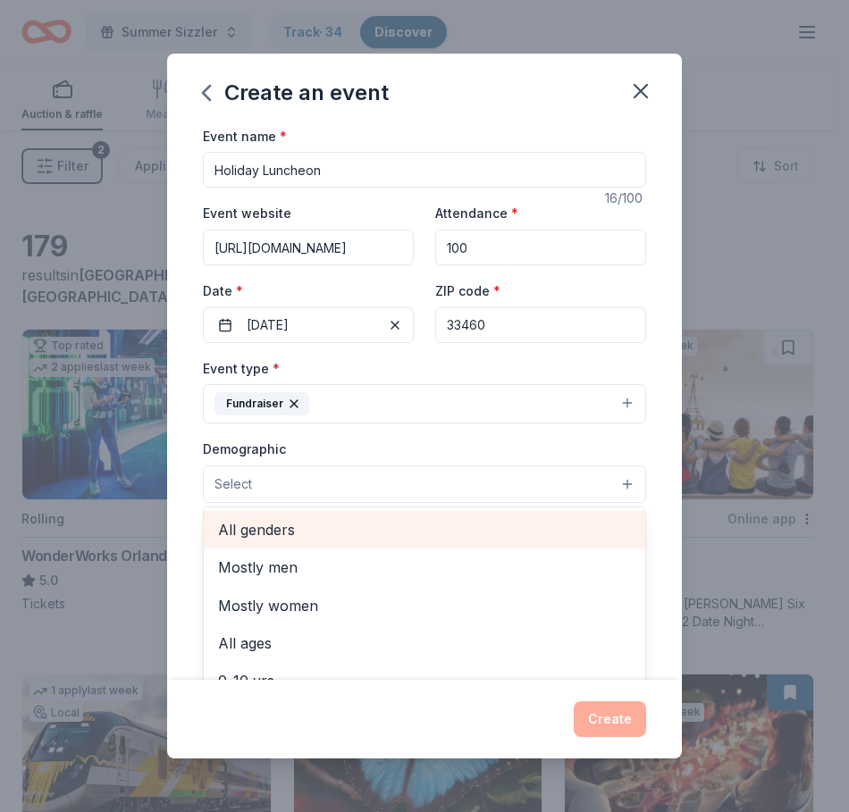
click at [301, 522] on span "All genders" at bounding box center [424, 529] width 413 height 23
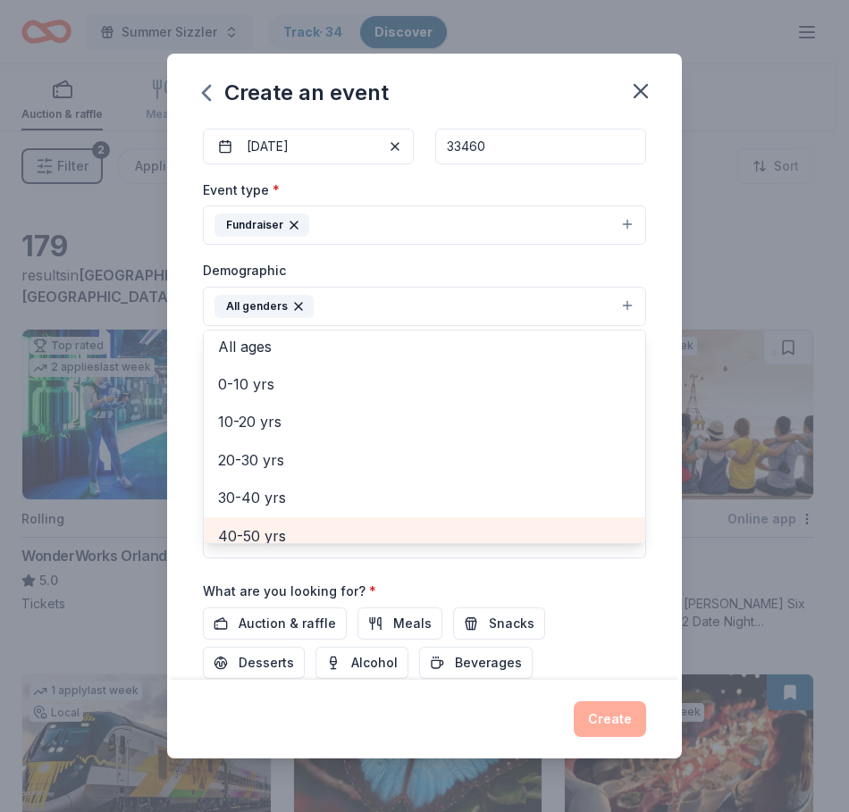
scroll to position [179, 0]
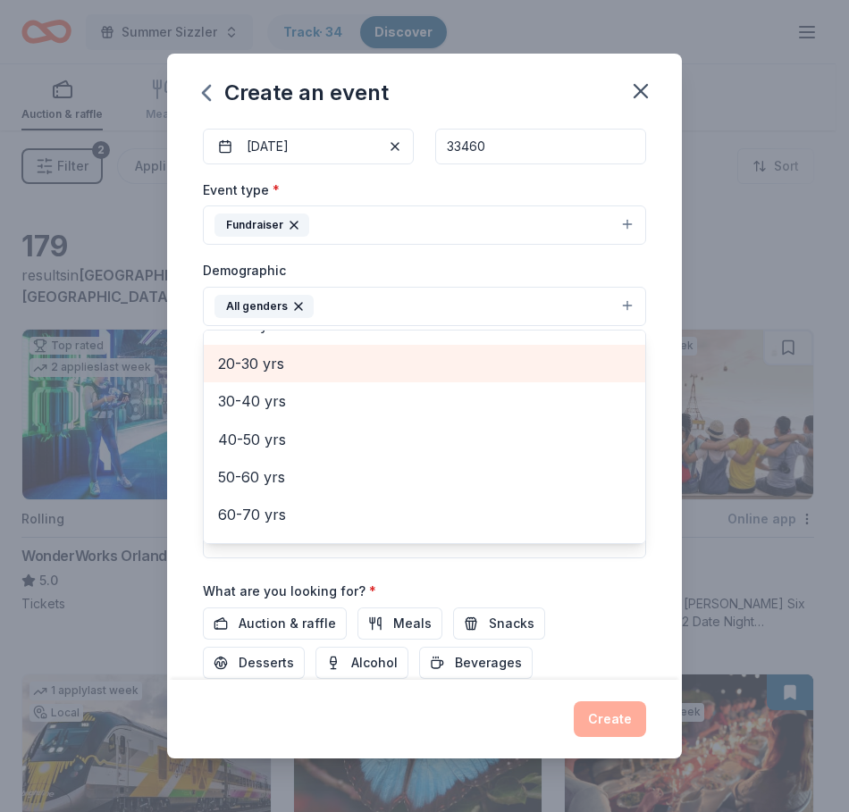
click at [265, 364] on span "20-30 yrs" at bounding box center [424, 363] width 413 height 23
click at [267, 362] on span "30-40 yrs" at bounding box center [424, 363] width 413 height 23
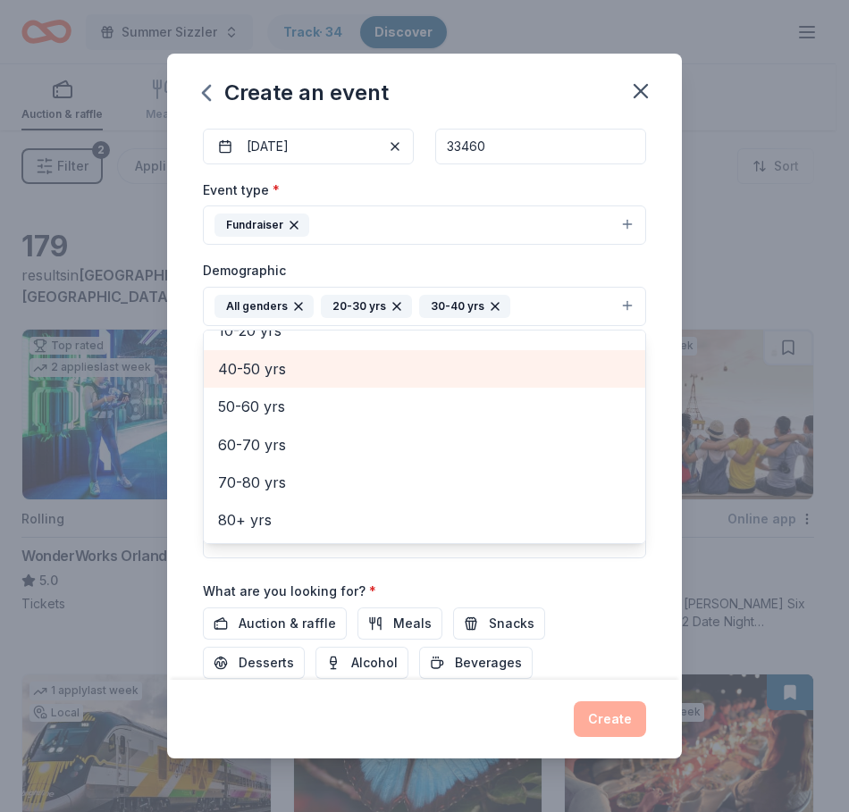
click at [267, 372] on span "40-50 yrs" at bounding box center [424, 368] width 413 height 23
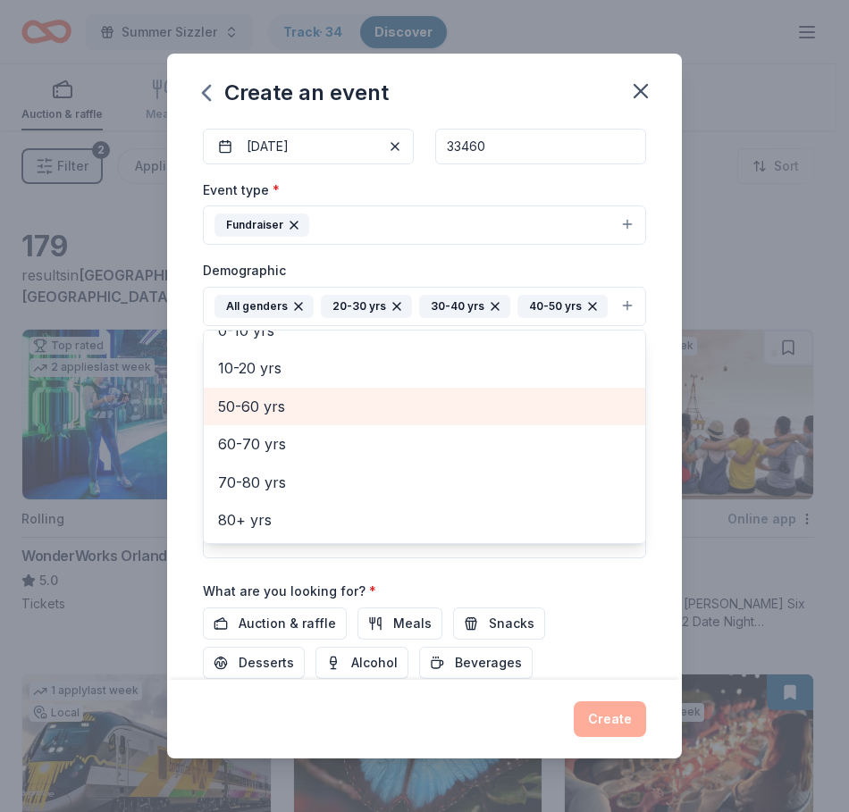
click at [261, 418] on span "50-60 yrs" at bounding box center [424, 406] width 413 height 23
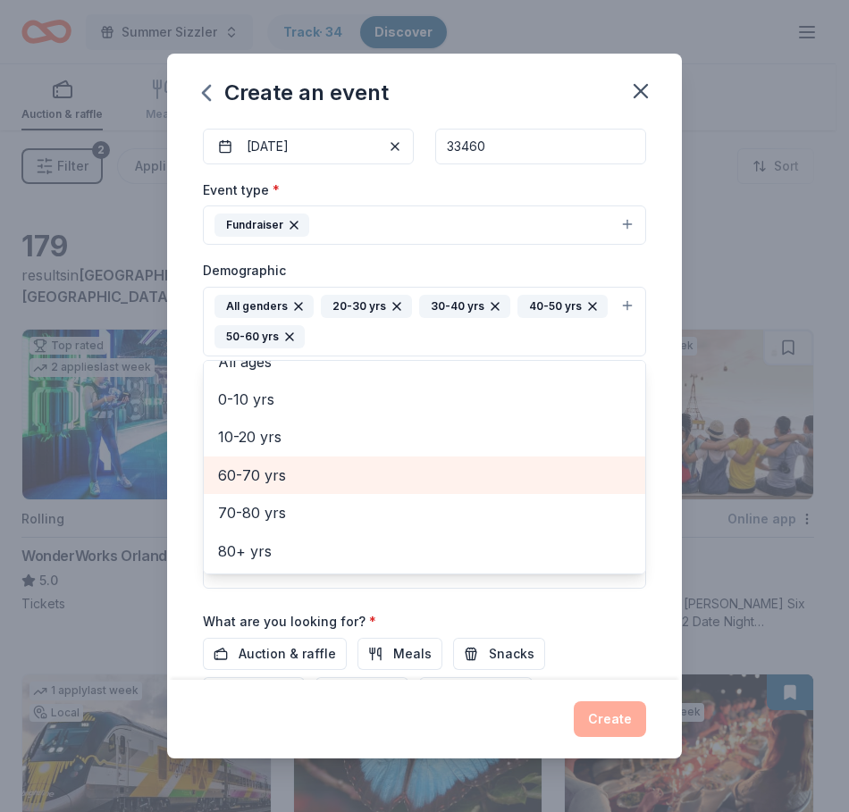
click at [255, 465] on span "60-70 yrs" at bounding box center [424, 475] width 413 height 23
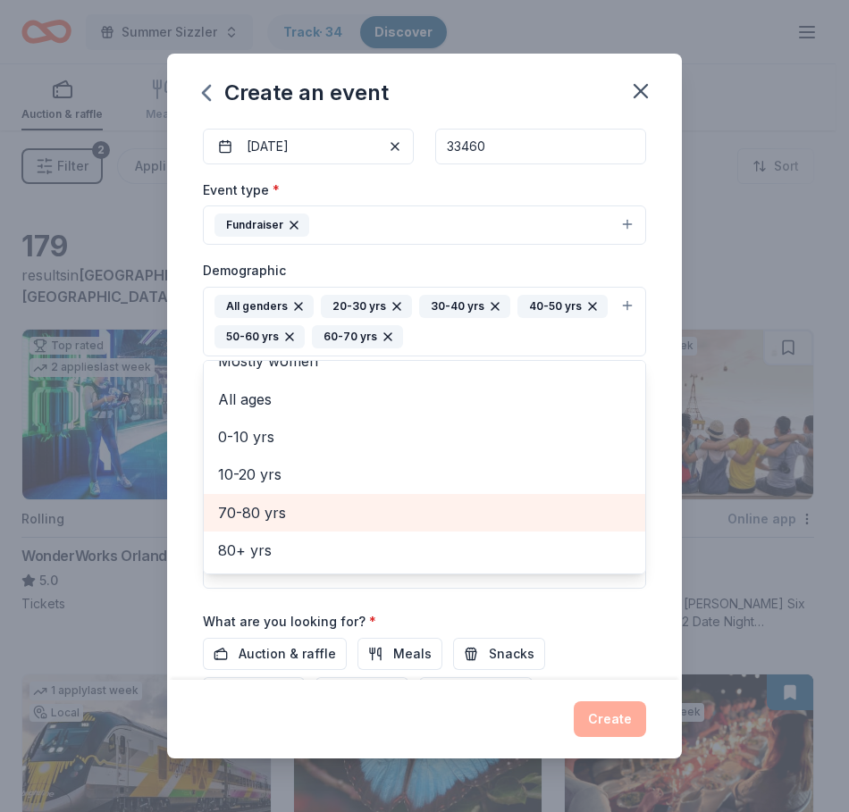
click at [269, 512] on span "70-80 yrs" at bounding box center [424, 512] width 413 height 23
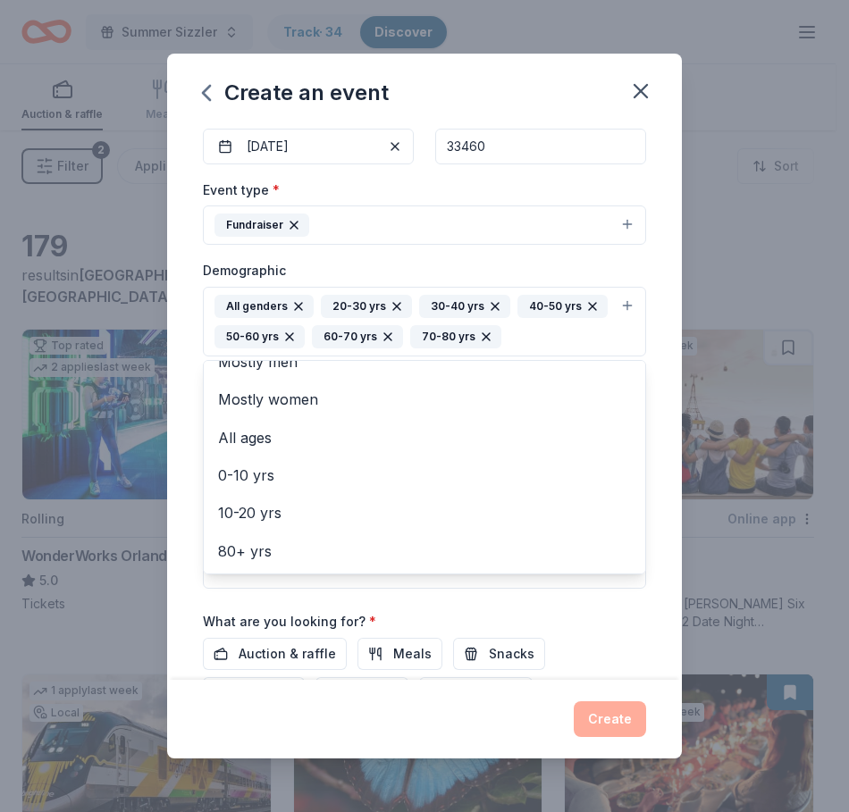
click at [644, 372] on div "Event name * Holiday Luncheon 16 /100 Event website https://www.farmworkercounc…" at bounding box center [424, 402] width 514 height 555
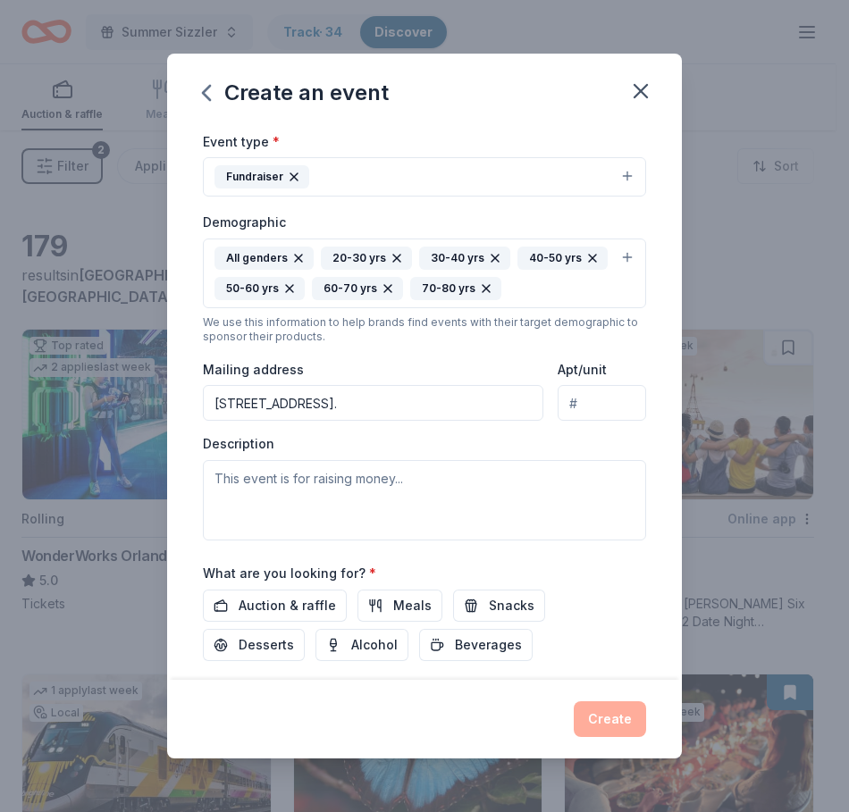
scroll to position [268, 0]
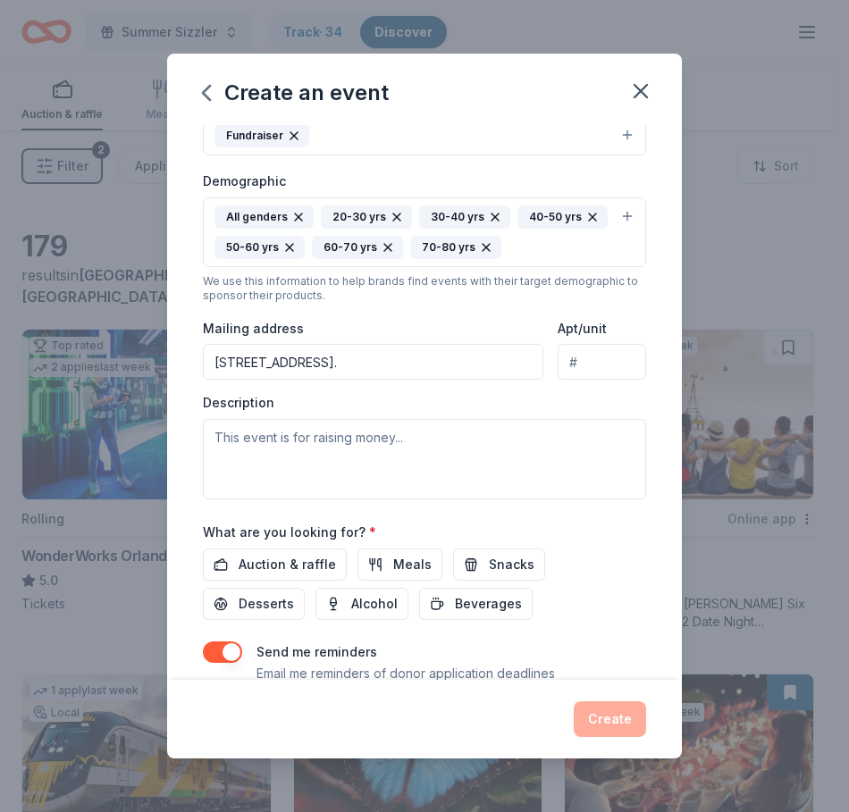
click at [395, 355] on input "4476 Fountains Dr, Lake Worth, FL 33467." at bounding box center [373, 362] width 340 height 36
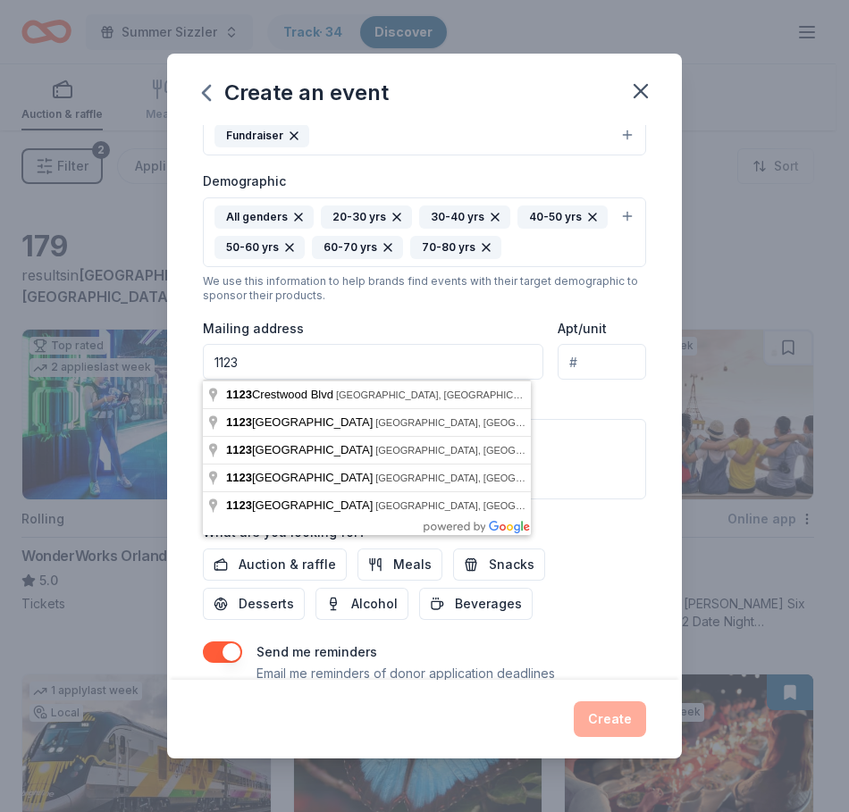
type input "1123 Crestwood Boulevard"
type input "Lake Worth, Florida 33460"
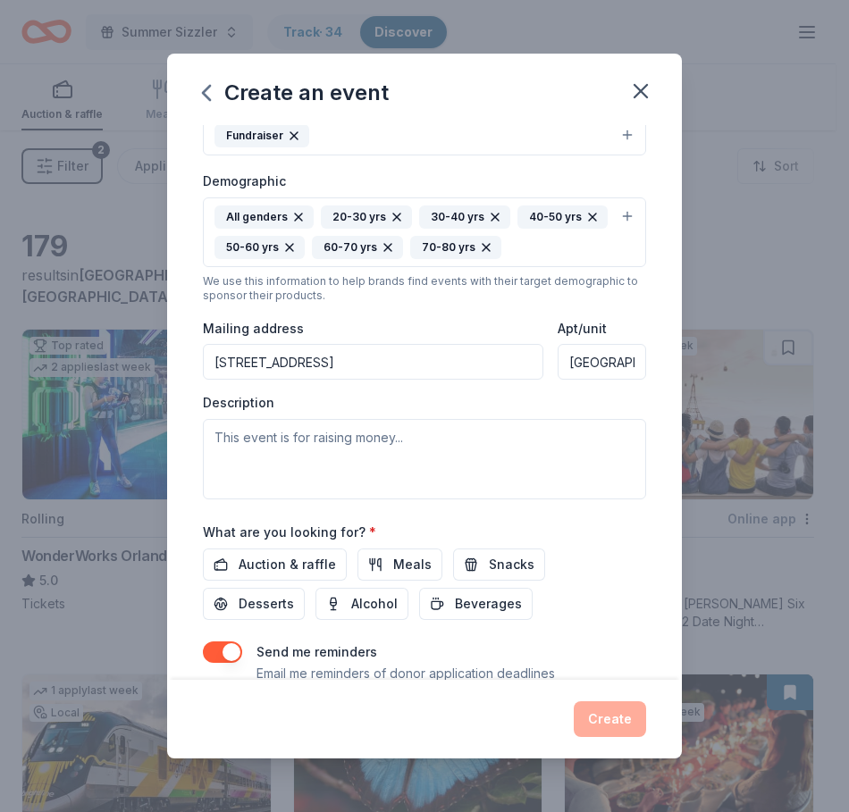
type input "1123 Crestwood Boulevard, Lake Worth Beach, FL, 33460"
click at [414, 325] on div "Mailing address 1123 Crestwood Boulevard, Lake Worth Beach, FL, 33460" at bounding box center [373, 348] width 340 height 63
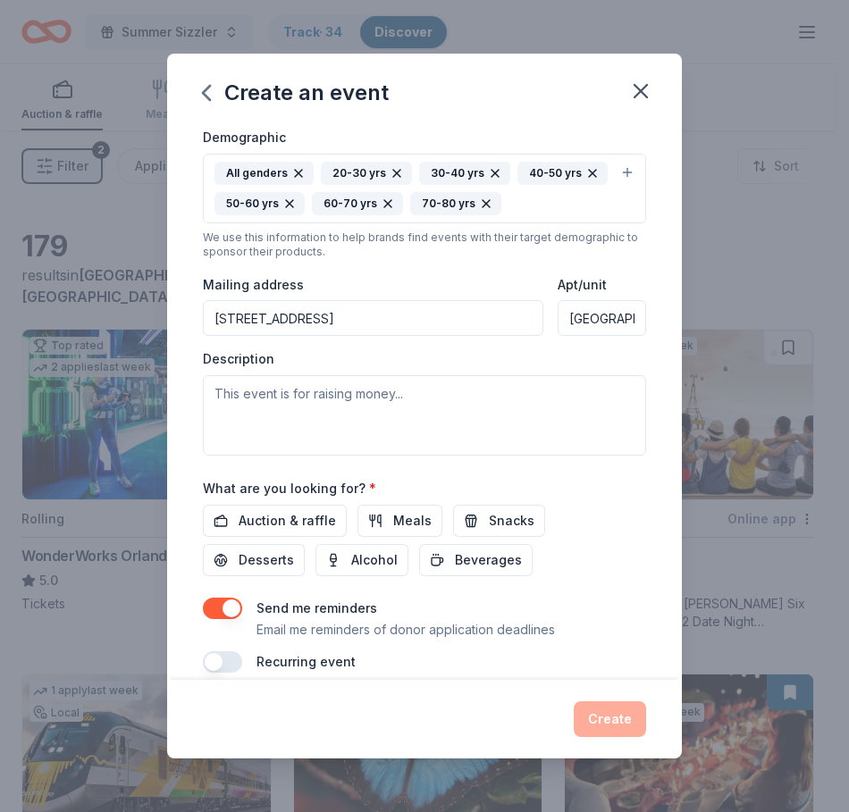
scroll to position [333, 0]
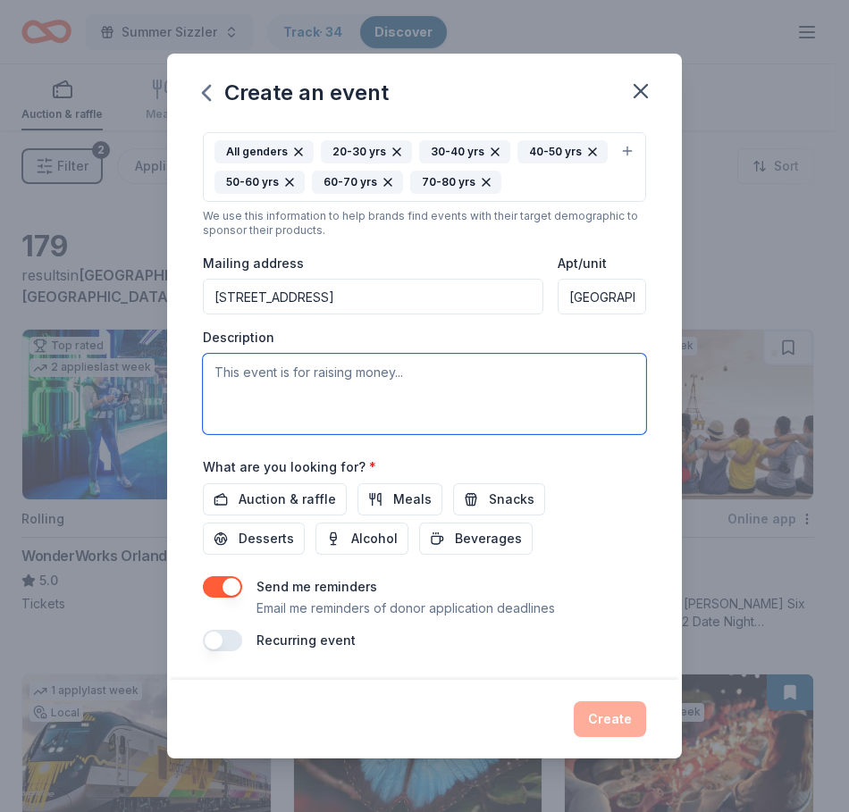
click at [307, 388] on textarea at bounding box center [424, 394] width 443 height 80
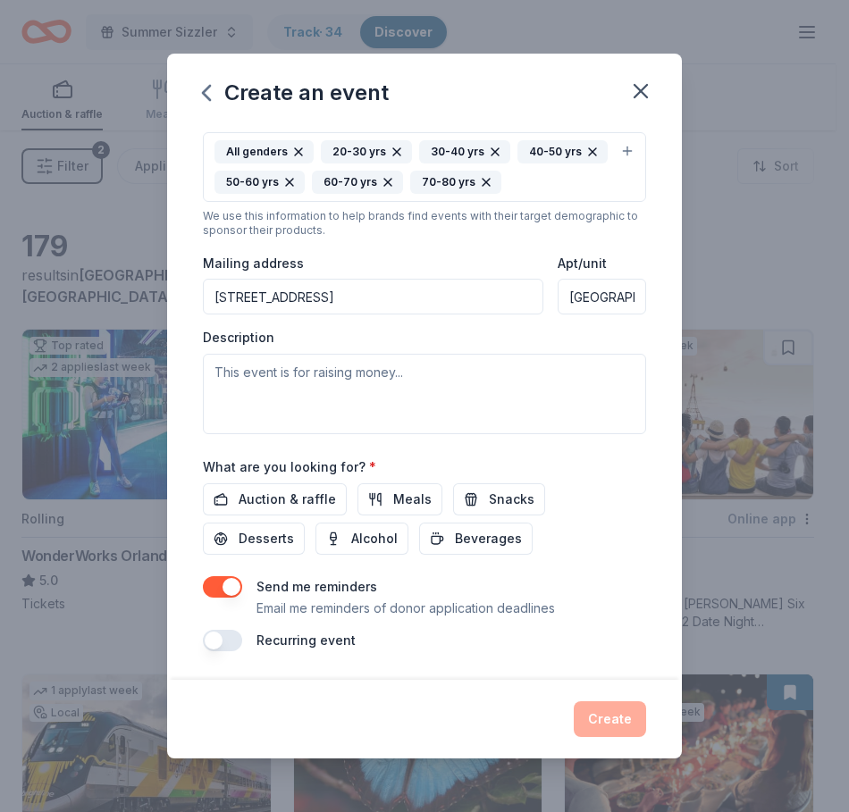
drag, startPoint x: 265, startPoint y: 456, endPoint x: 271, endPoint y: 414, distance: 42.3
click at [265, 456] on div "What are you looking for? * Auction & raffle Meals Snacks Desserts Alcohol Beve…" at bounding box center [424, 505] width 443 height 99
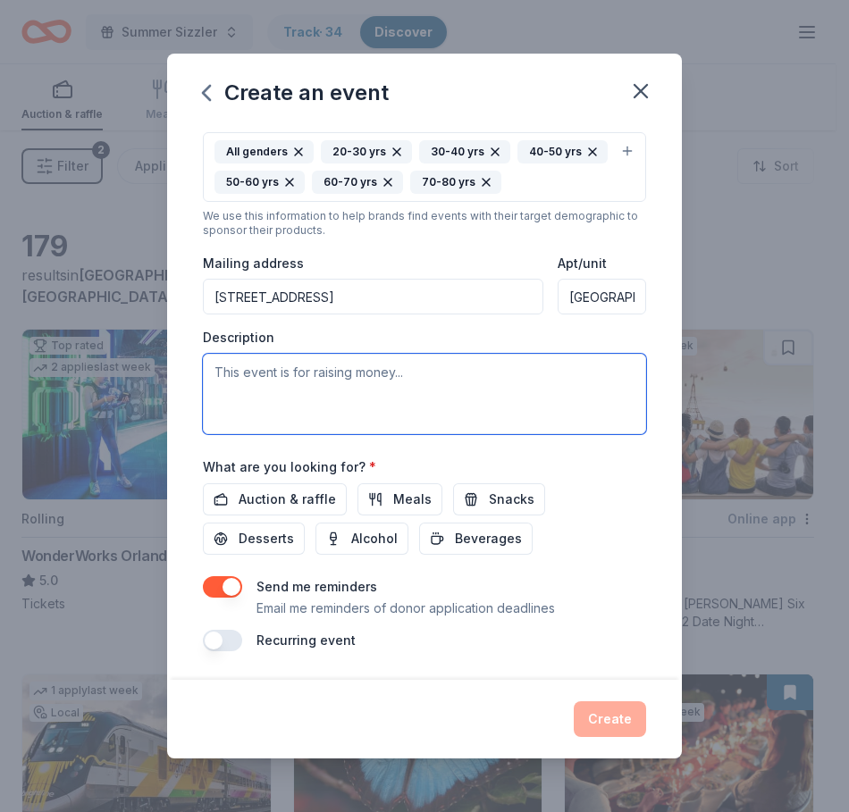
click at [268, 408] on textarea at bounding box center [424, 394] width 443 height 80
paste textarea "The Farmworker Coordinating Council’s Holiday Luncheon is a spirited celebratio…"
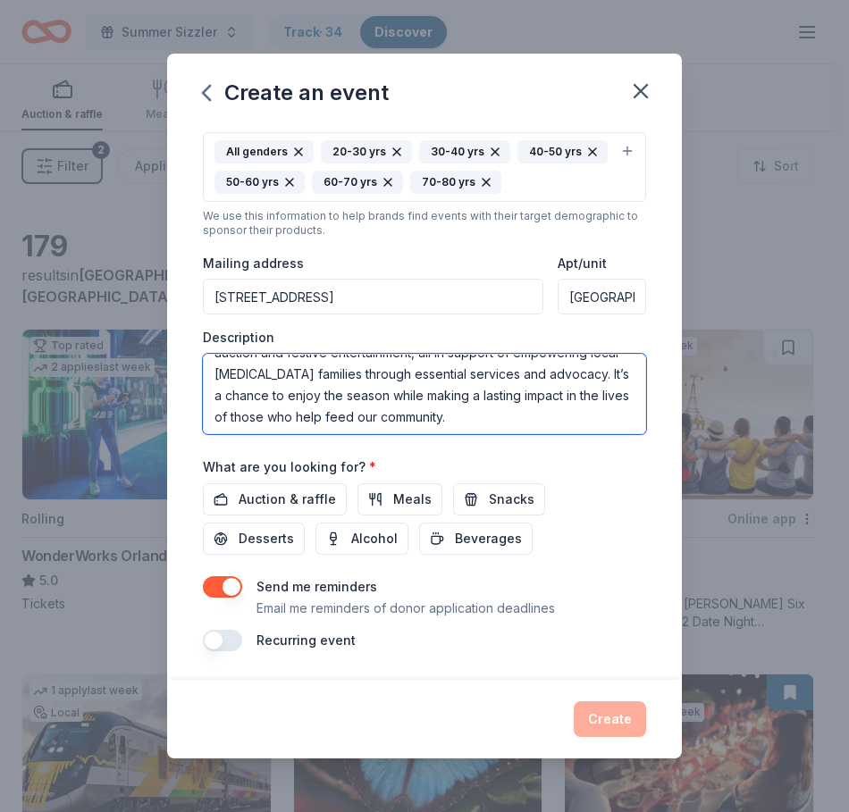
scroll to position [129, 0]
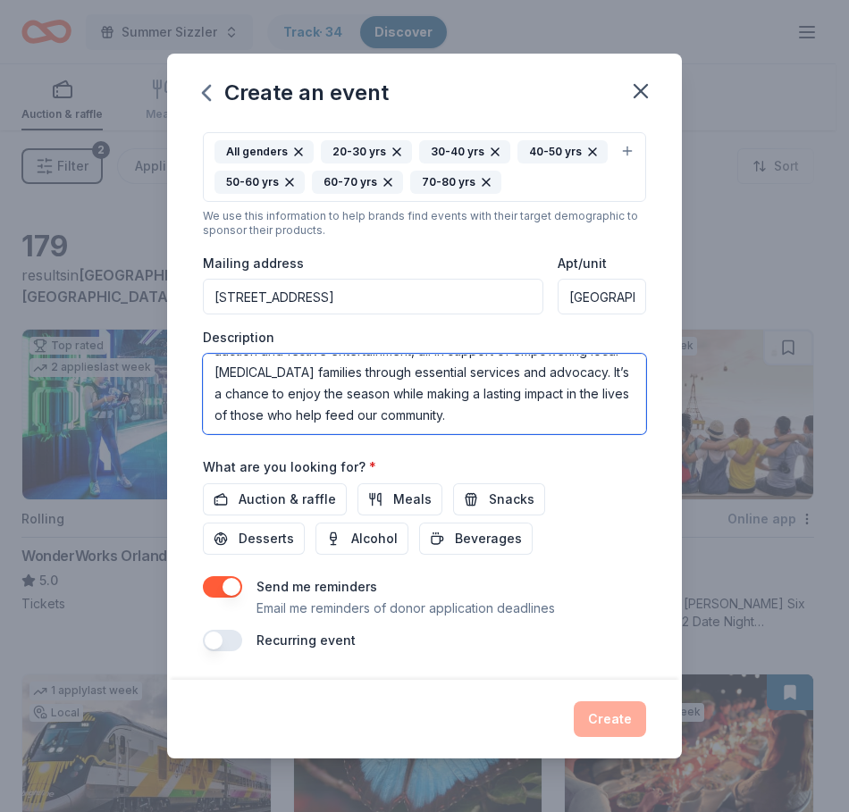
click at [515, 409] on textarea "The Farmworker Coordinating Council’s Holiday Luncheon is a spirited celebratio…" at bounding box center [424, 394] width 443 height 80
paste textarea "Donors who contribute silent auction items will be prominently recognized at th…"
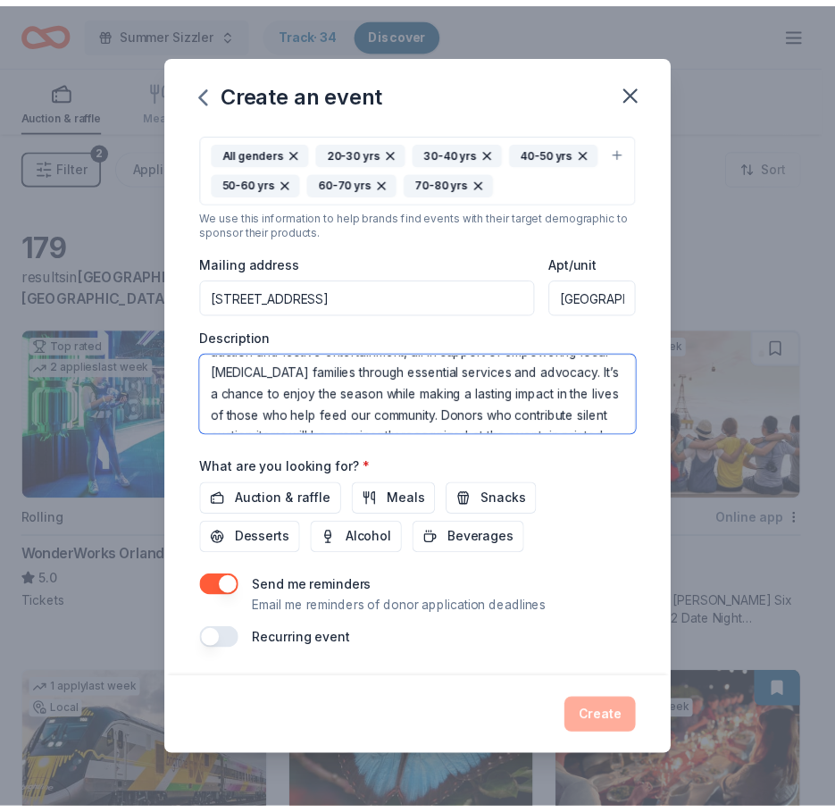
scroll to position [205, 0]
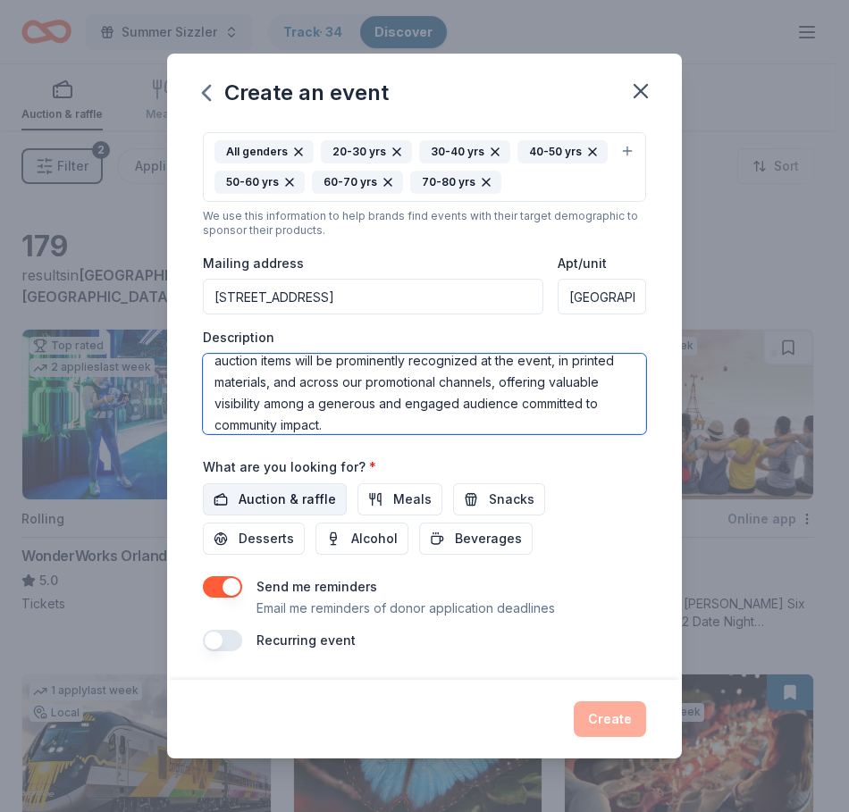
type textarea "The [MEDICAL_DATA] Coordinating Council’s Holiday Luncheon is a spirited celebr…"
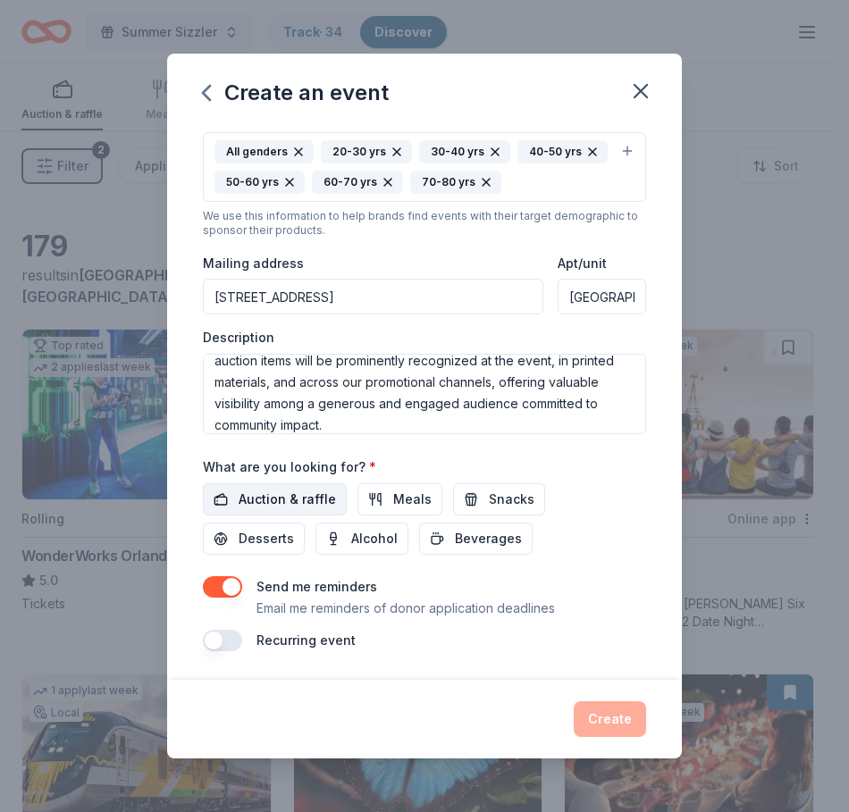
click at [314, 498] on span "Auction & raffle" at bounding box center [286, 499] width 97 height 21
click at [609, 723] on button "Create" at bounding box center [609, 719] width 72 height 36
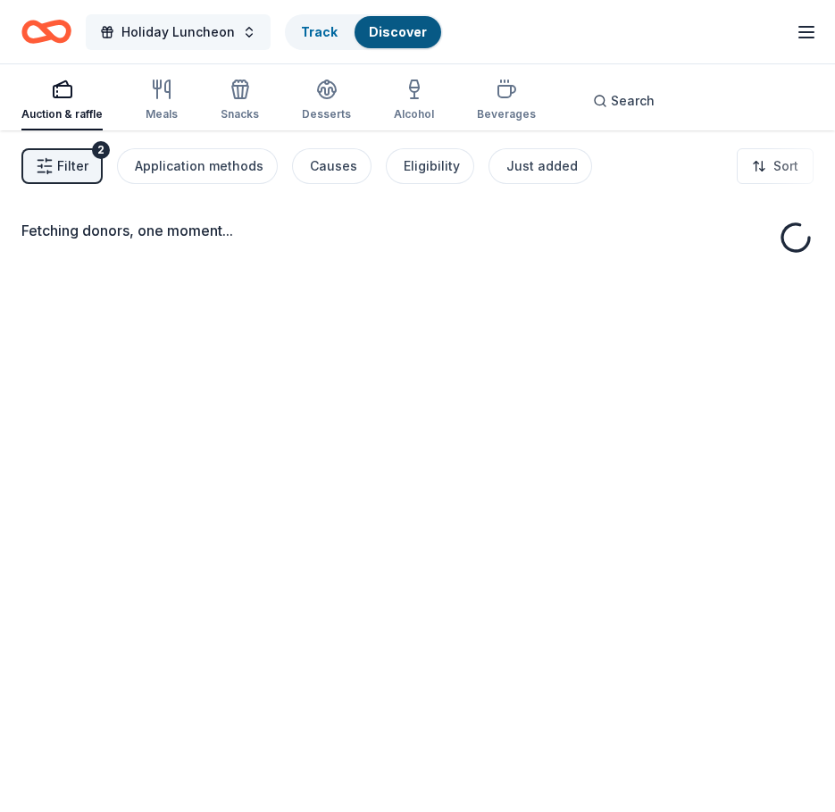
click at [243, 35] on button "Holiday Luncheon" at bounding box center [178, 32] width 185 height 36
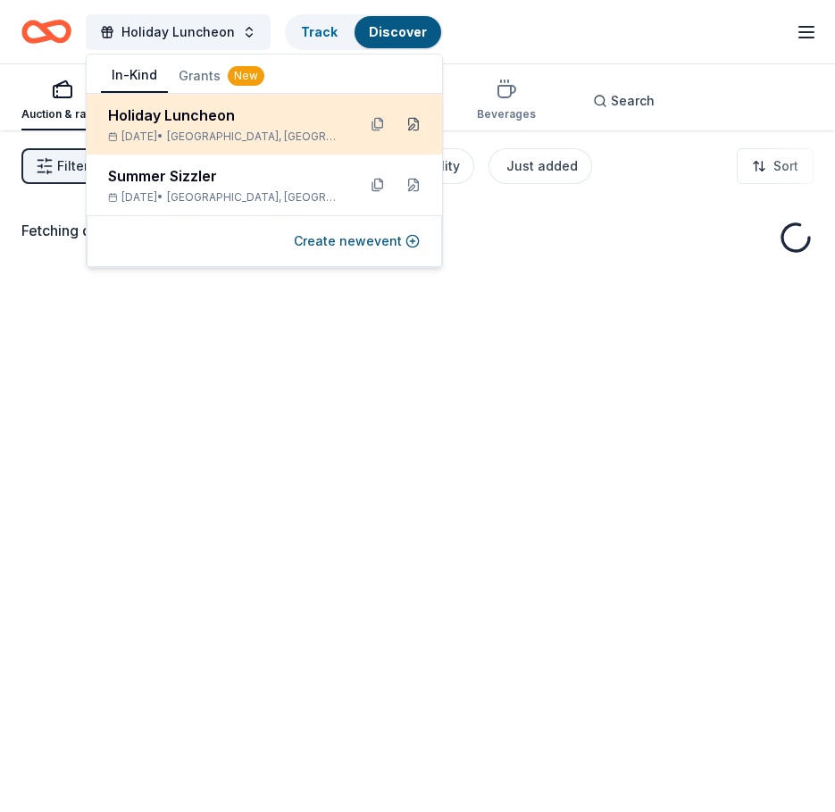
click at [399, 126] on button at bounding box center [413, 124] width 29 height 29
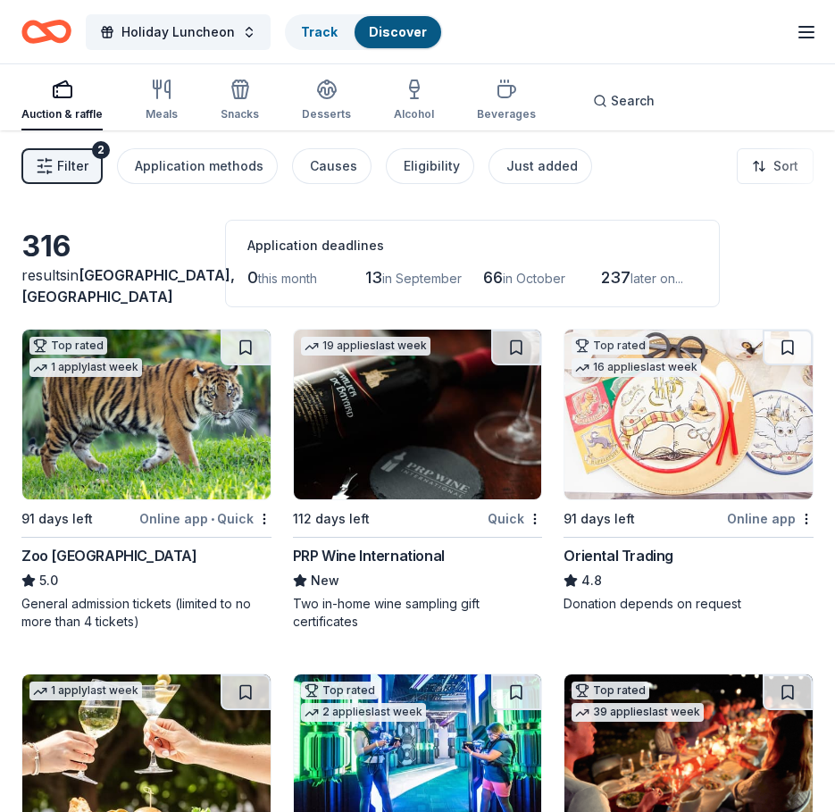
scroll to position [268, 0]
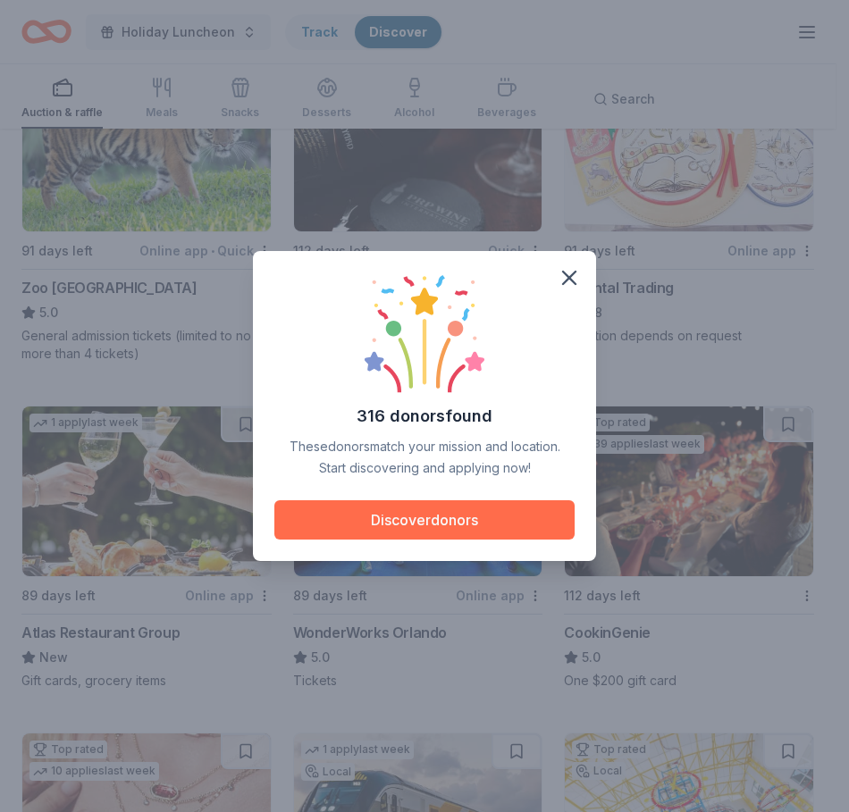
click at [439, 509] on button "Discover donors" at bounding box center [424, 519] width 300 height 39
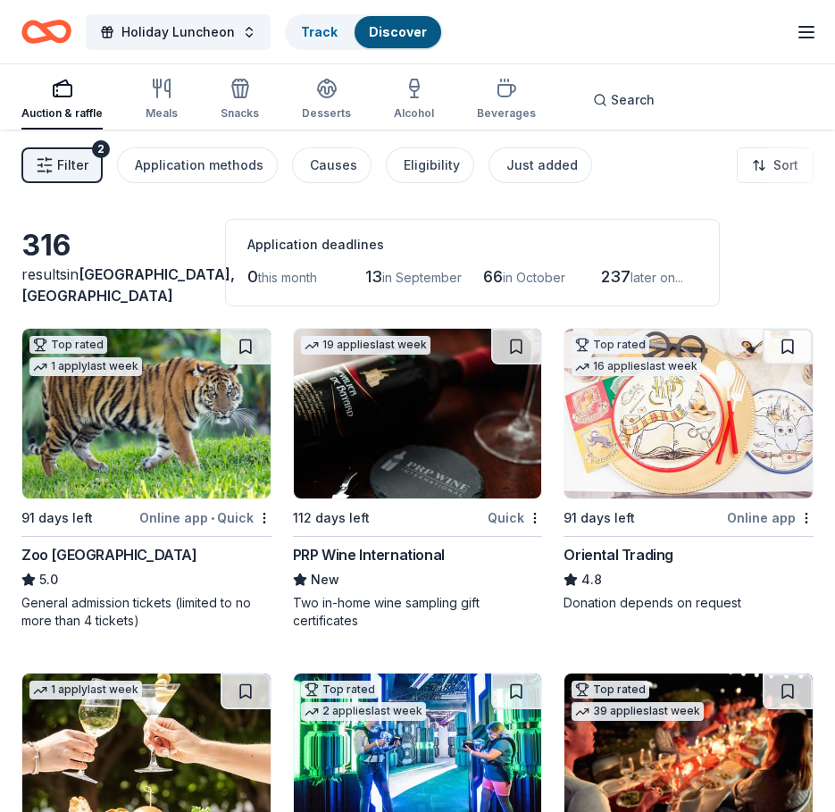
scroll to position [0, 0]
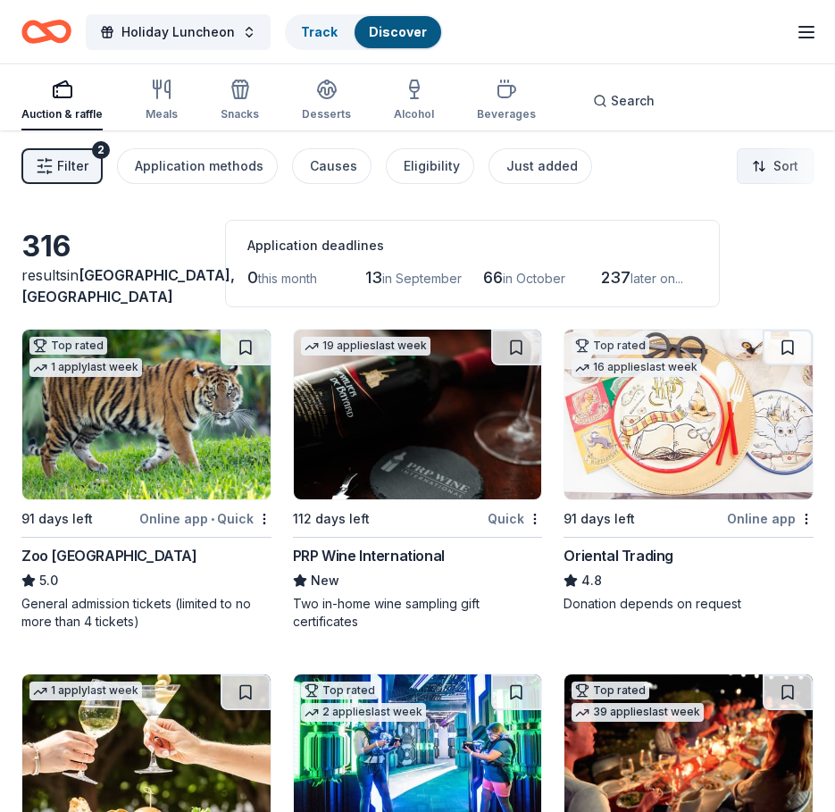
click at [790, 163] on html "4476 Fountains Drive Greenacres, FL, USA Poulette Hall (formerly Fountains Hall…" at bounding box center [417, 406] width 835 height 812
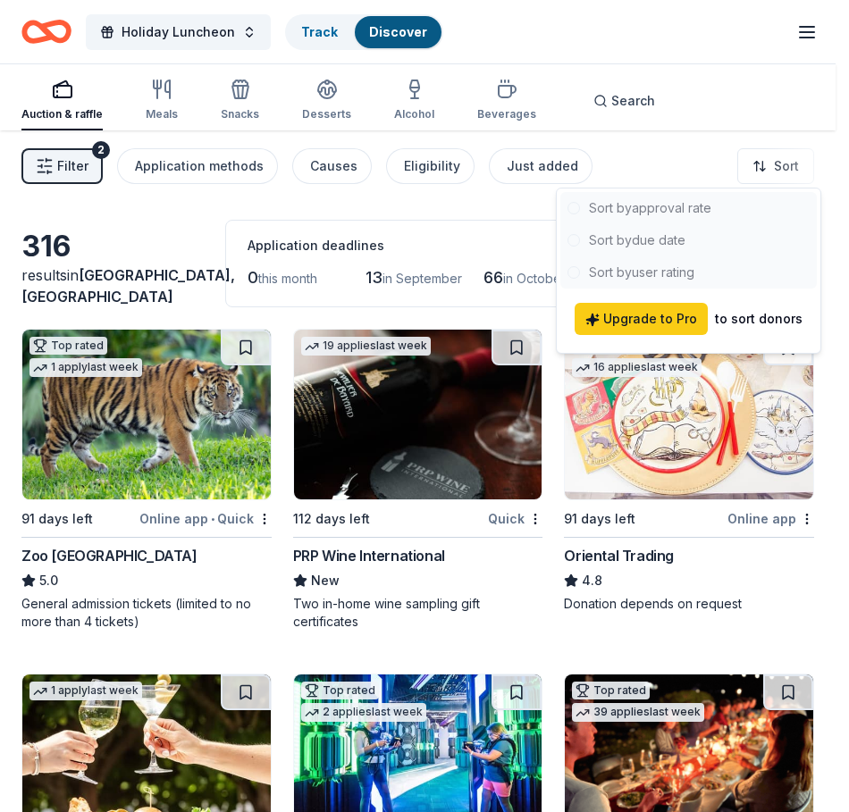
click at [769, 164] on html "4476 Fountains Drive Greenacres, FL, USA Poulette Hall (formerly Fountains Hall…" at bounding box center [424, 406] width 849 height 812
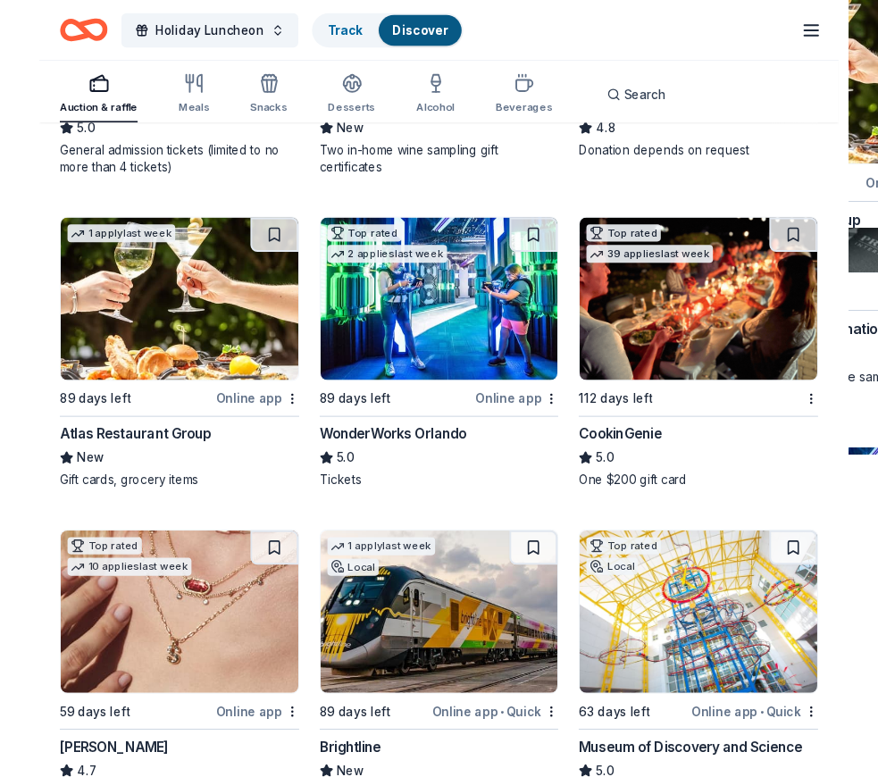
scroll to position [536, 0]
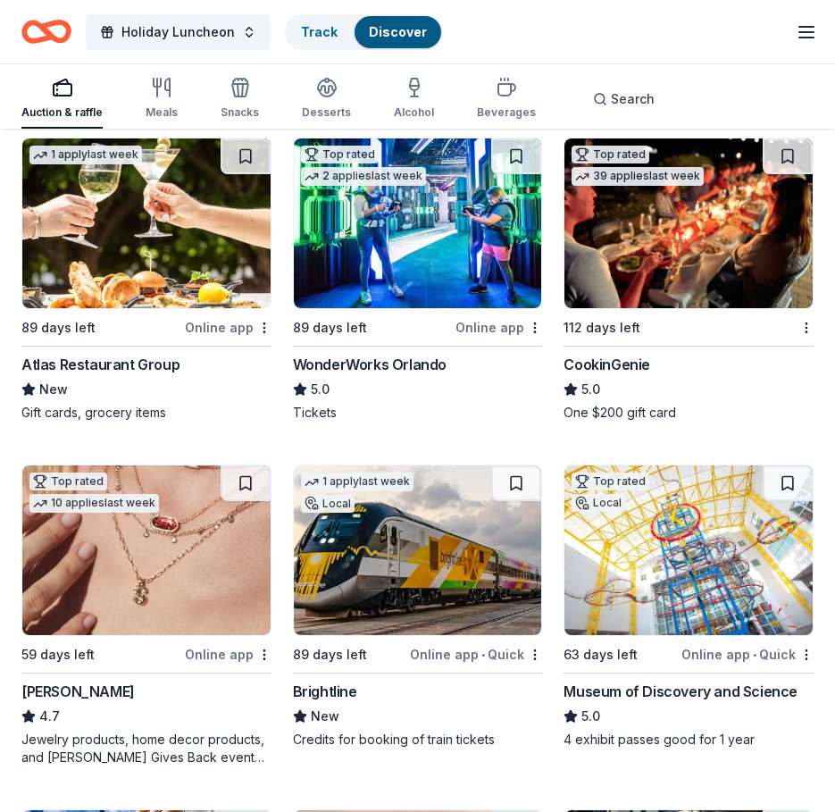
click at [171, 270] on img at bounding box center [146, 223] width 248 height 170
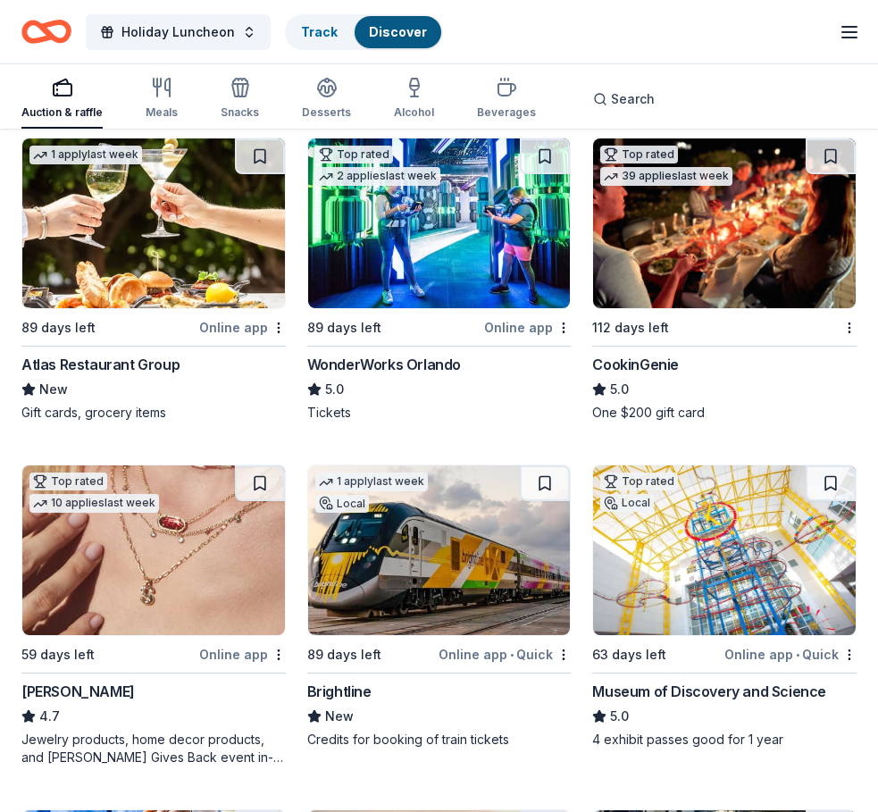
click at [693, 339] on div "Top rated 39 applies last week 112 days left CookinGenie 5.0 One $200 gift card" at bounding box center [724, 280] width 264 height 284
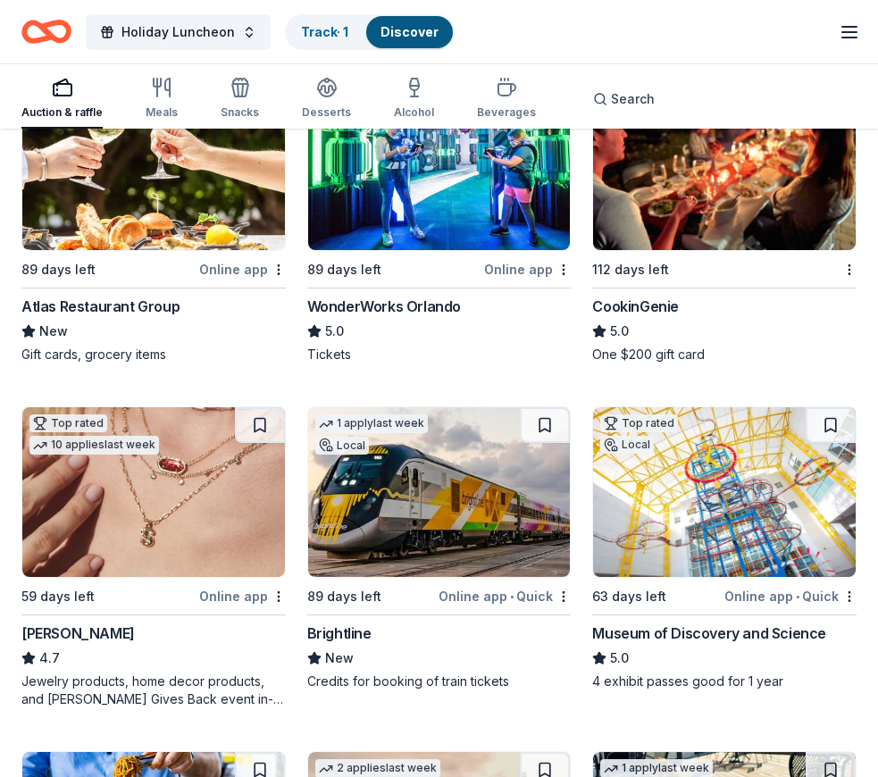
scroll to position [625, 0]
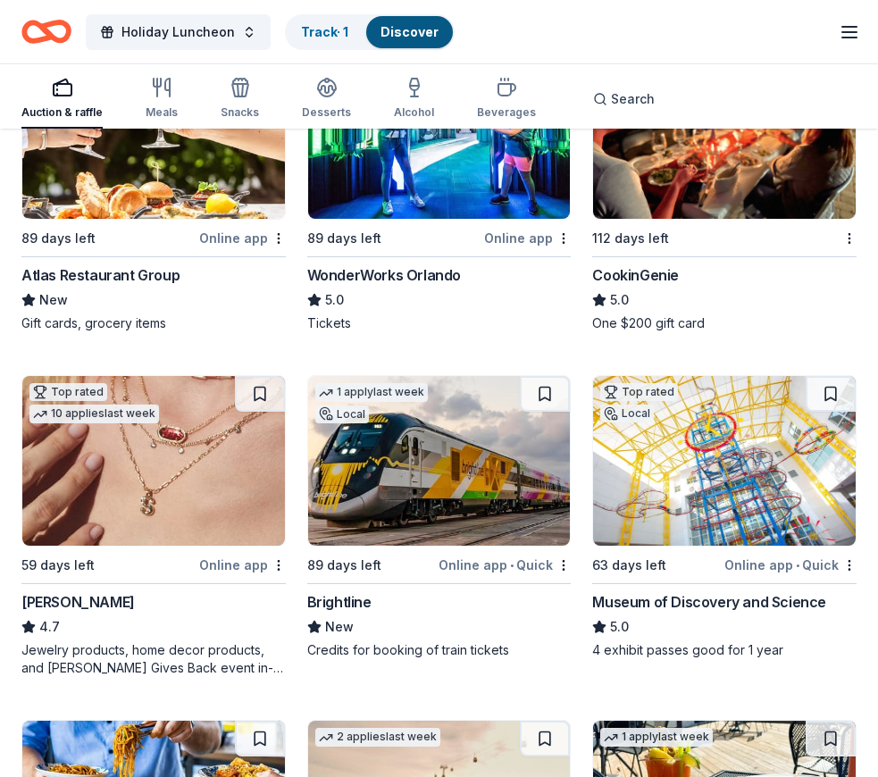
click at [171, 447] on img at bounding box center [153, 461] width 263 height 170
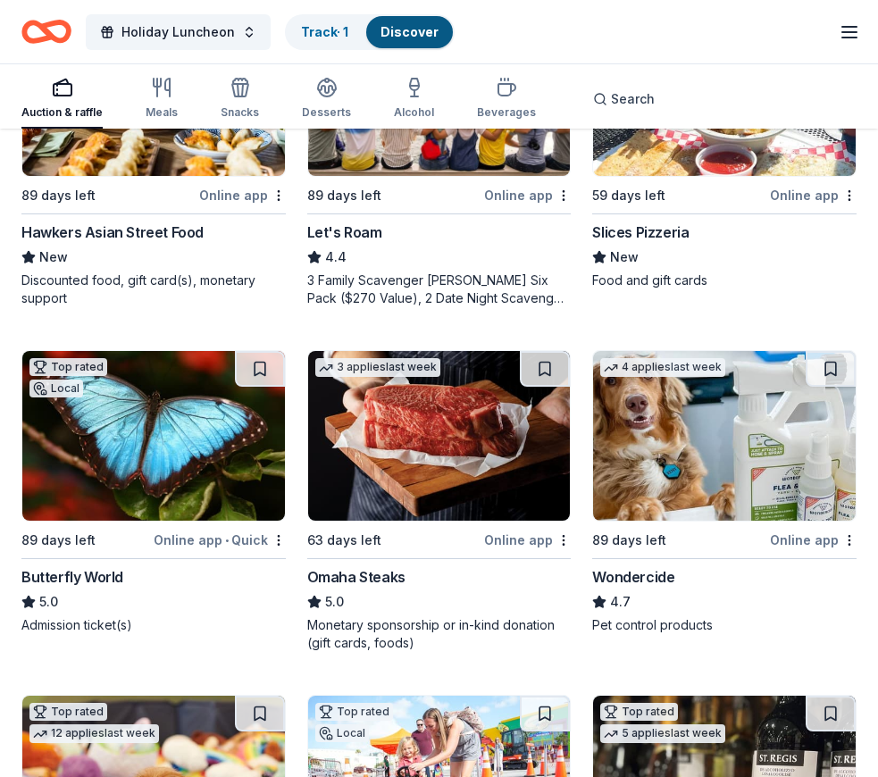
scroll to position [1429, 0]
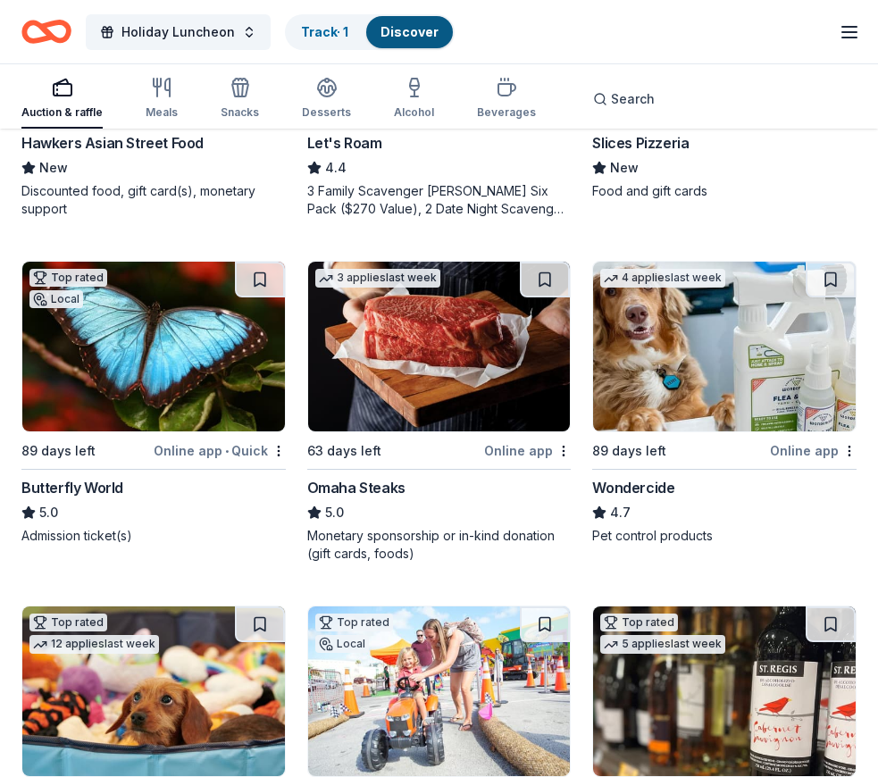
click at [416, 356] on img at bounding box center [439, 347] width 263 height 170
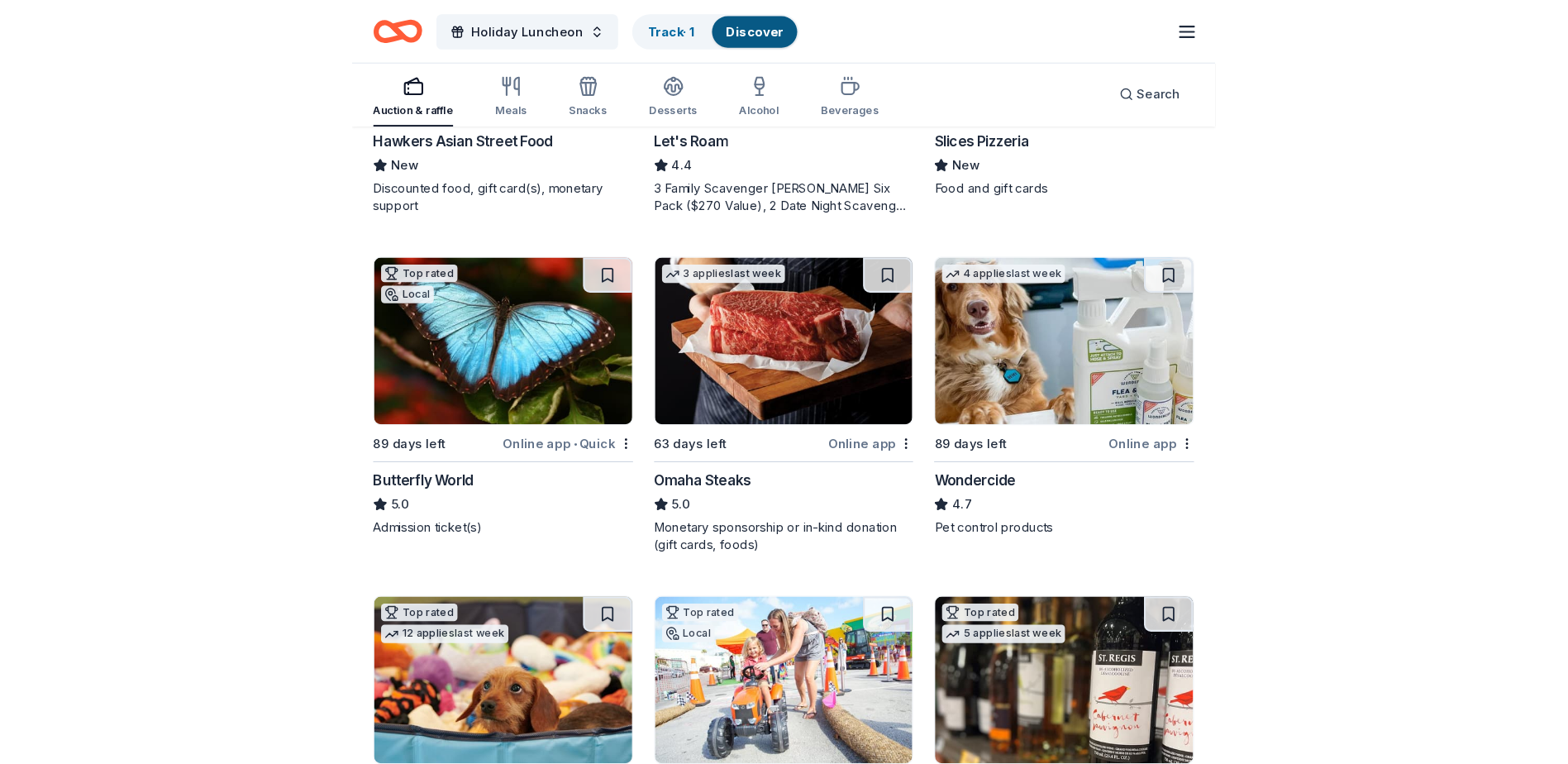
scroll to position [1069, 0]
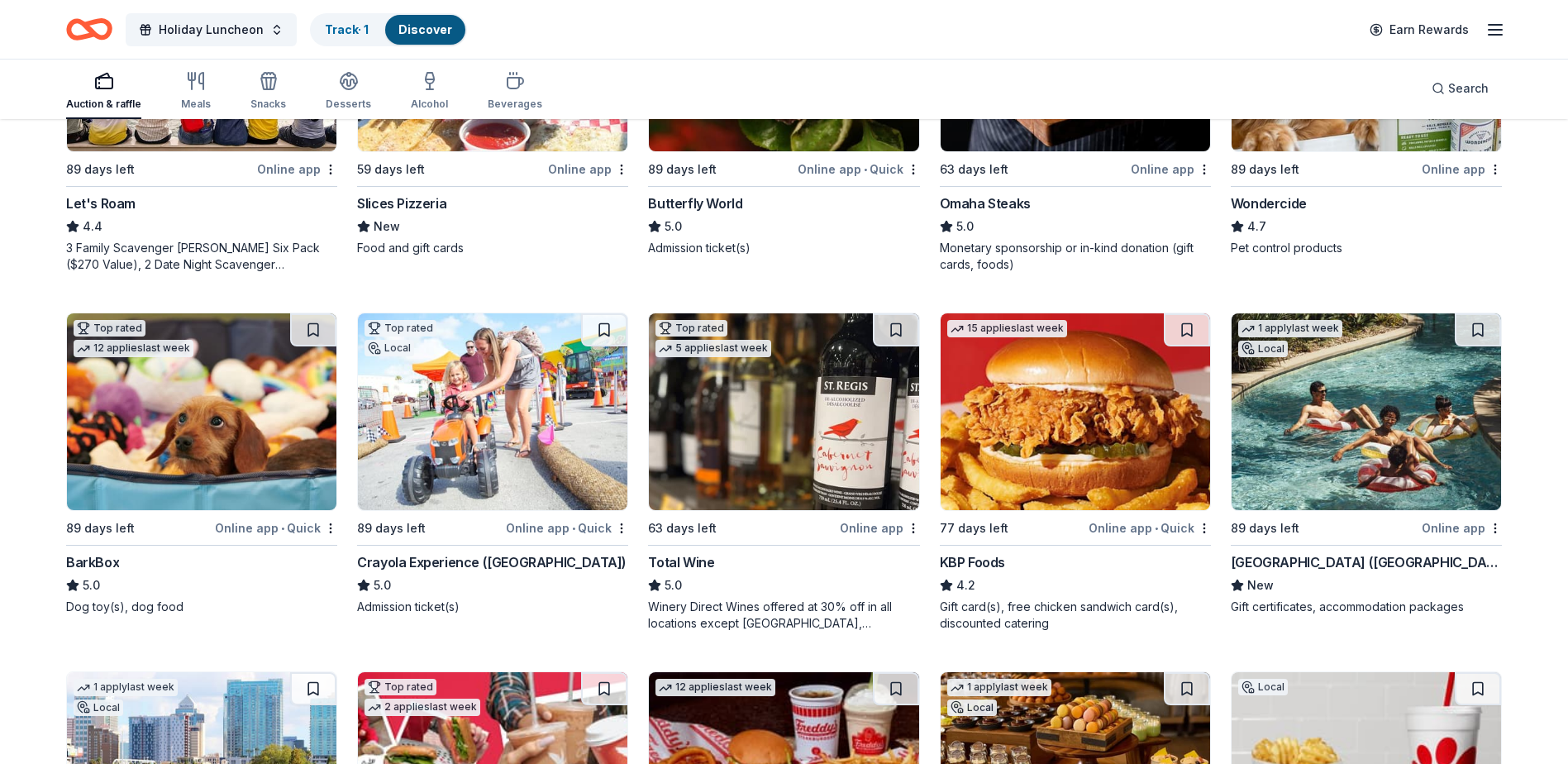
click at [763, 512] on div "Top rated 5 applies last week 63 days left Online app Total Wine 5.0 Winery Dir…" at bounding box center [783, 472] width 271 height 319
click at [1347, 411] on img at bounding box center [1366, 412] width 269 height 197
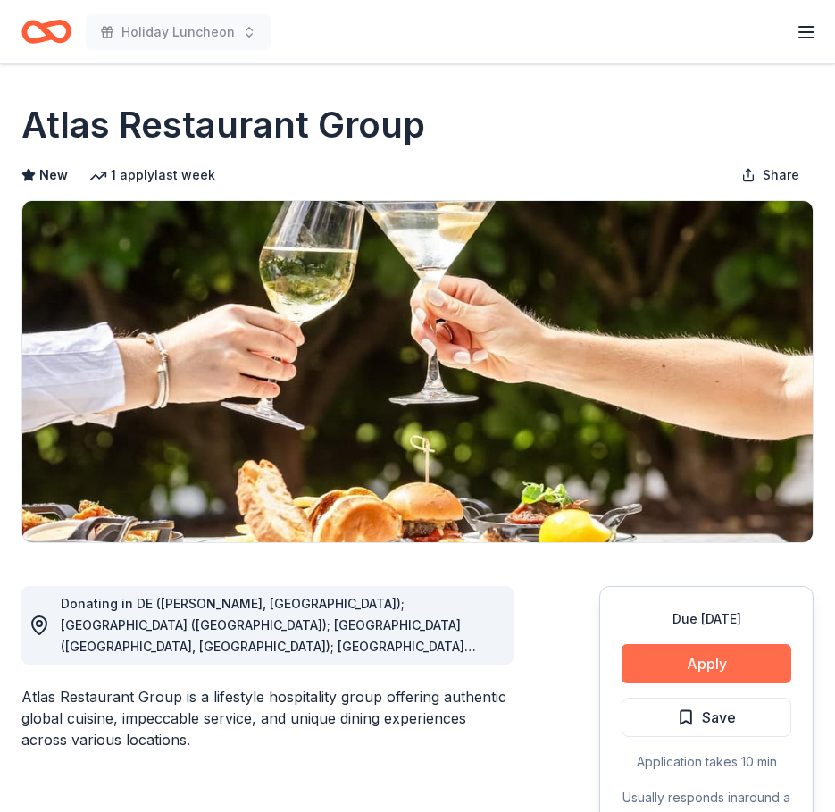
click at [707, 663] on button "Apply" at bounding box center [707, 663] width 170 height 39
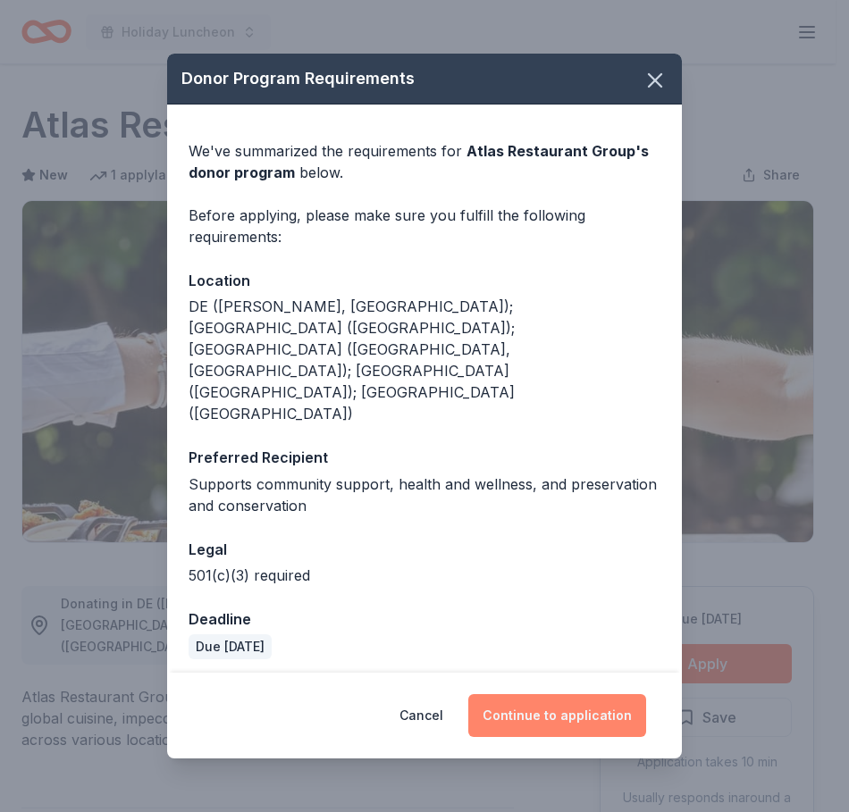
click at [524, 694] on button "Continue to application" at bounding box center [557, 715] width 178 height 43
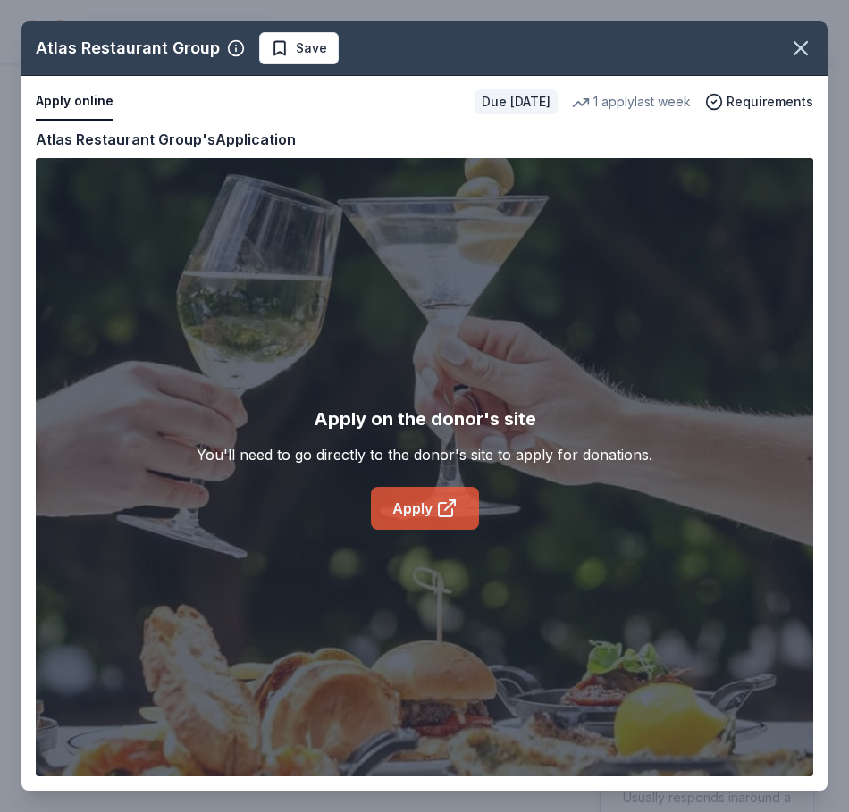
click at [429, 517] on link "Apply" at bounding box center [425, 508] width 108 height 43
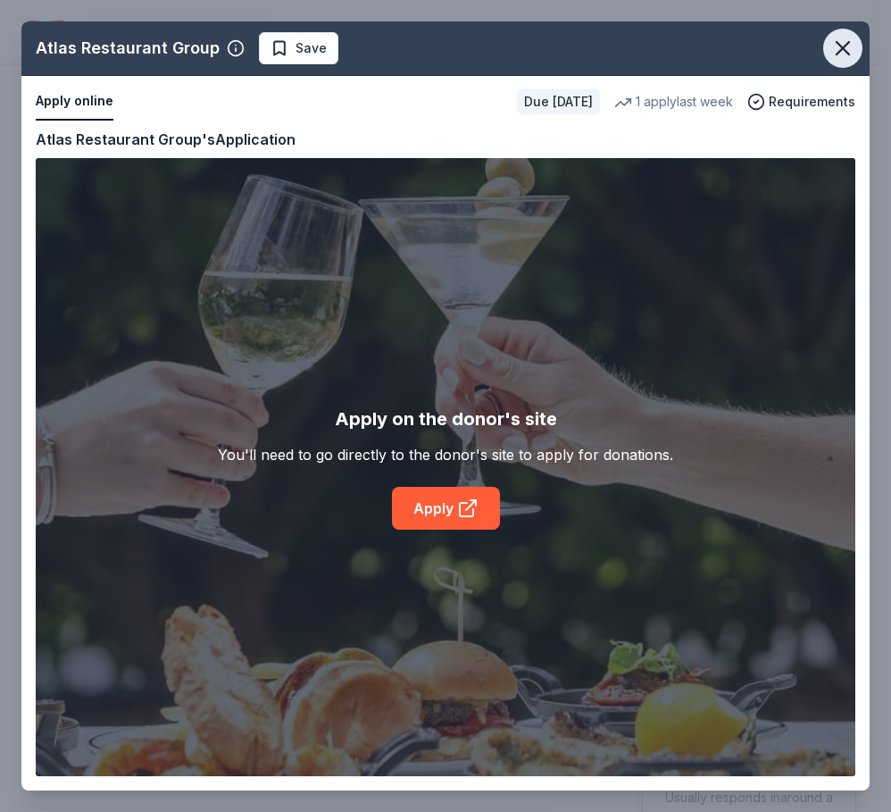
click at [834, 42] on icon "button" at bounding box center [843, 48] width 25 height 25
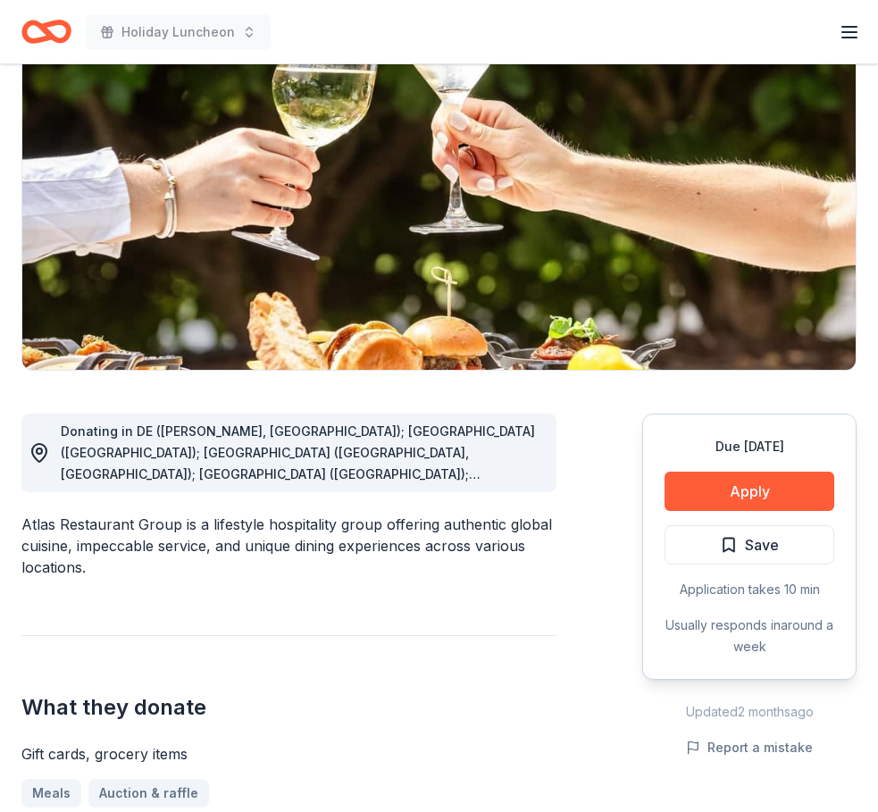
scroll to position [268, 0]
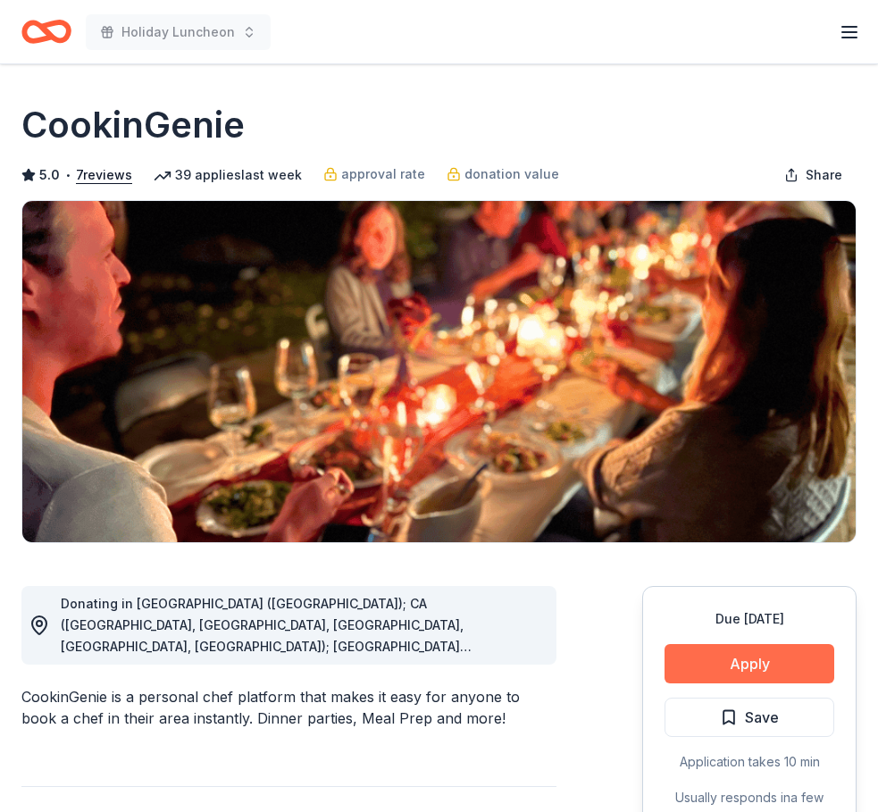
click at [745, 668] on button "Apply" at bounding box center [750, 663] width 170 height 39
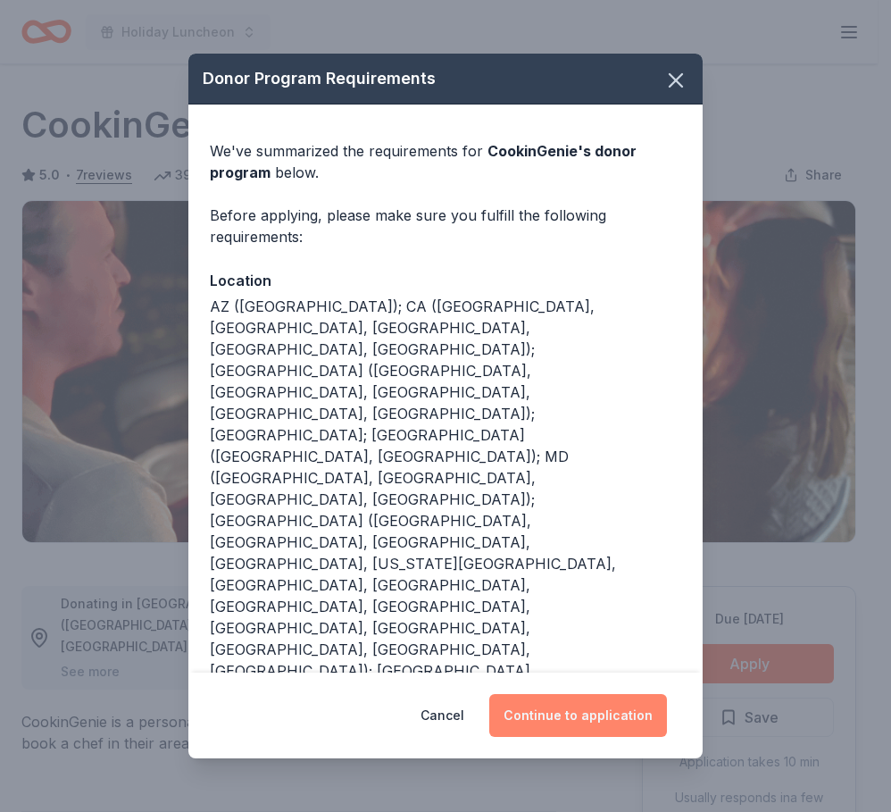
click at [611, 704] on button "Continue to application" at bounding box center [578, 715] width 178 height 43
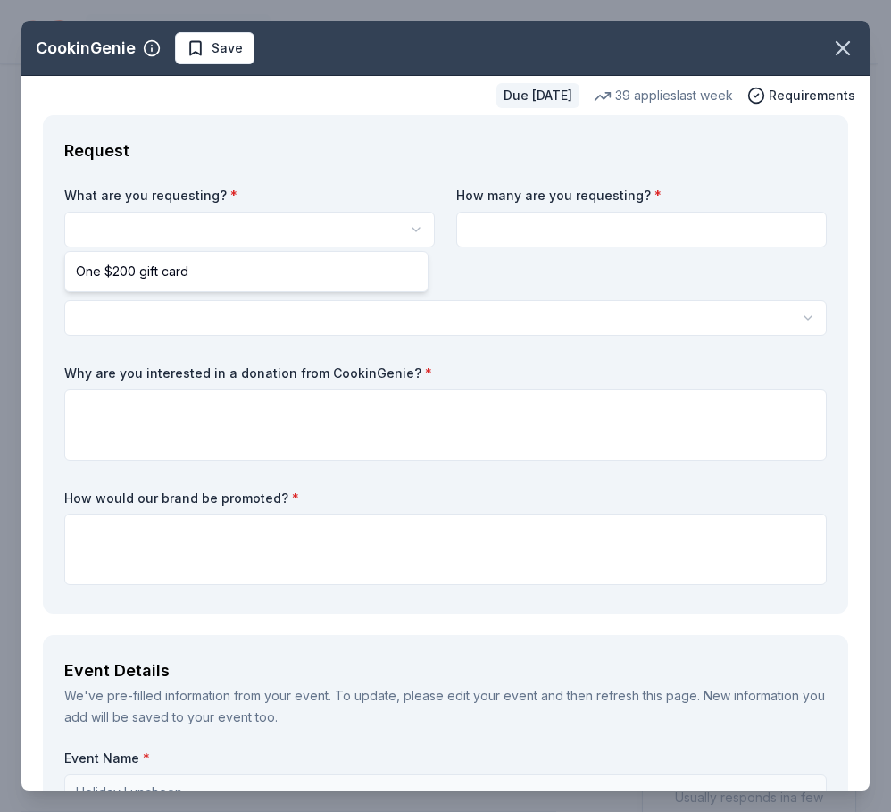
click at [279, 227] on html "Holiday Luncheon Earn Rewards Due in 112 days Share CookinGenie 5.0 • 7 reviews…" at bounding box center [445, 406] width 891 height 812
select select "One $200 gift card"
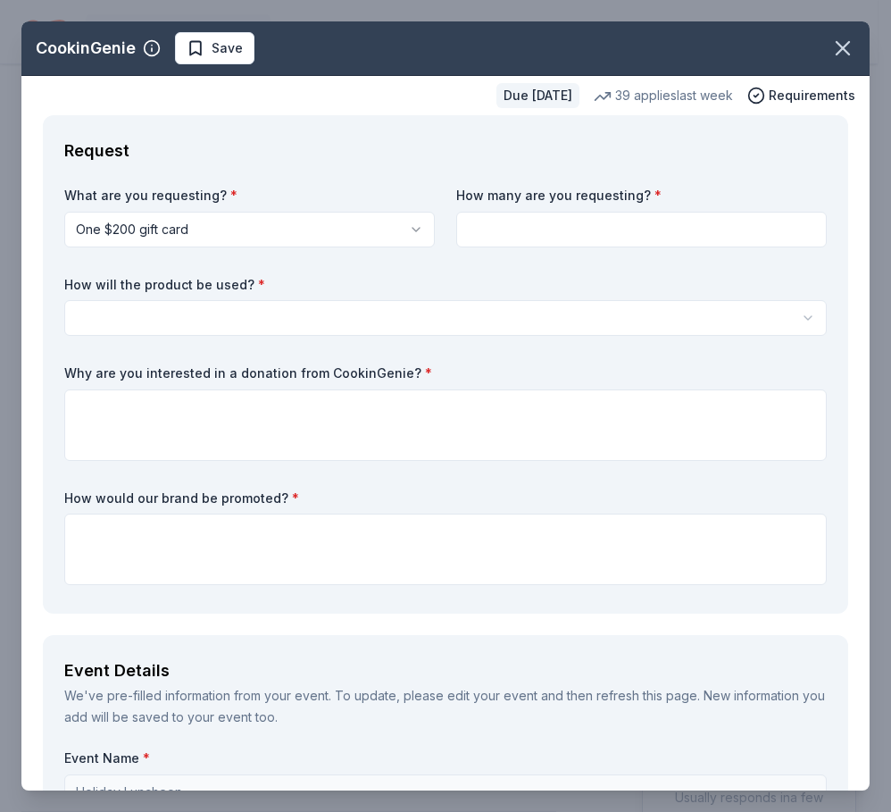
click at [493, 239] on input at bounding box center [641, 230] width 371 height 36
type input "1"
click at [198, 301] on html "Holiday Luncheon Earn Rewards Due in 112 days Share CookinGenie 5.0 • 7 reviews…" at bounding box center [445, 406] width 891 height 812
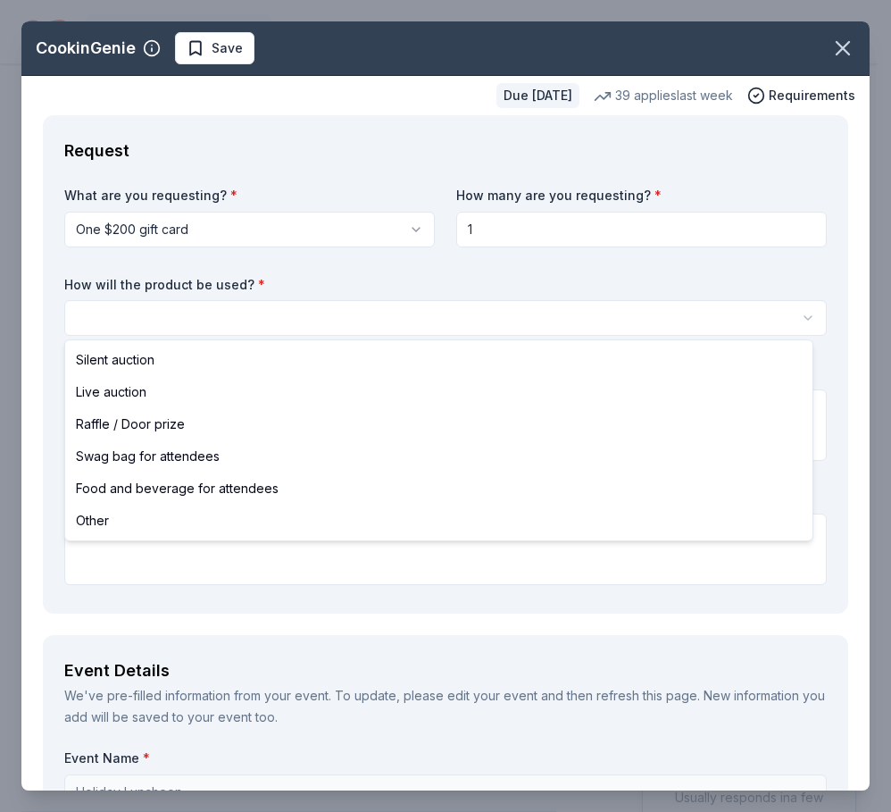
select select "silentAuction"
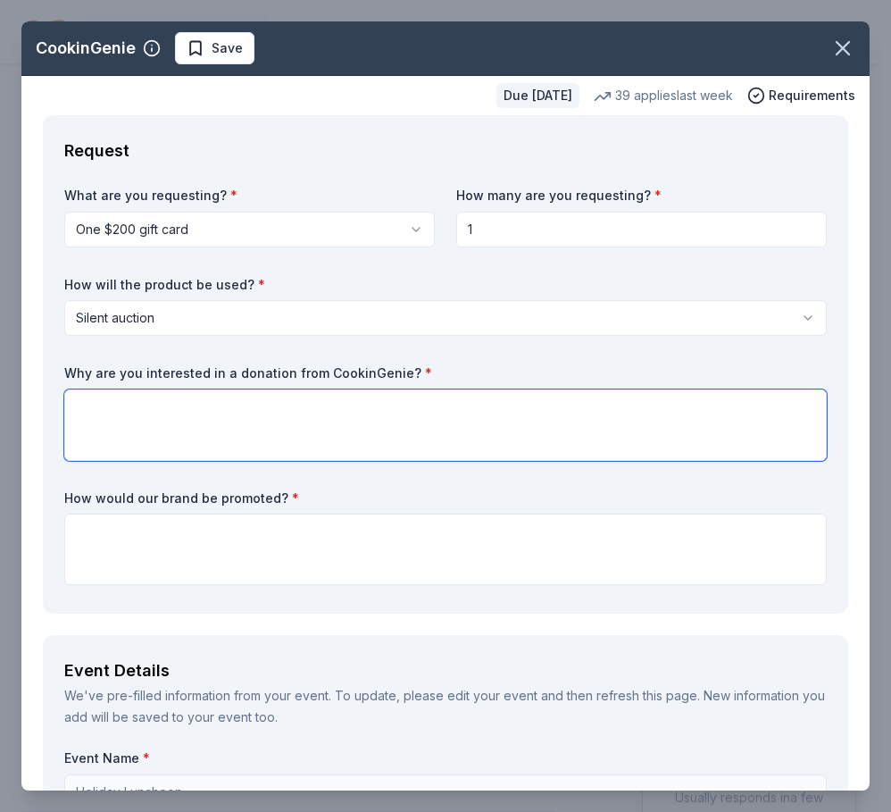
click at [209, 429] on textarea at bounding box center [445, 424] width 763 height 71
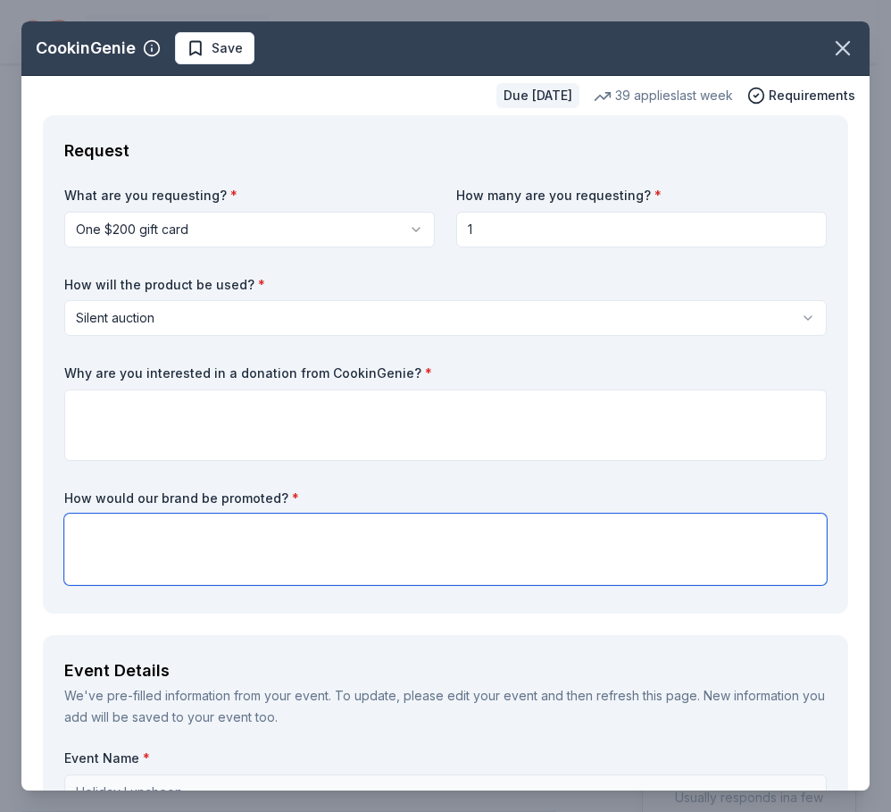
click at [212, 543] on textarea at bounding box center [445, 549] width 763 height 71
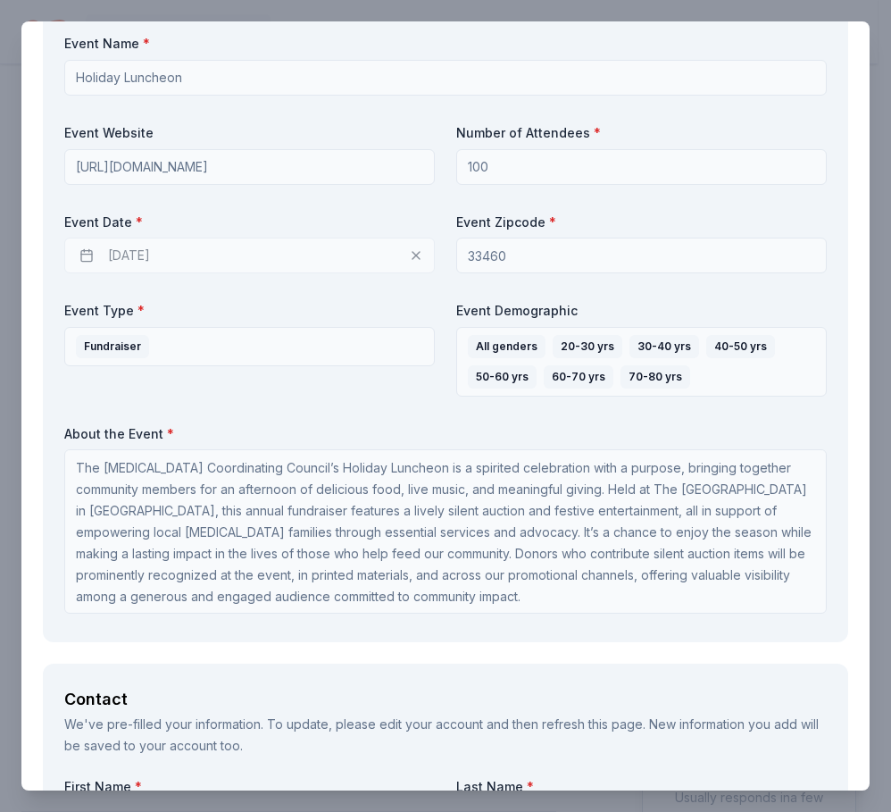
click at [221, 391] on div "Fundraiser" at bounding box center [249, 362] width 371 height 70
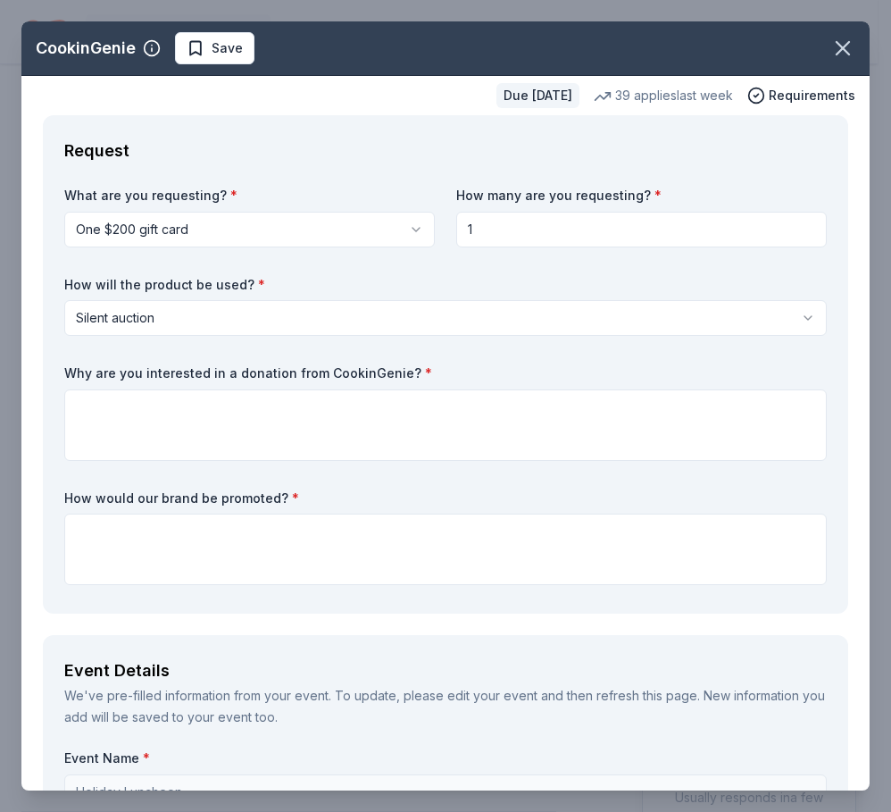
click at [69, 368] on label "Why are you interested in a donation from CookinGenie? *" at bounding box center [445, 373] width 763 height 18
drag, startPoint x: 108, startPoint y: 374, endPoint x: 265, endPoint y: 406, distance: 160.3
click at [265, 406] on div "Request What are you requesting? * One $200 gift card One $200 gift card How ma…" at bounding box center [446, 364] width 806 height 498
click at [309, 363] on div "What are you requesting? * One $200 gift card One $200 gift card How many are y…" at bounding box center [445, 390] width 763 height 406
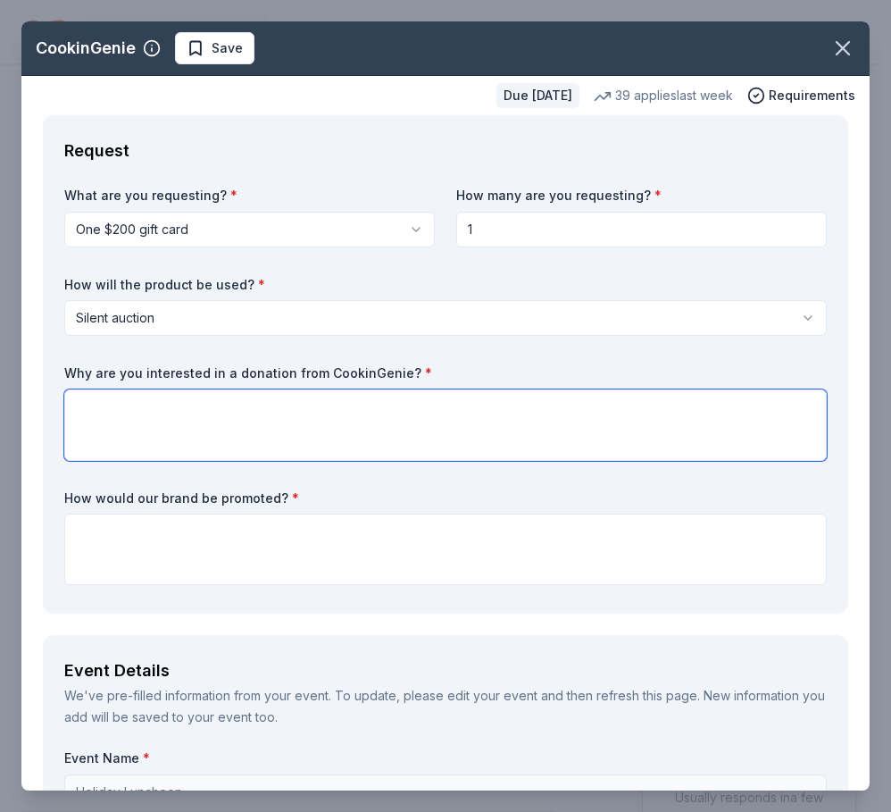
click at [287, 414] on textarea at bounding box center [445, 424] width 763 height 71
paste textarea "We’re reaching out to CookinGenie because your unique culinary experiences woul…"
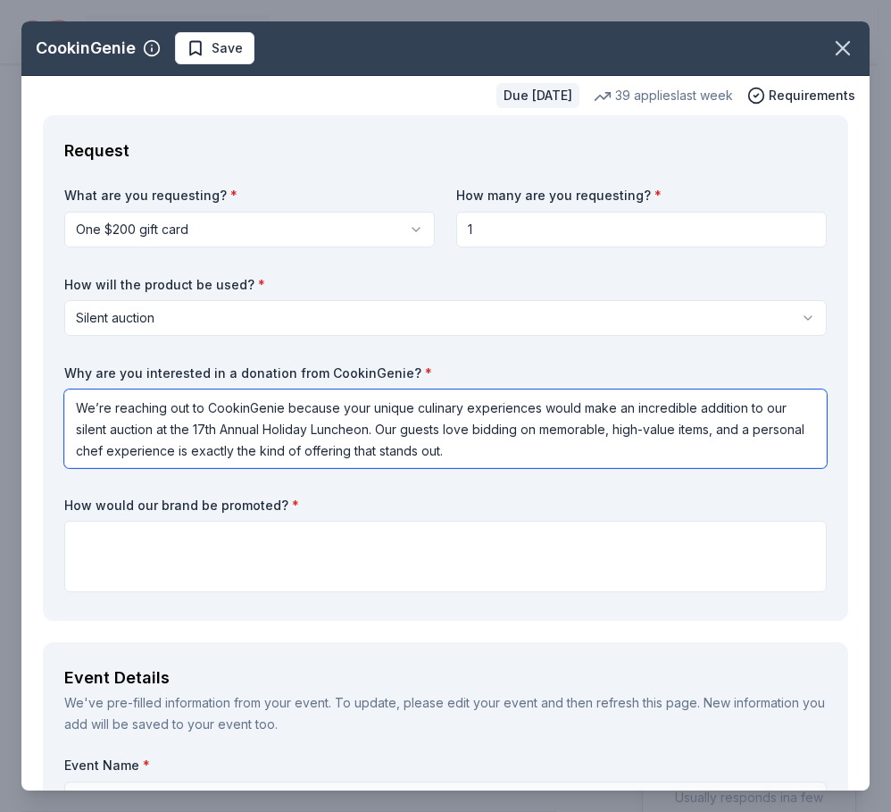
type textarea "We’re reaching out to CookinGenie because your unique culinary experiences woul…"
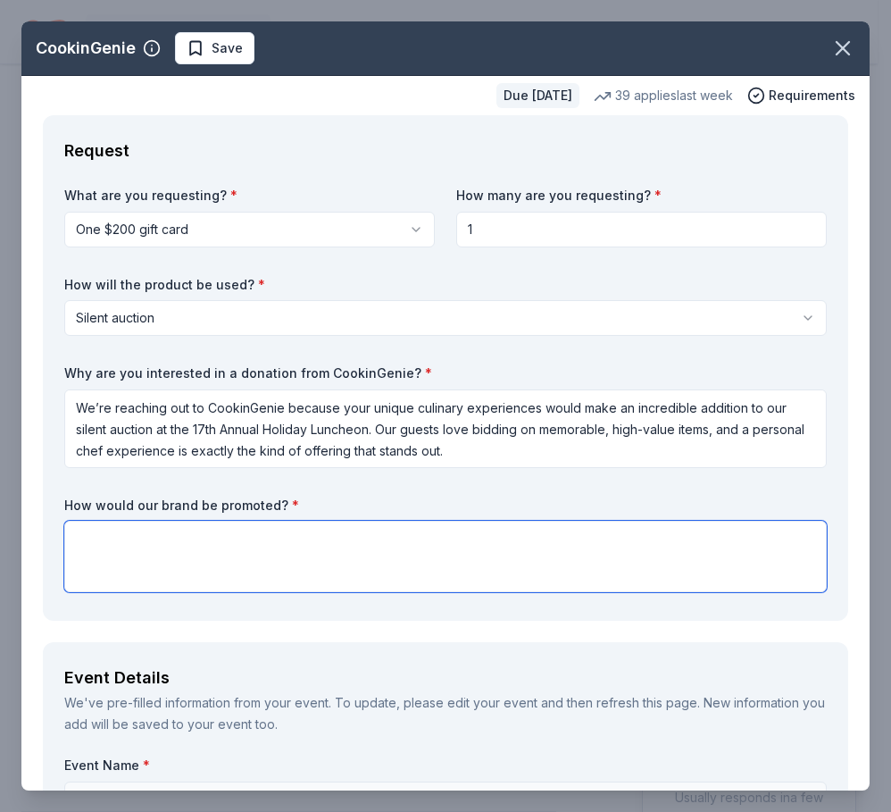
click at [90, 570] on textarea at bounding box center [445, 556] width 763 height 71
paste textarea "Your generous support would directly help us raise funds for farmworker familie…"
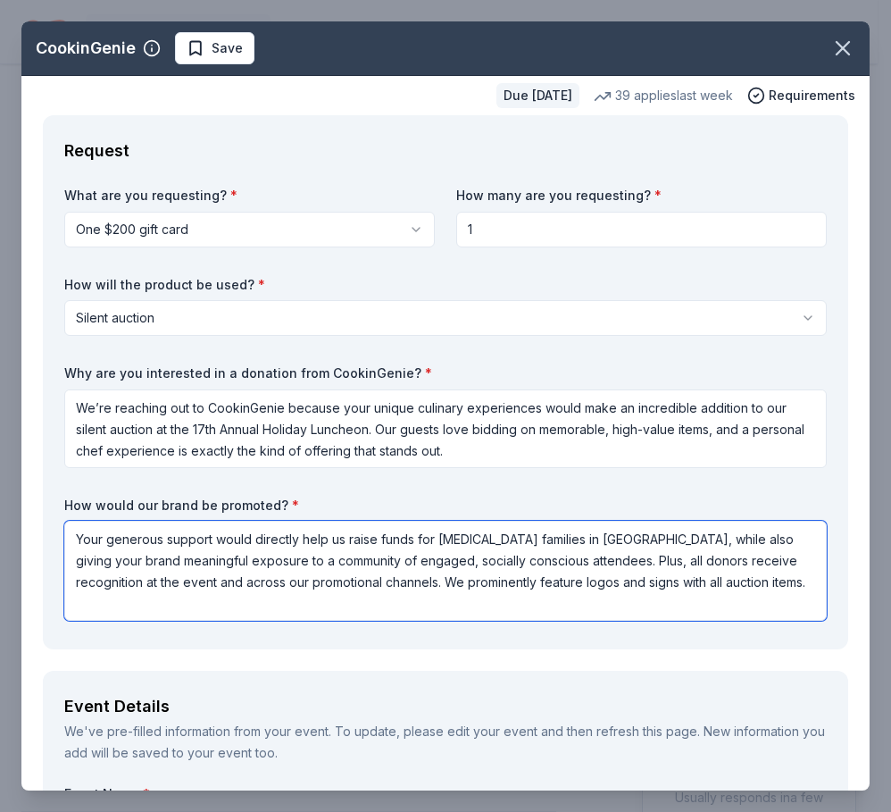
type textarea "Your generous support would directly help us raise funds for farmworker familie…"
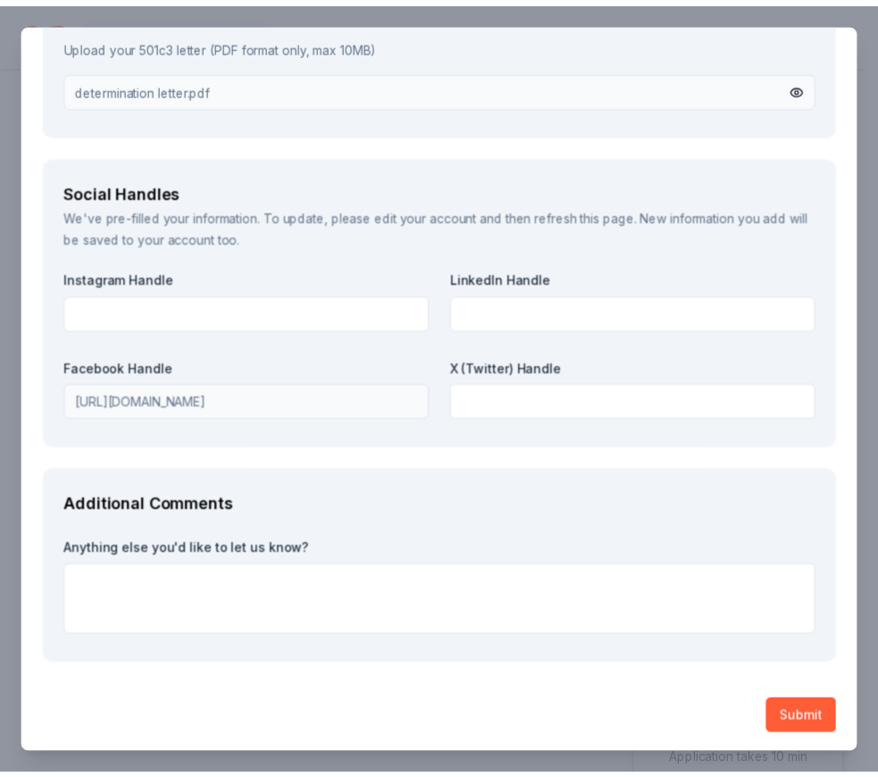
scroll to position [2156, 0]
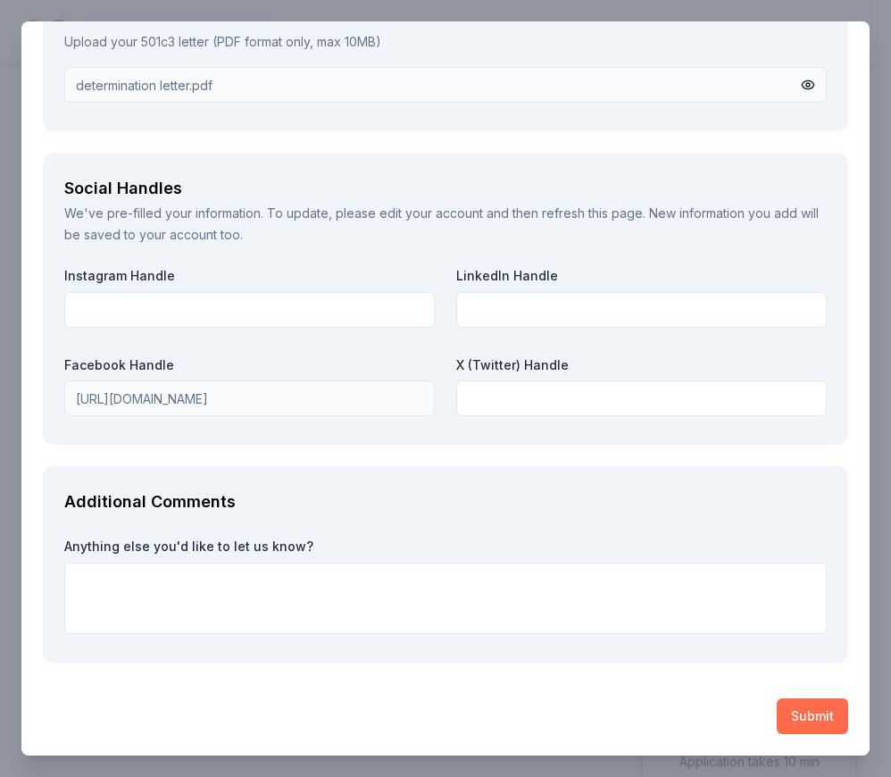
click at [800, 717] on button "Submit" at bounding box center [812, 716] width 71 height 36
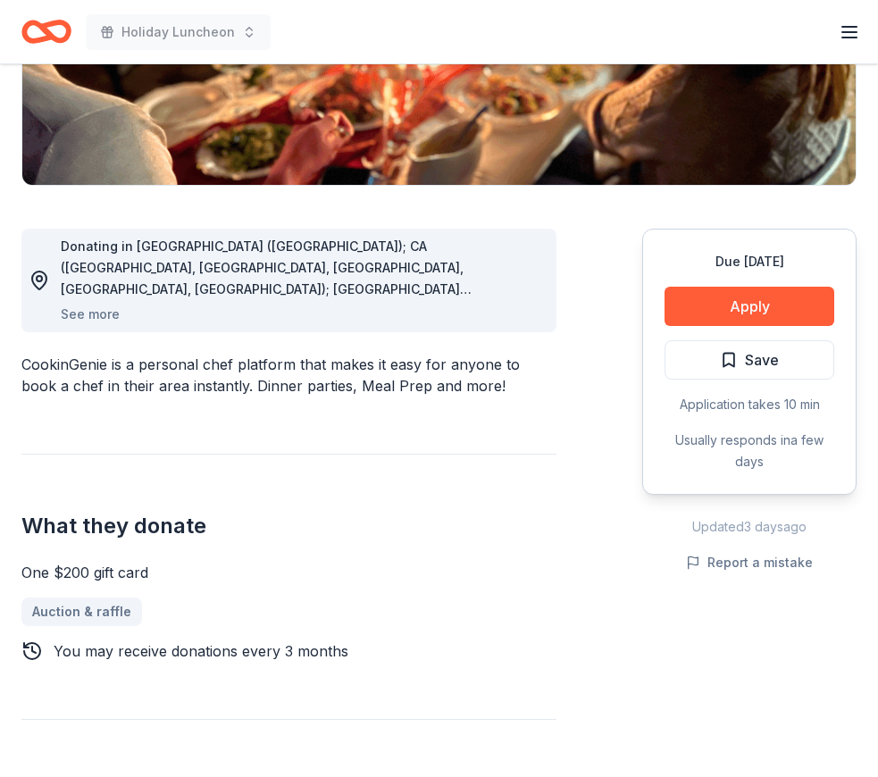
scroll to position [0, 0]
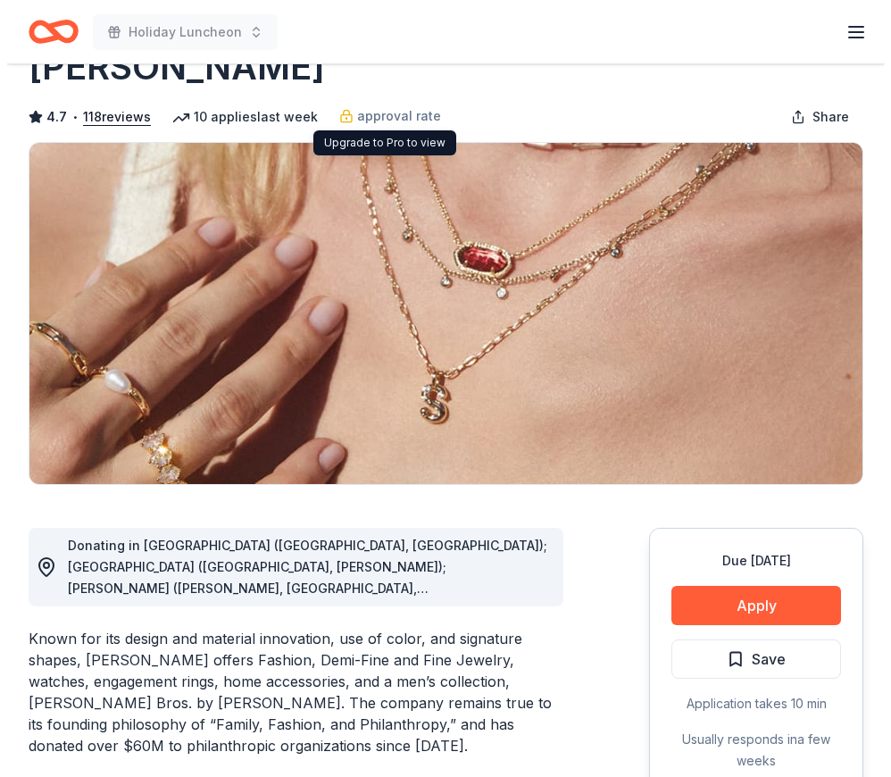
scroll to position [89, 0]
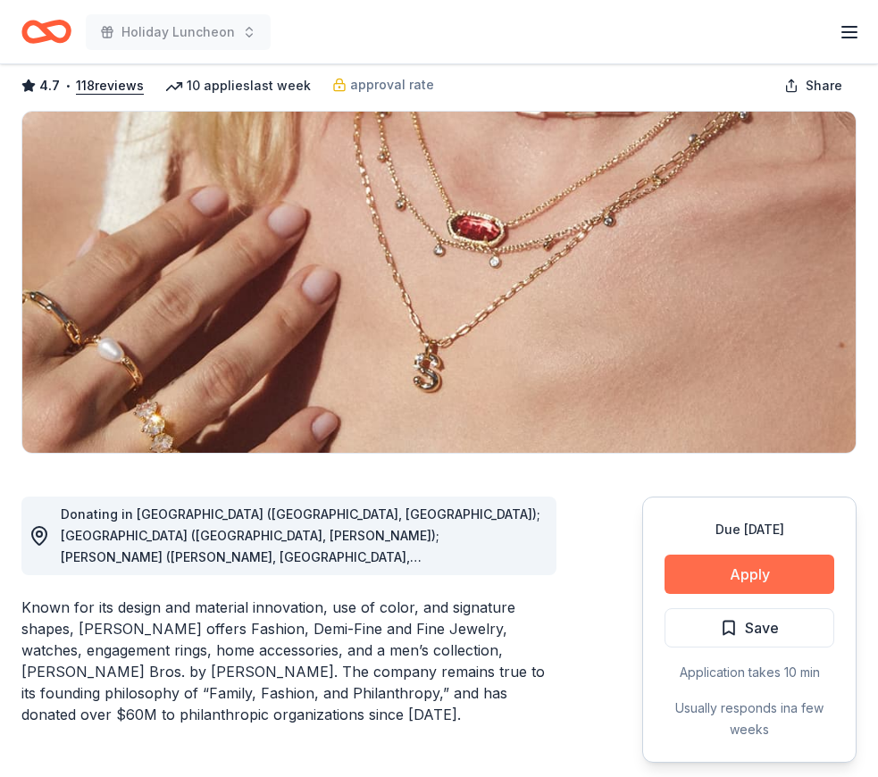
click at [690, 572] on button "Apply" at bounding box center [750, 574] width 170 height 39
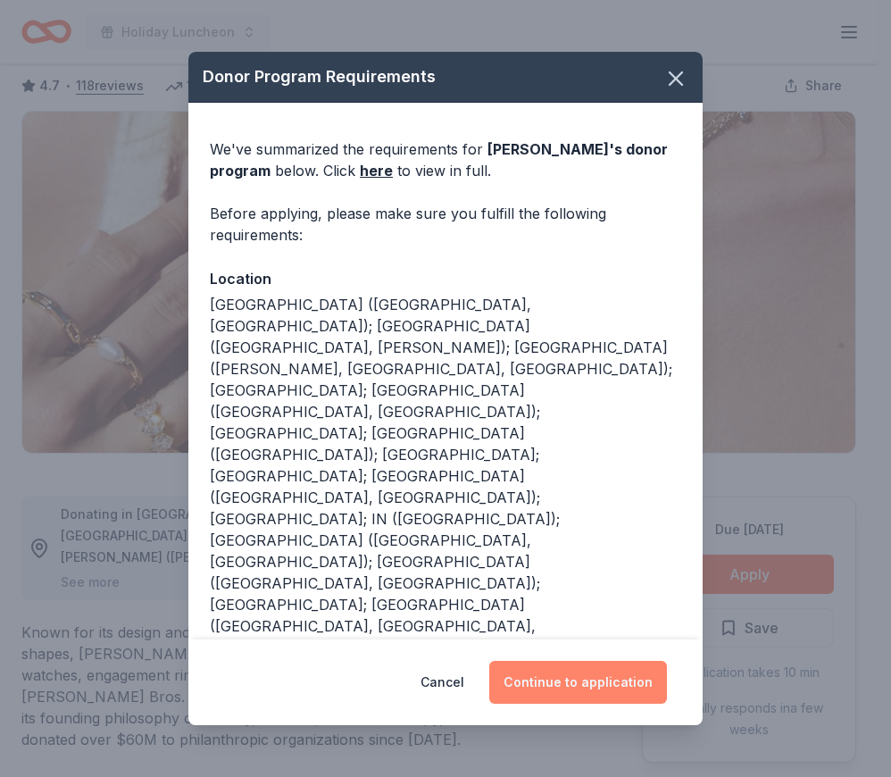
click at [596, 676] on button "Continue to application" at bounding box center [578, 682] width 178 height 43
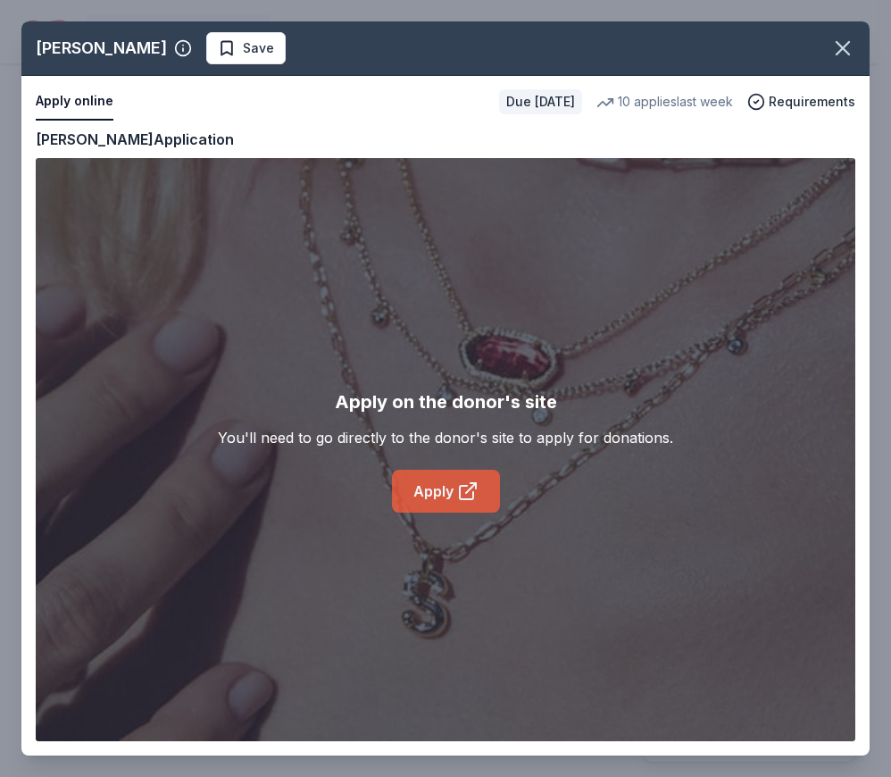
click at [434, 485] on link "Apply" at bounding box center [446, 491] width 108 height 43
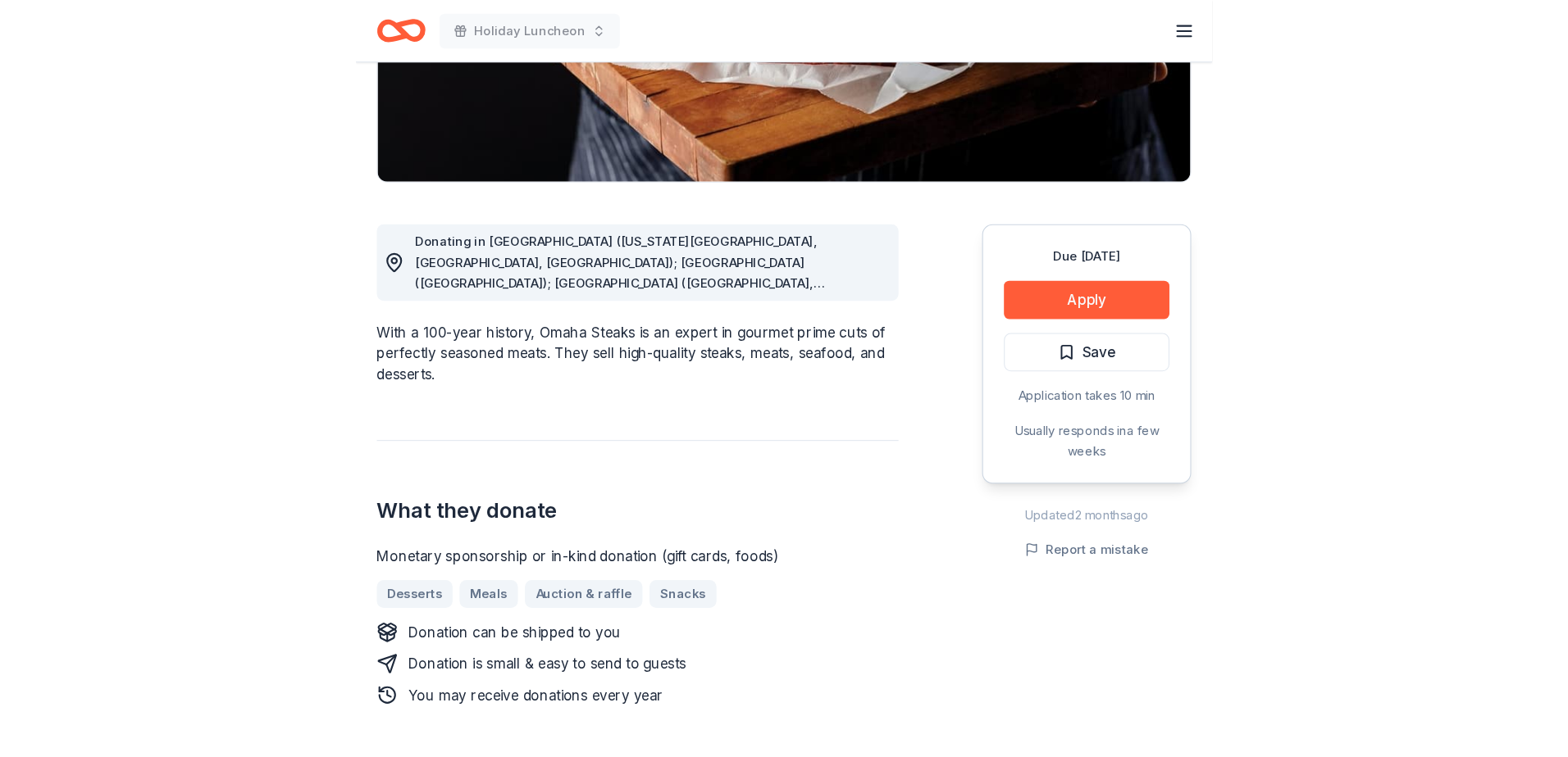
scroll to position [328, 0]
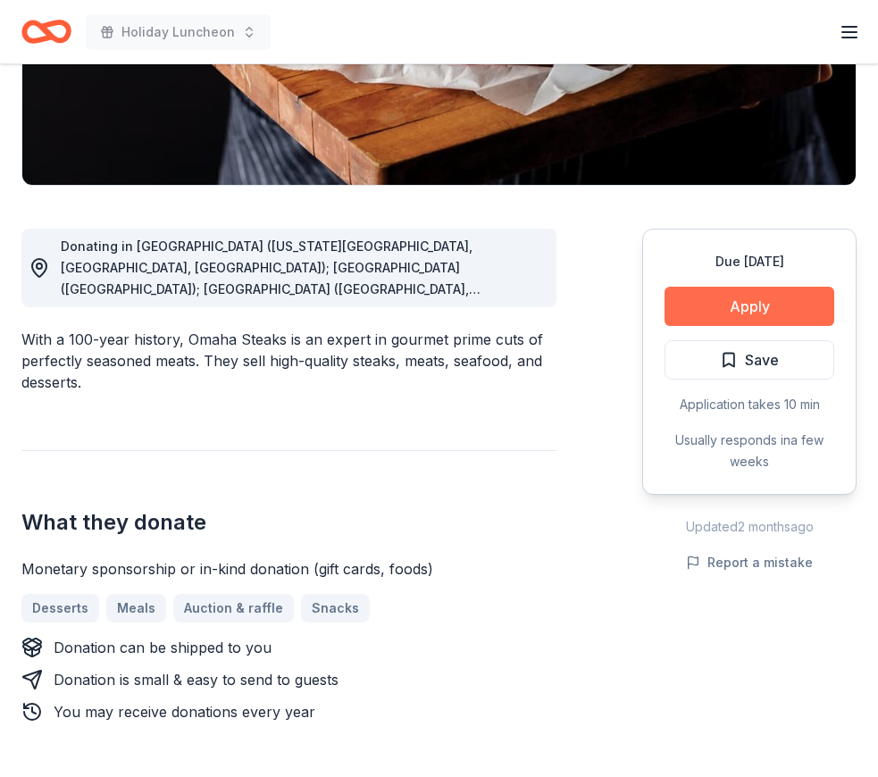
click at [766, 300] on button "Apply" at bounding box center [750, 306] width 170 height 39
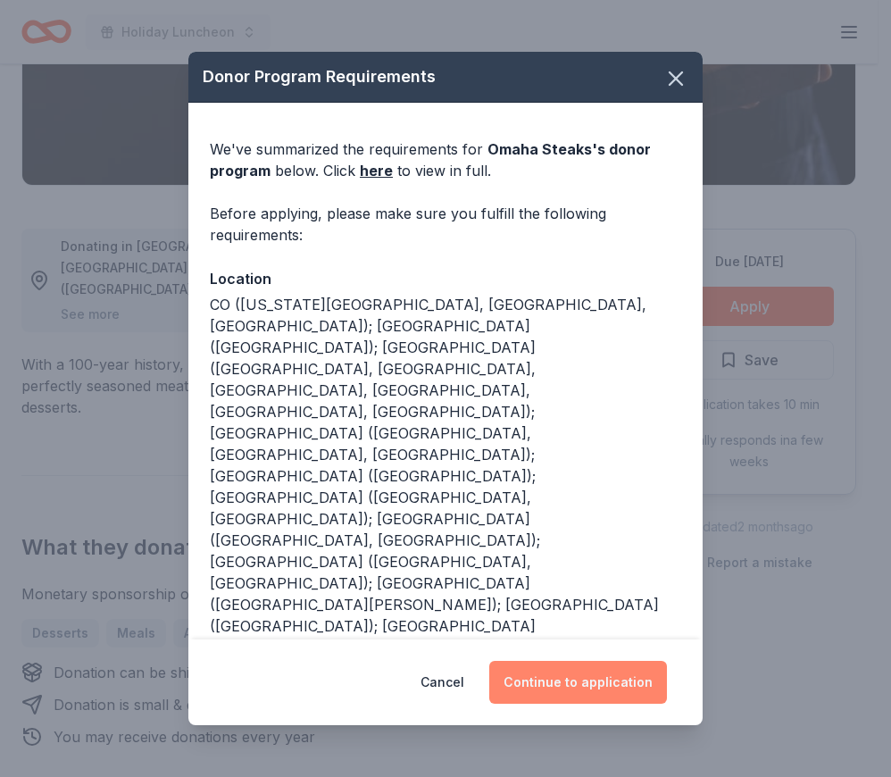
click at [536, 681] on button "Continue to application" at bounding box center [578, 682] width 178 height 43
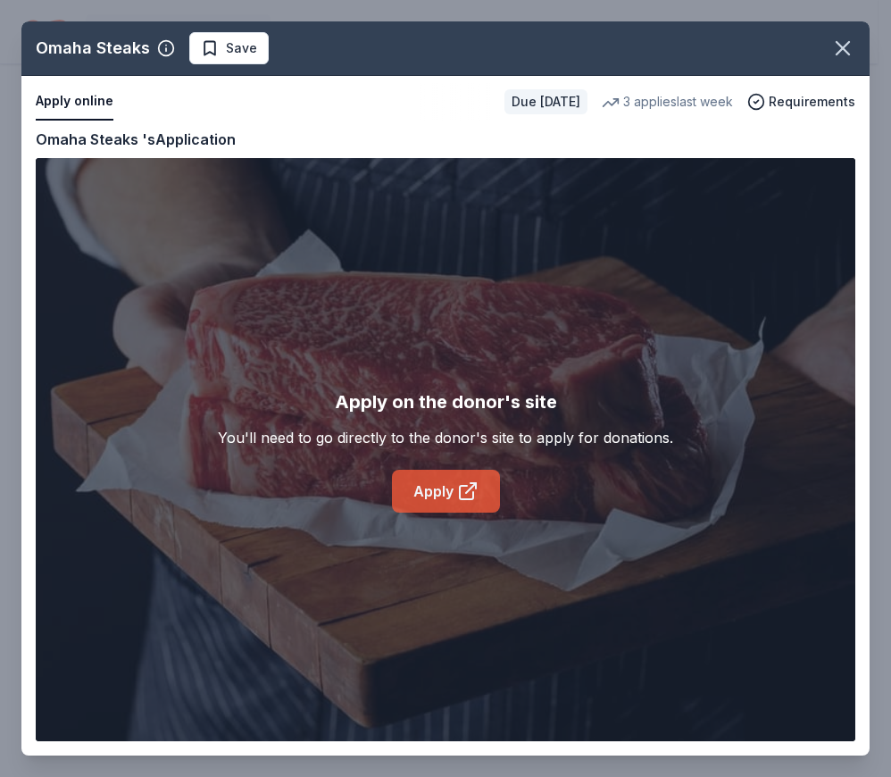
click at [439, 497] on link "Apply" at bounding box center [446, 491] width 108 height 43
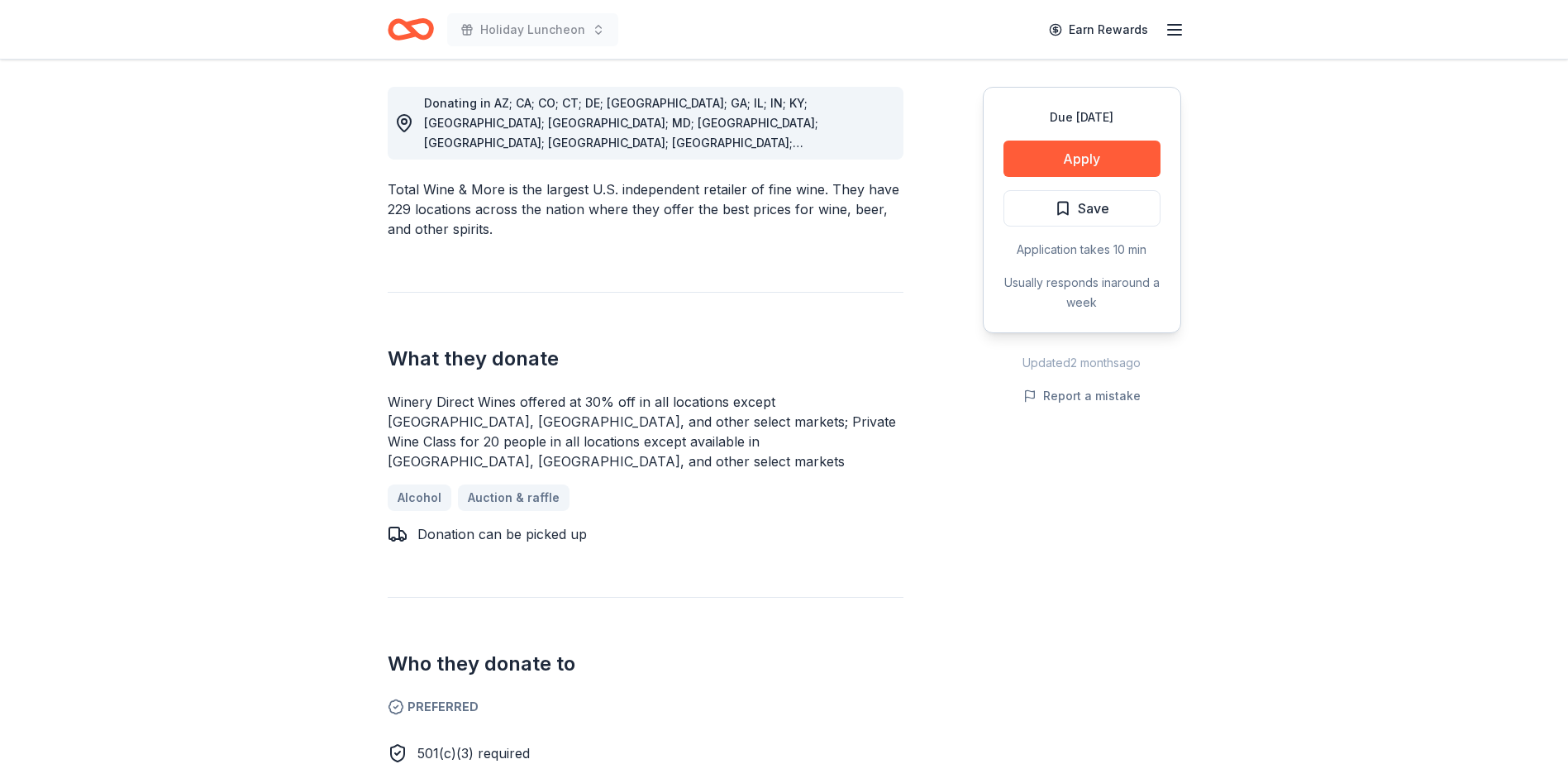
scroll to position [414, 0]
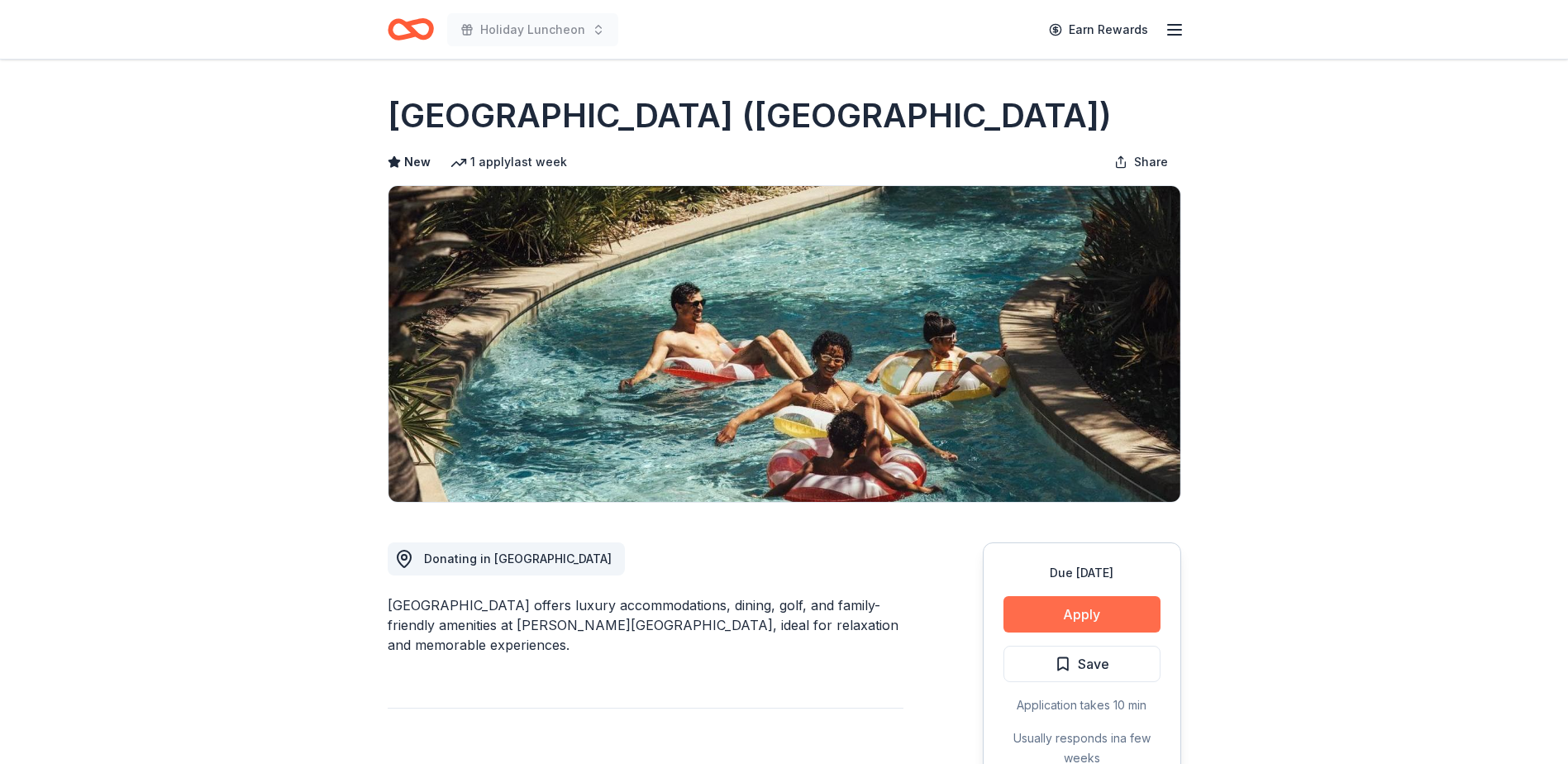
click at [1032, 616] on button "Apply" at bounding box center [1082, 614] width 157 height 36
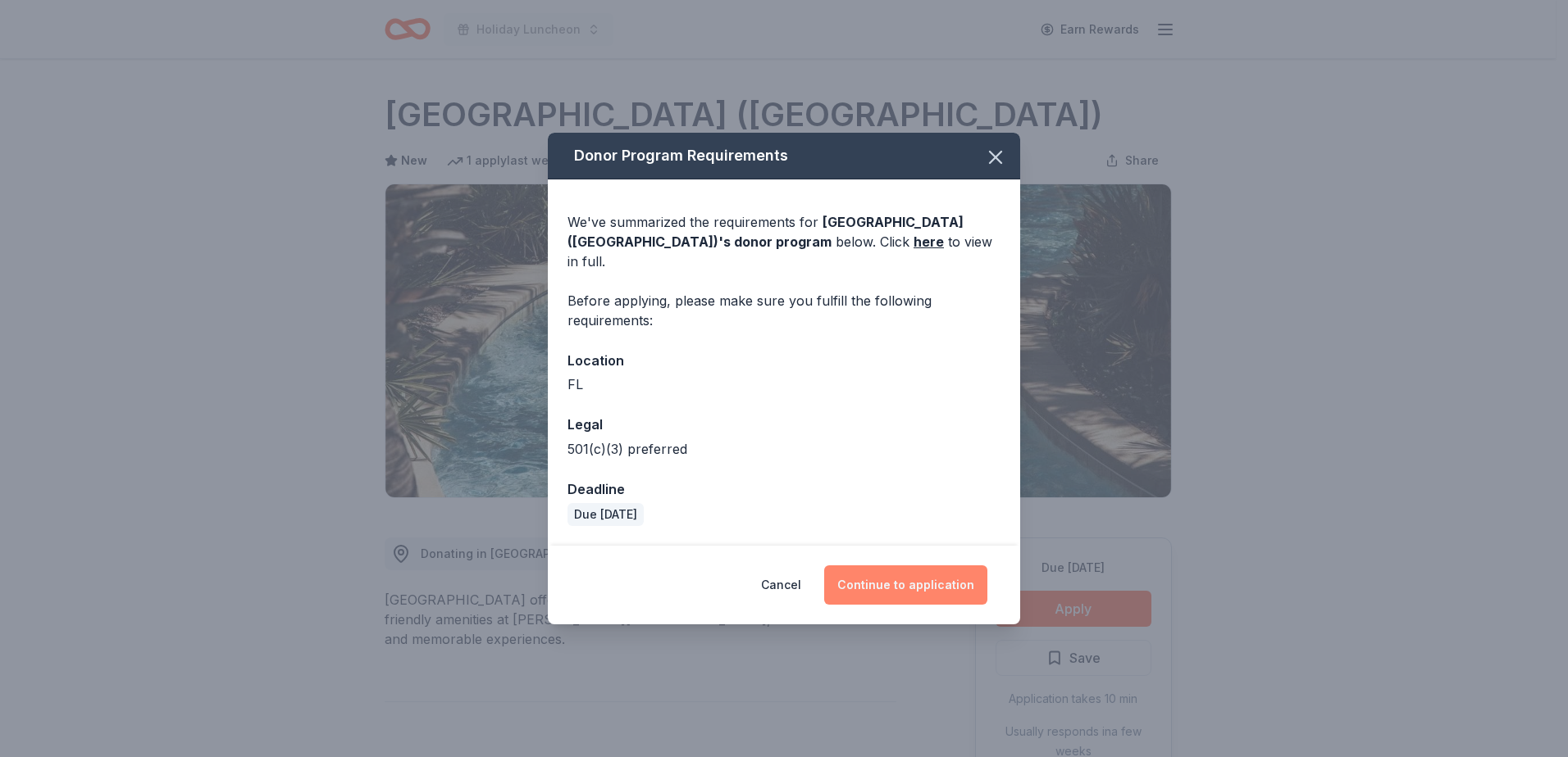
click at [926, 565] on button "Continue to application" at bounding box center [906, 584] width 163 height 39
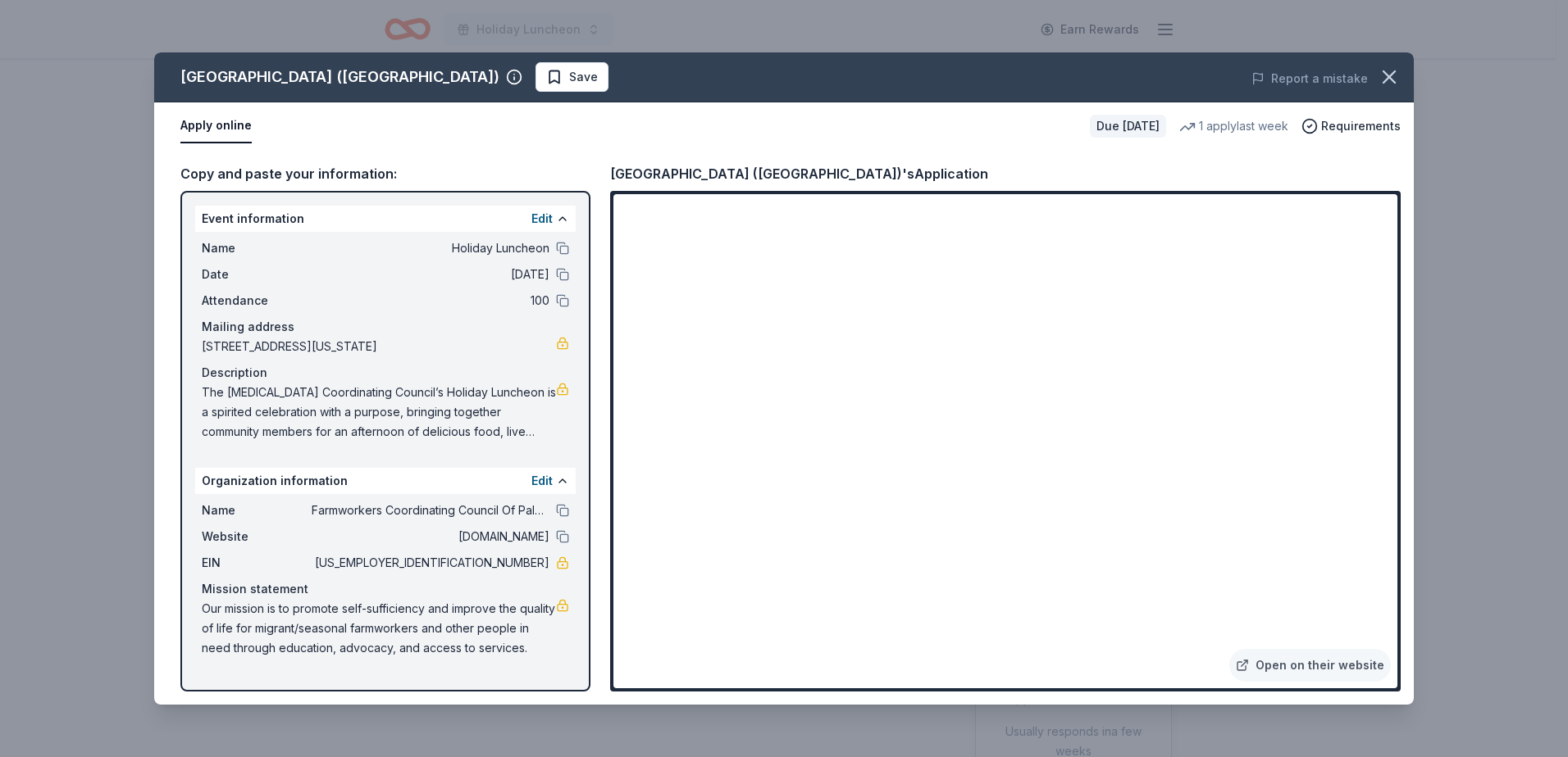
drag, startPoint x: 1106, startPoint y: 5, endPoint x: 1116, endPoint y: 12, distance: 12.2
click at [1107, 8] on div "[GEOGRAPHIC_DATA] ([GEOGRAPHIC_DATA]) Save Report a mistake Apply online Due [D…" at bounding box center [784, 378] width 1568 height 757
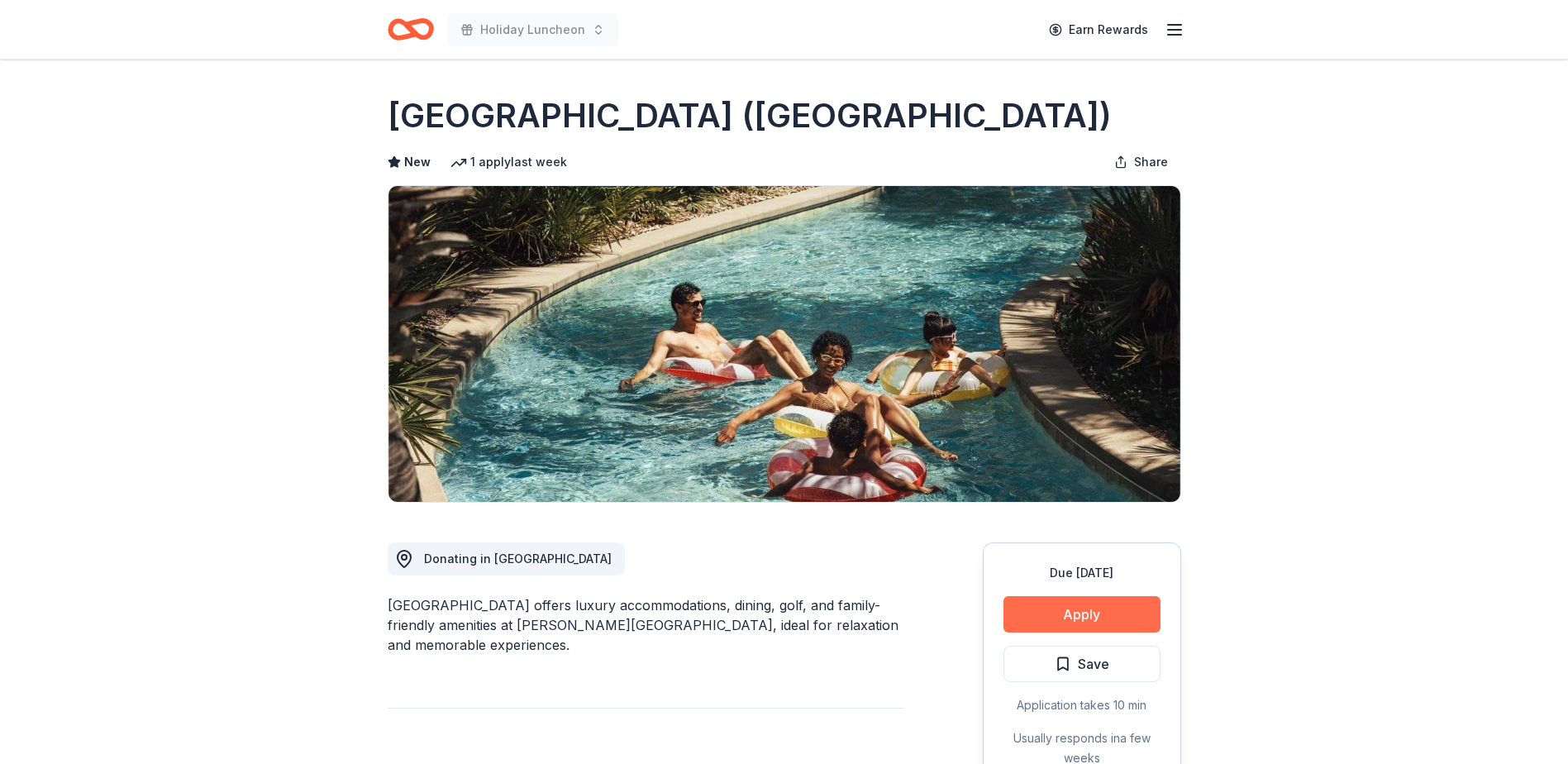
click at [1063, 621] on button "Apply" at bounding box center [1082, 614] width 157 height 36
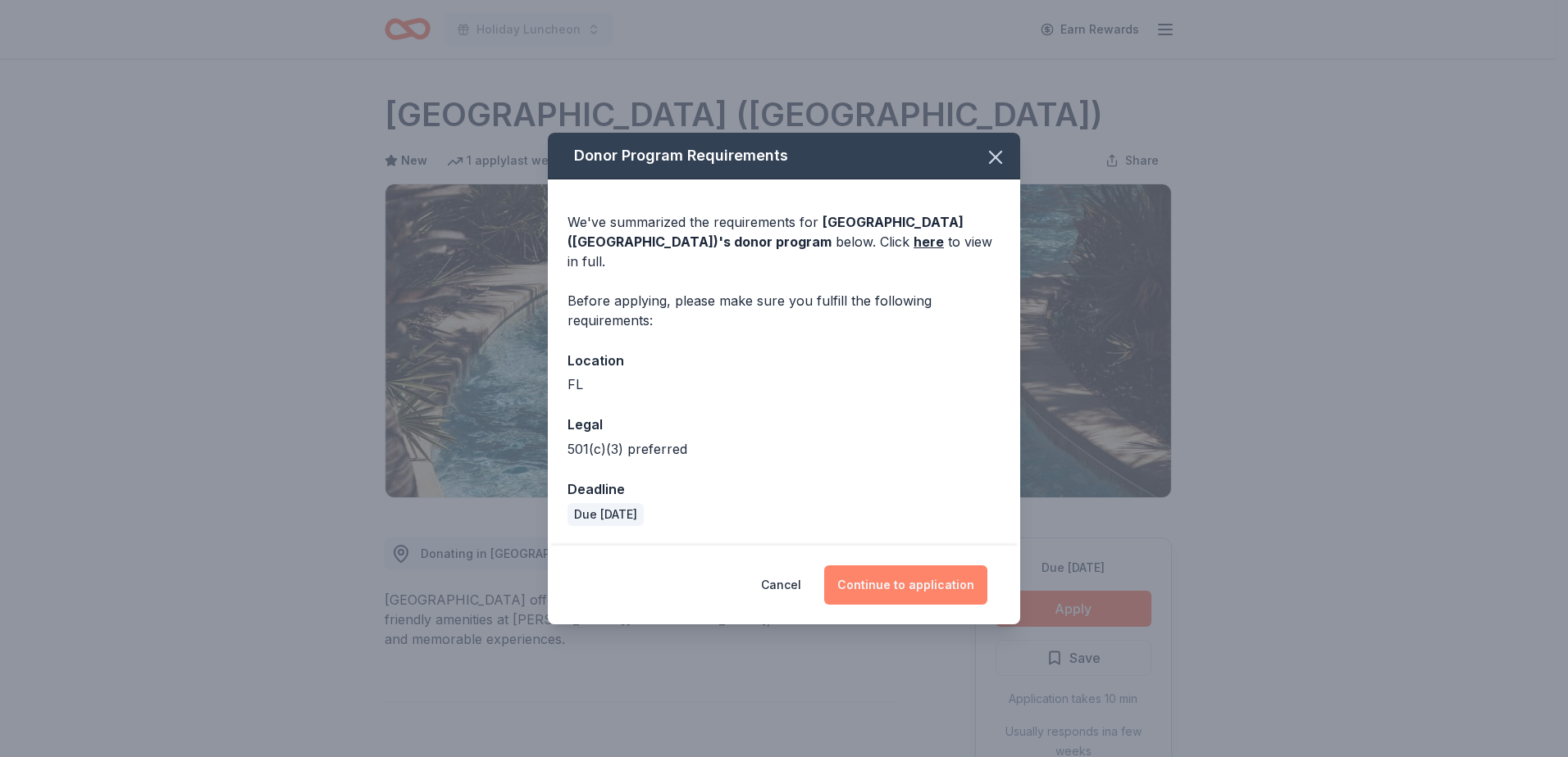
click at [948, 579] on button "Continue to application" at bounding box center [906, 584] width 163 height 39
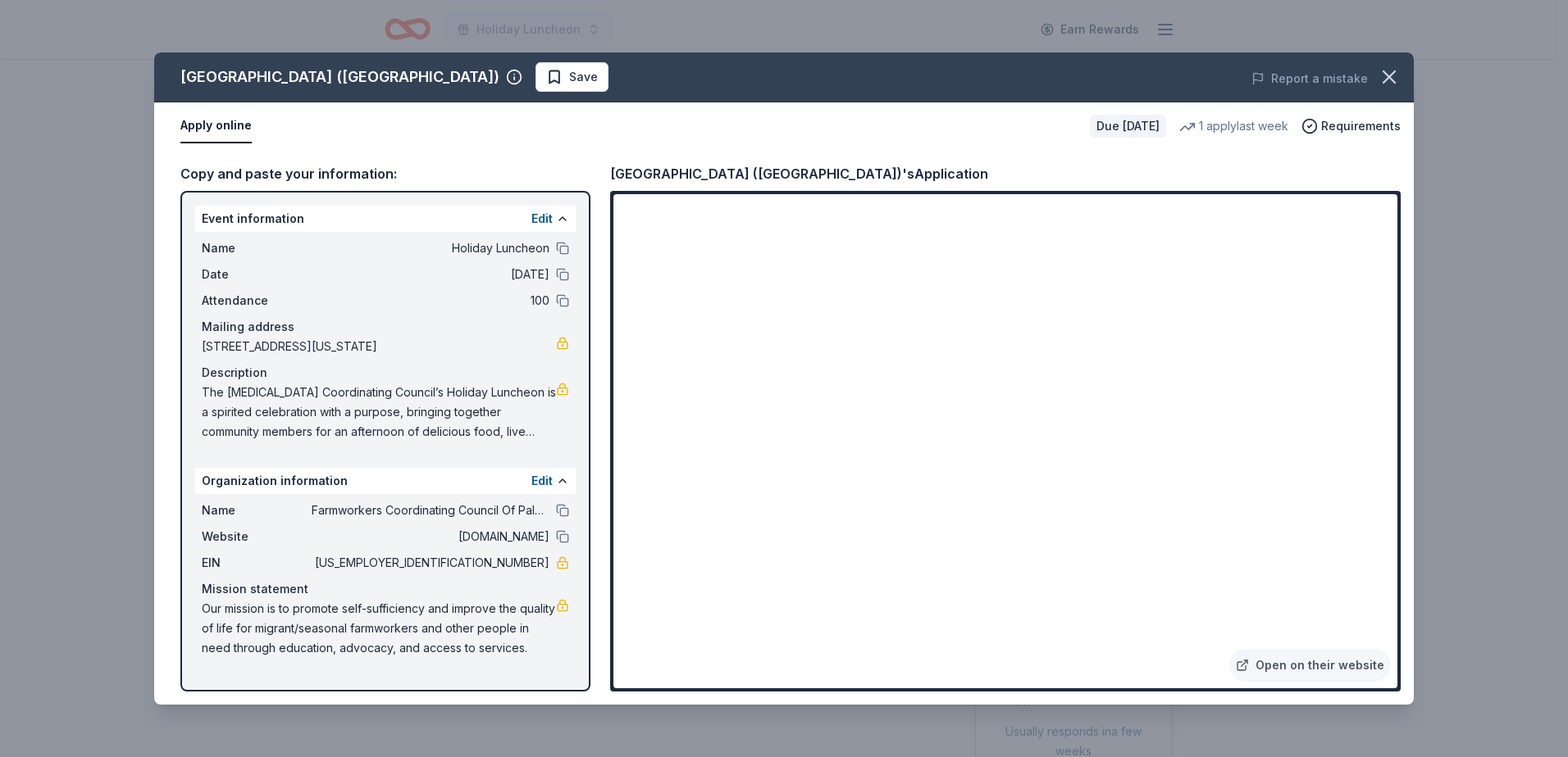
click at [1520, 431] on div "[GEOGRAPHIC_DATA] ([GEOGRAPHIC_DATA]) Save Report a mistake Apply online Due [D…" at bounding box center [784, 378] width 1568 height 757
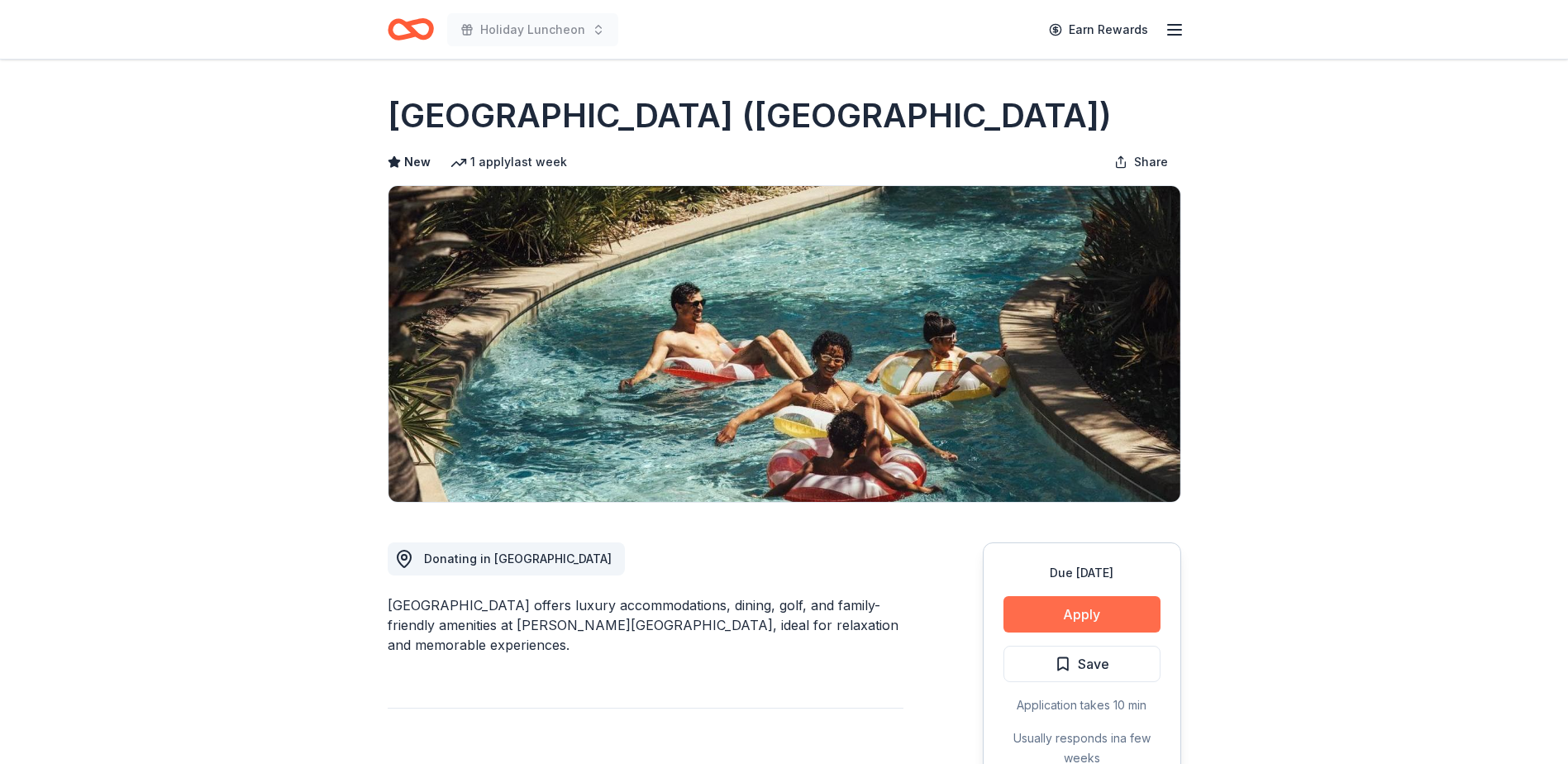
click at [1126, 629] on button "Apply" at bounding box center [1082, 614] width 157 height 36
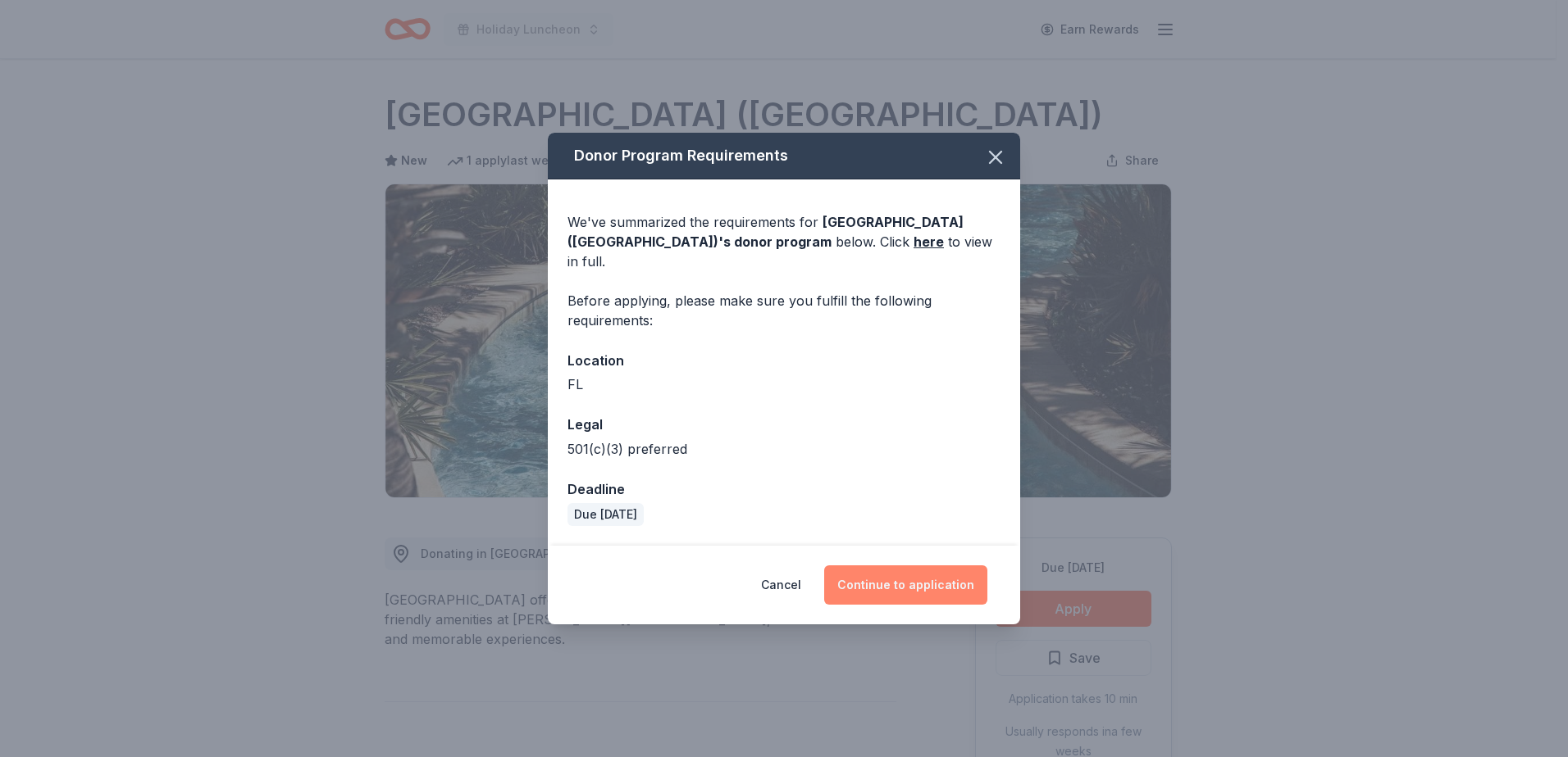
click at [921, 565] on button "Continue to application" at bounding box center [906, 584] width 163 height 39
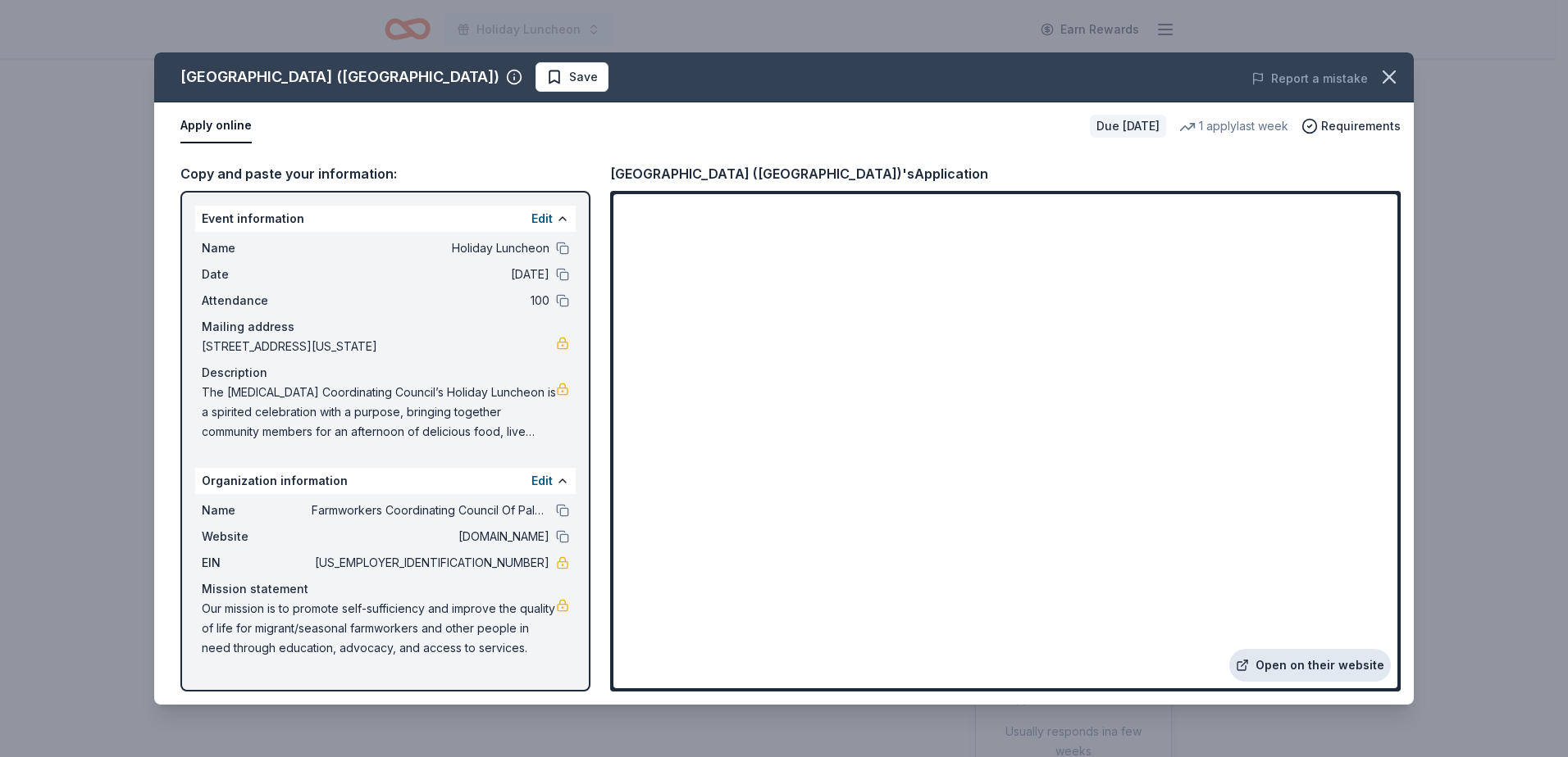
click at [1284, 663] on link "Open on their website" at bounding box center [1310, 665] width 162 height 33
